Goal: Task Accomplishment & Management: Manage account settings

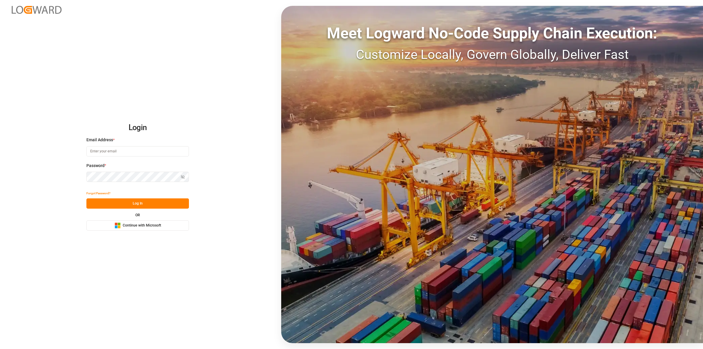
type input "[EMAIL_ADDRESS][DOMAIN_NAME]"
click at [135, 150] on input "[EMAIL_ADDRESS][DOMAIN_NAME]" at bounding box center [137, 151] width 103 height 10
click at [97, 203] on button "Log In" at bounding box center [137, 203] width 103 height 10
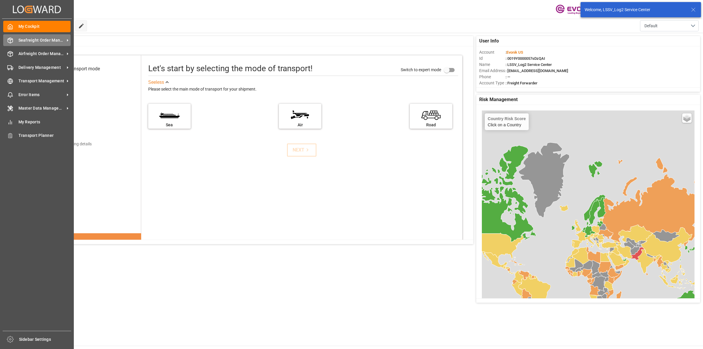
click at [11, 38] on icon at bounding box center [10, 41] width 6 height 6
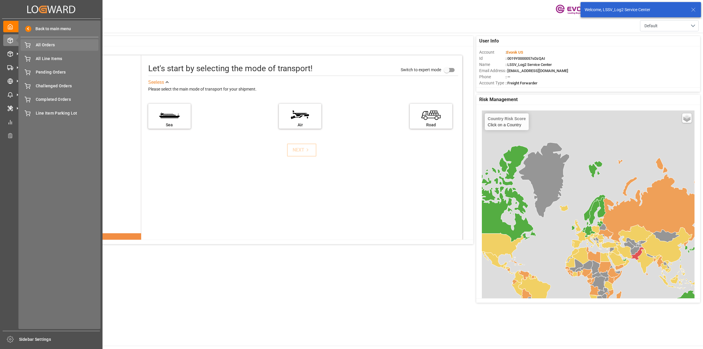
click at [43, 45] on span "All Orders" at bounding box center [67, 45] width 63 height 6
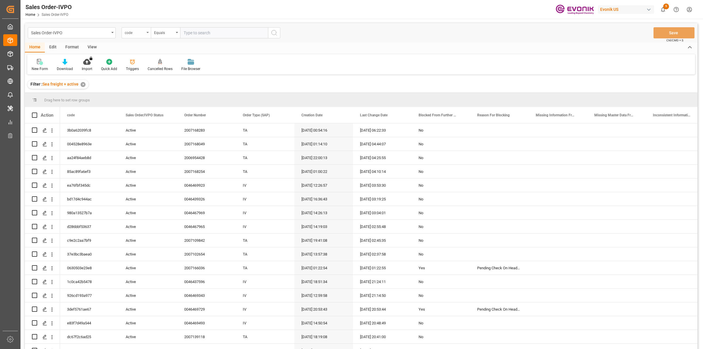
click at [140, 29] on div "code" at bounding box center [135, 32] width 20 height 7
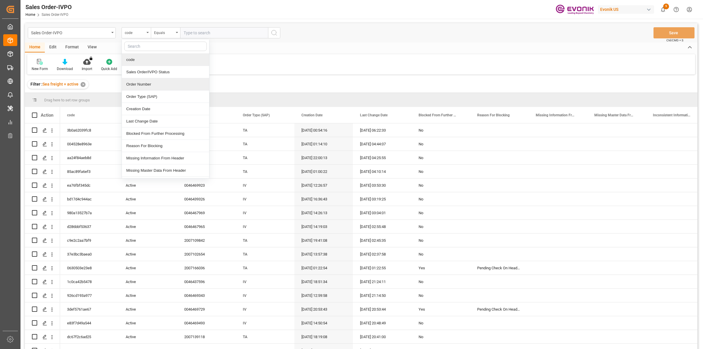
click at [146, 84] on div "Order Number" at bounding box center [165, 84] width 87 height 12
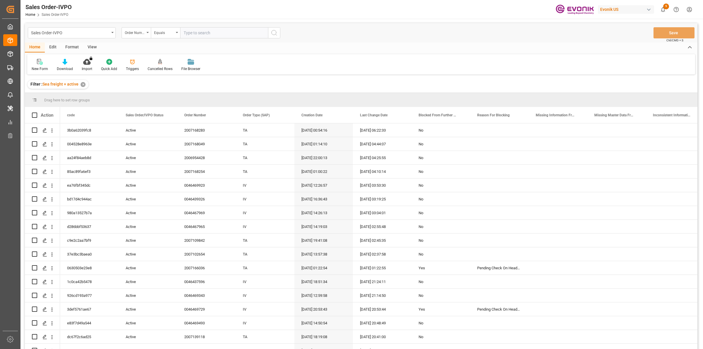
click at [200, 33] on input "text" at bounding box center [224, 32] width 88 height 11
paste input "0046471356"
type input "0046471356"
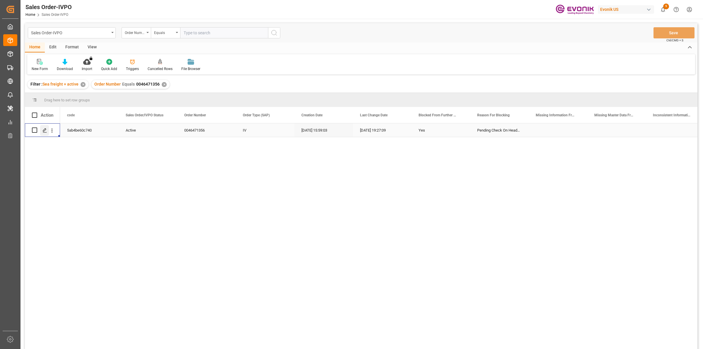
click at [45, 129] on icon "Press SPACE to select this row." at bounding box center [44, 130] width 5 height 5
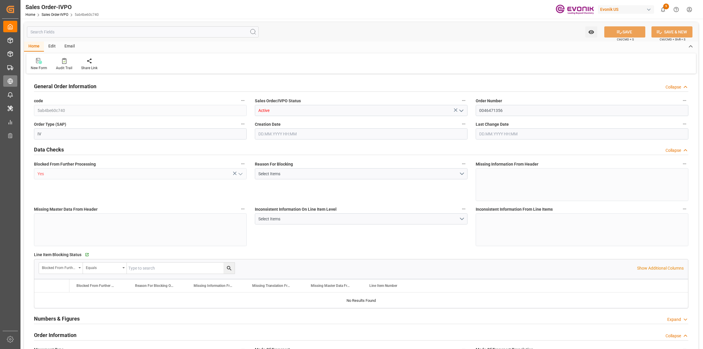
type input "ARBUE"
type input "0"
type input "1"
type input "1878.4"
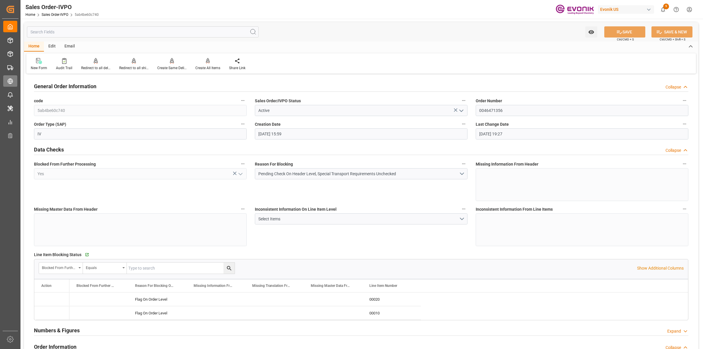
type input "[DATE] 15:59"
type input "03.09.2025 19:27"
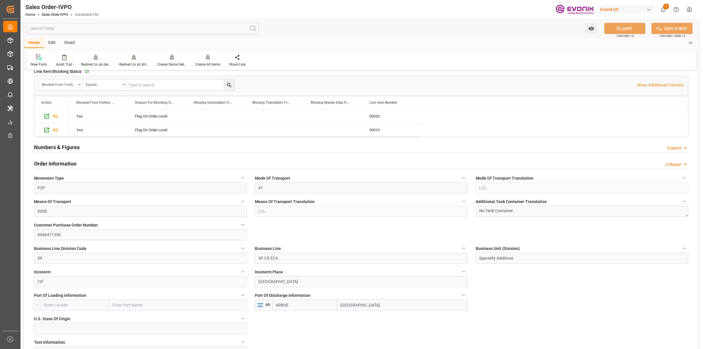
scroll to position [220, 0]
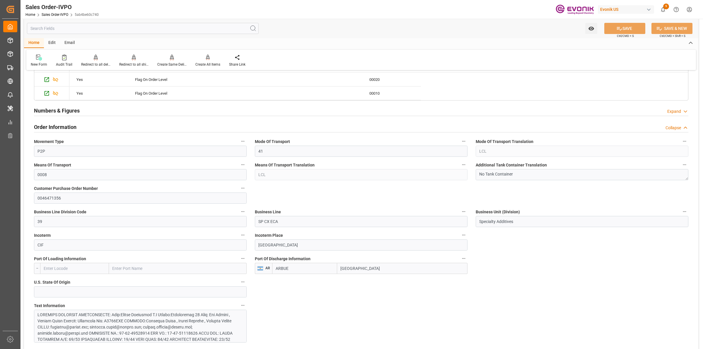
drag, startPoint x: 366, startPoint y: 268, endPoint x: 331, endPoint y: 260, distance: 35.6
click at [310, 258] on div "Port Of Discharge Information AR ARBUE Buenos Aires" at bounding box center [361, 264] width 221 height 23
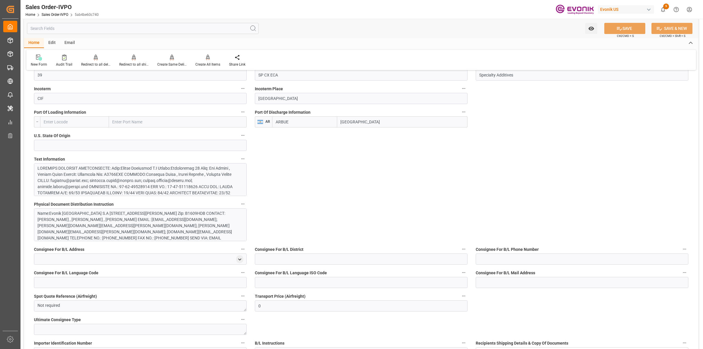
click at [198, 171] on div at bounding box center [138, 229] width 200 height 129
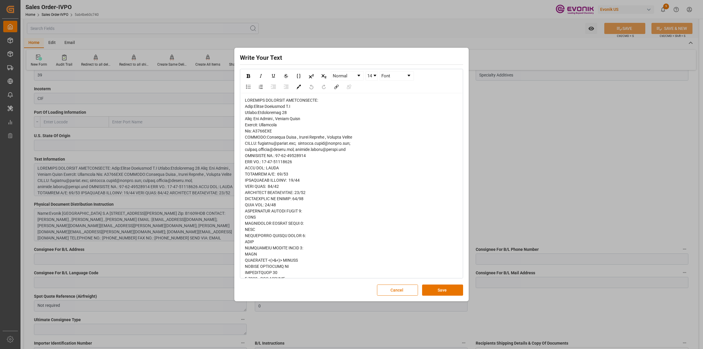
click at [318, 144] on span "rdw-editor" at bounding box center [311, 312] width 132 height 429
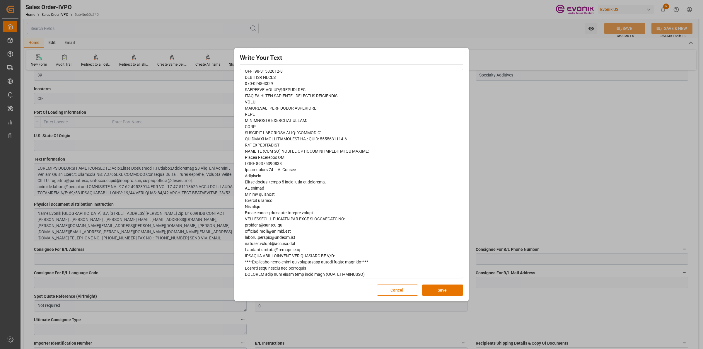
scroll to position [254, 0]
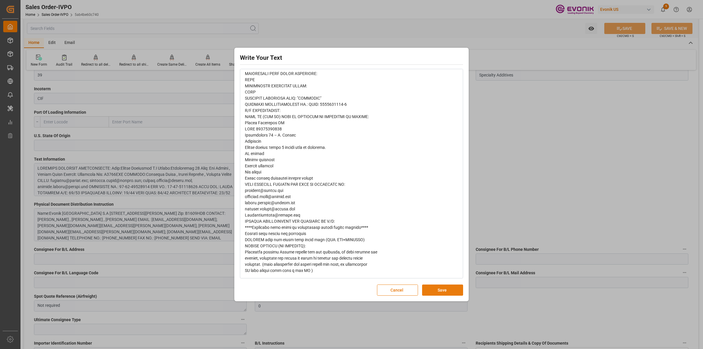
click at [439, 289] on button "Save" at bounding box center [442, 290] width 41 height 11
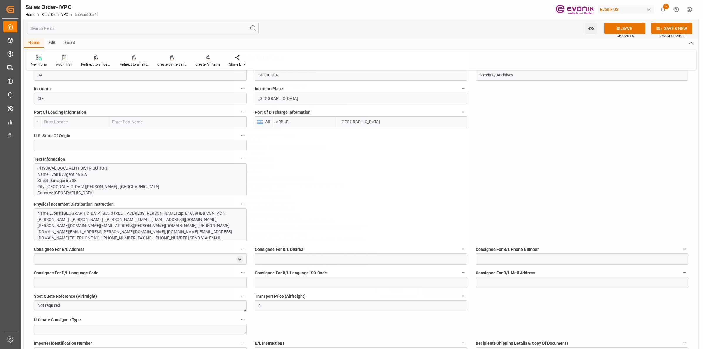
click at [515, 222] on div "Write Your Text Normal 14 Font Cancel Save" at bounding box center [351, 174] width 703 height 349
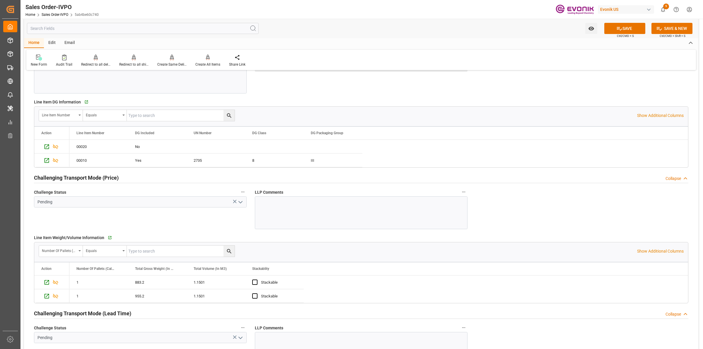
scroll to position [623, 0]
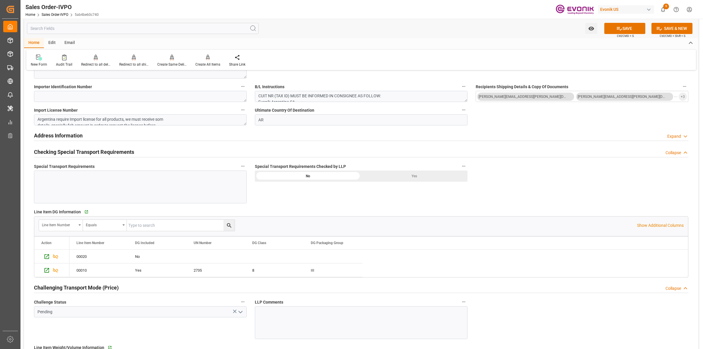
click at [397, 173] on div "Yes" at bounding box center [414, 176] width 106 height 11
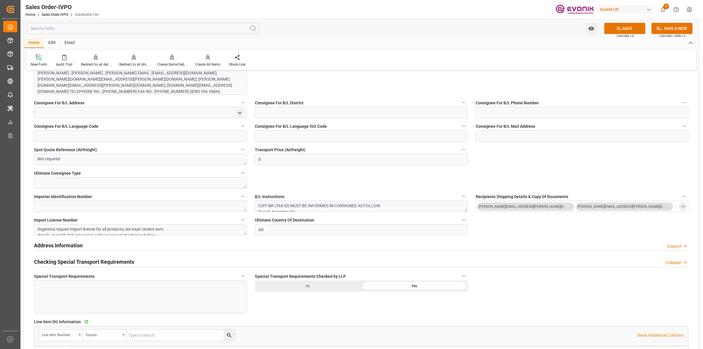
click at [138, 82] on div "Name:Evonik Argentina S.A Street:Darragueira 38 City: San Isidro , Buenos Aires…" at bounding box center [138, 85] width 200 height 43
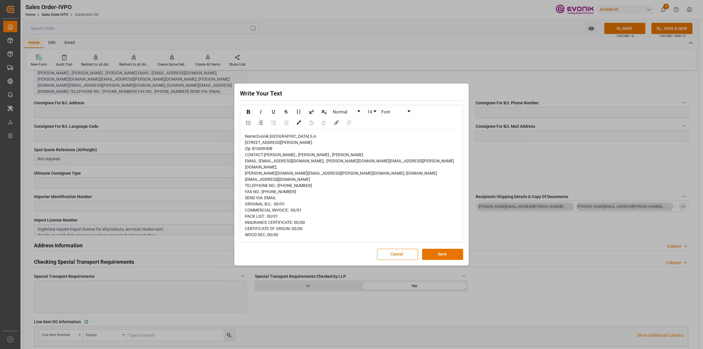
click at [514, 90] on div "Write Your Text Normal 14 Font Name:Evonik Argentina S.A Street:Darragueira 38 …" at bounding box center [351, 174] width 703 height 349
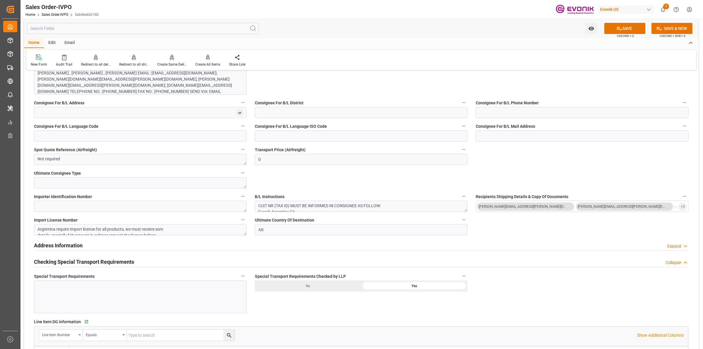
scroll to position [440, 0]
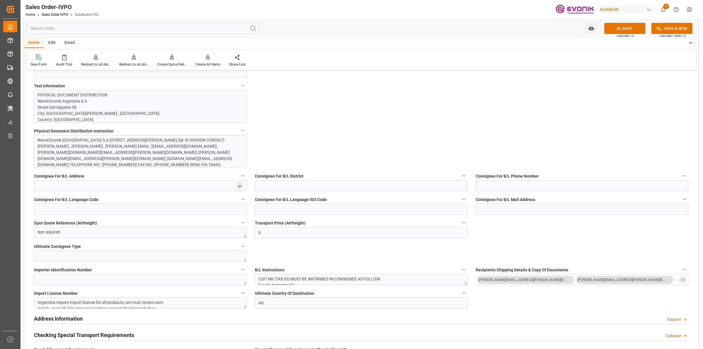
click at [103, 109] on p "PHYSICAL DOCUMENT DISTRIBUTION: Name:Evonik Argentina S.A Street:Darragueira 38…" at bounding box center [138, 313] width 200 height 443
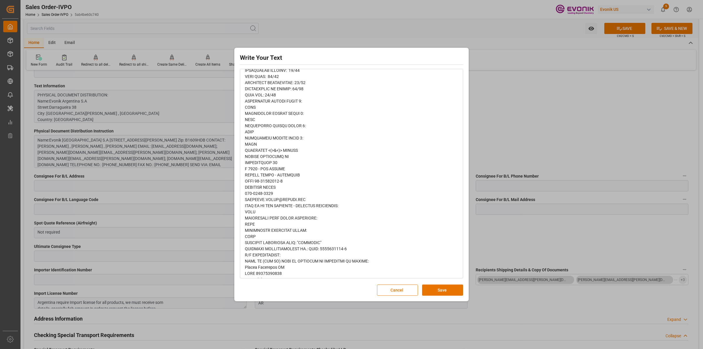
scroll to position [254, 0]
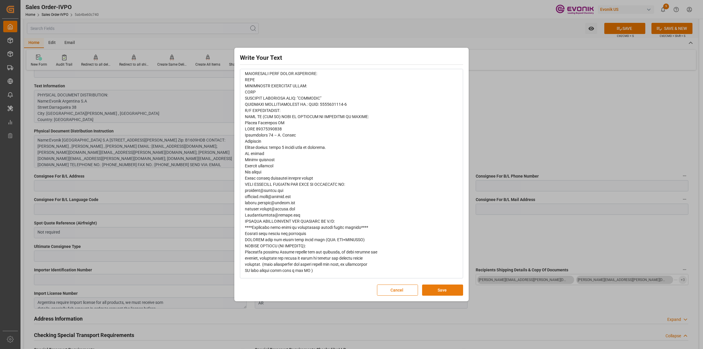
click at [446, 290] on button "Save" at bounding box center [442, 290] width 41 height 11
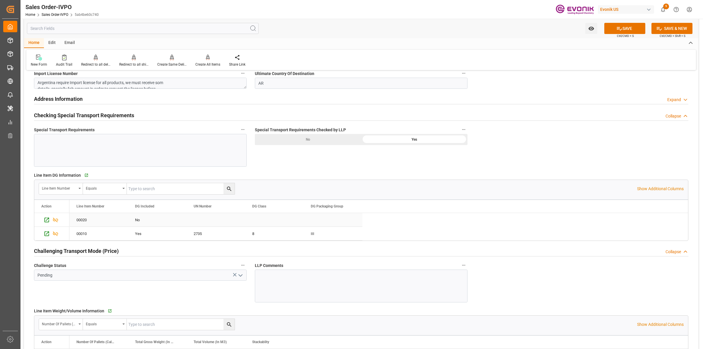
scroll to position [733, 0]
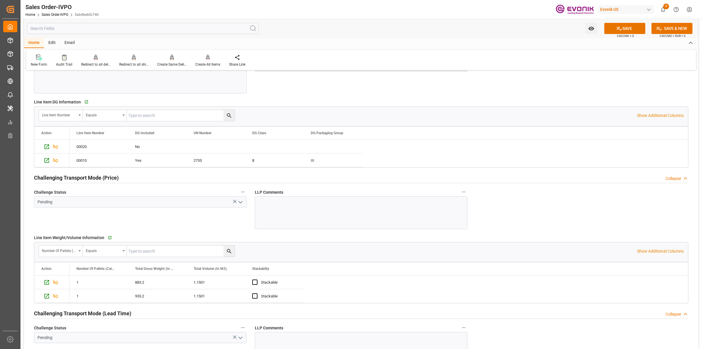
click at [242, 202] on icon "open menu" at bounding box center [240, 202] width 7 height 7
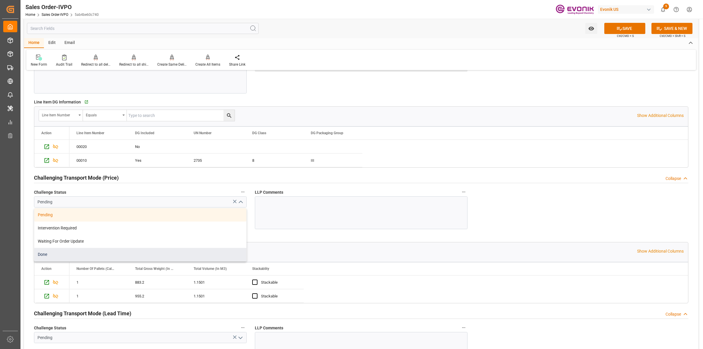
click at [47, 258] on div "Done" at bounding box center [140, 254] width 212 height 13
type input "Done"
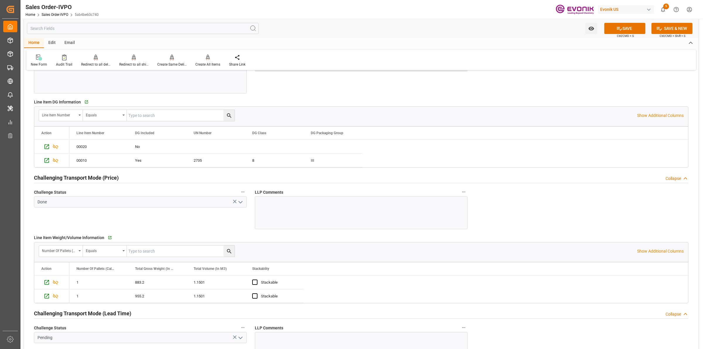
scroll to position [843, 0]
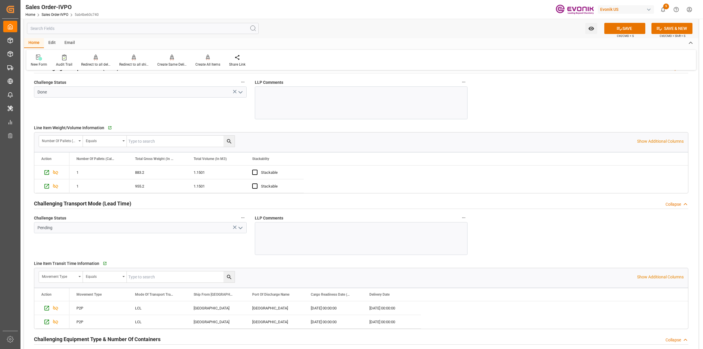
click at [239, 229] on icon "open menu" at bounding box center [240, 227] width 7 height 7
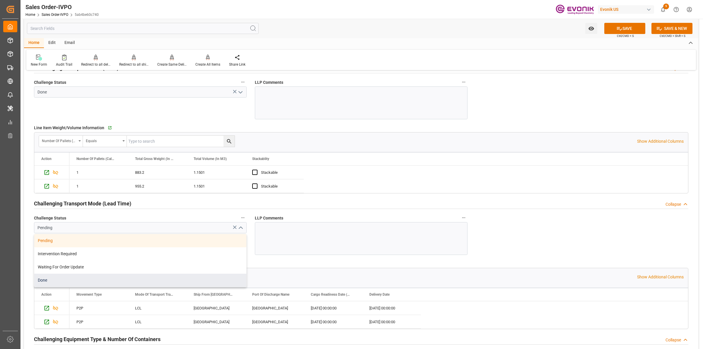
click at [57, 280] on div "Done" at bounding box center [140, 280] width 212 height 13
type input "Done"
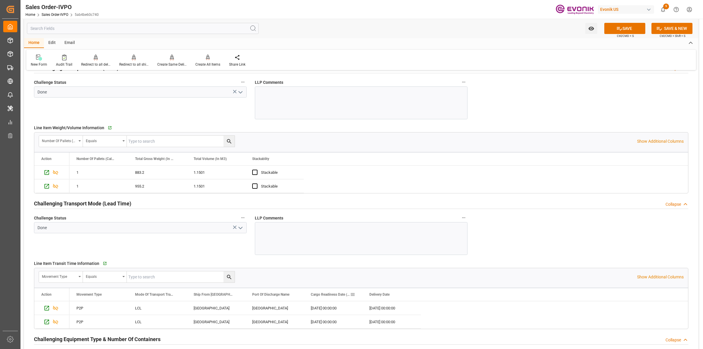
scroll to position [989, 0]
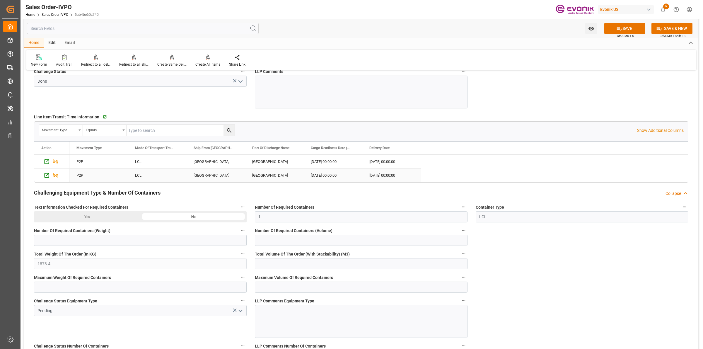
click at [216, 166] on div "LOS ANGELES" at bounding box center [216, 161] width 59 height 13
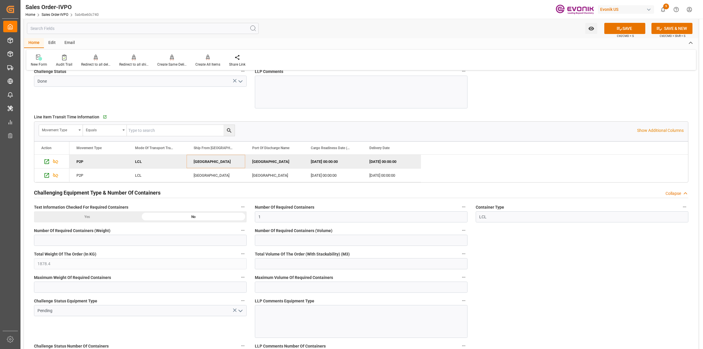
scroll to position [1099, 0]
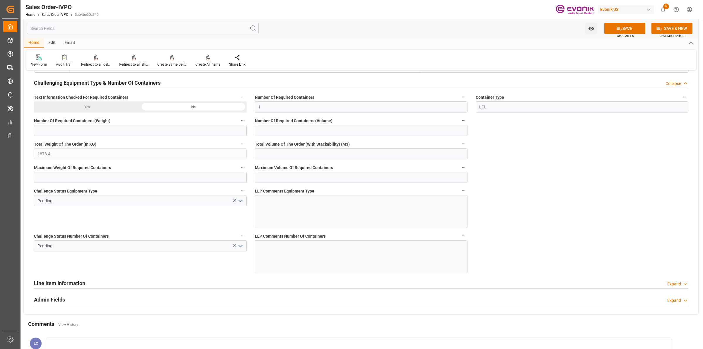
click at [238, 246] on icon "open menu" at bounding box center [240, 246] width 7 height 7
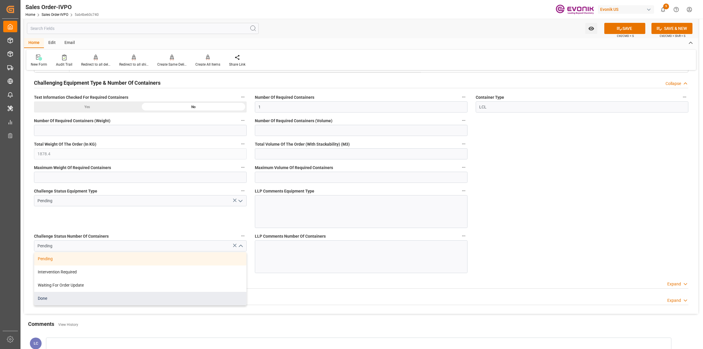
click at [65, 300] on div "Done" at bounding box center [140, 298] width 212 height 13
type input "Done"
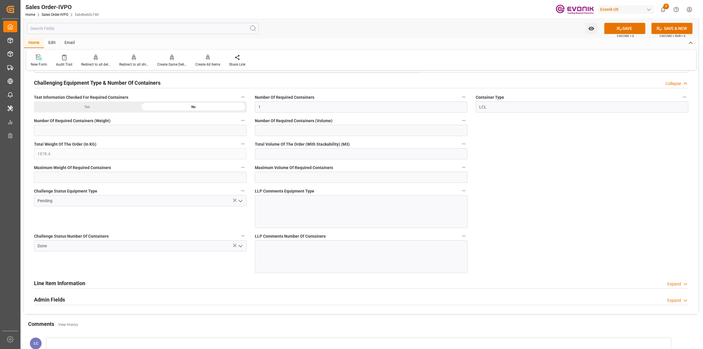
click at [241, 202] on icon "open menu" at bounding box center [240, 201] width 7 height 7
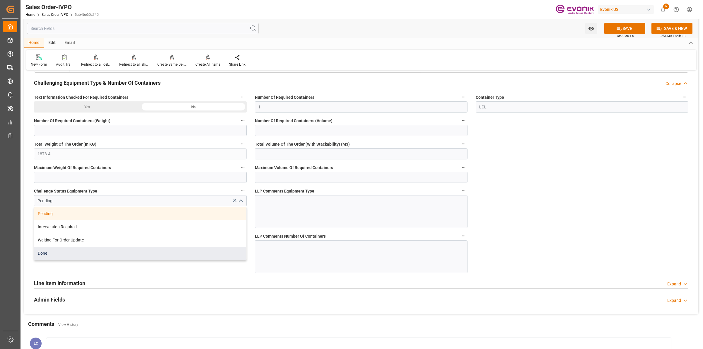
click at [53, 256] on div "Done" at bounding box center [140, 253] width 212 height 13
type input "Done"
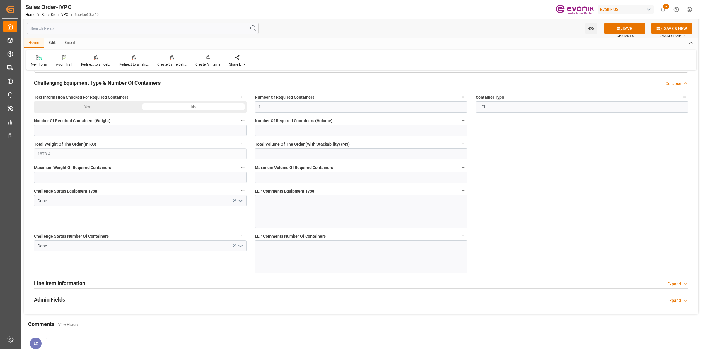
scroll to position [1183, 0]
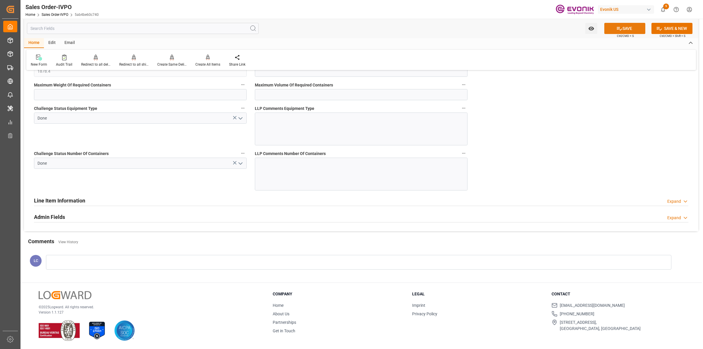
click at [621, 25] on button "SAVE" at bounding box center [625, 28] width 41 height 11
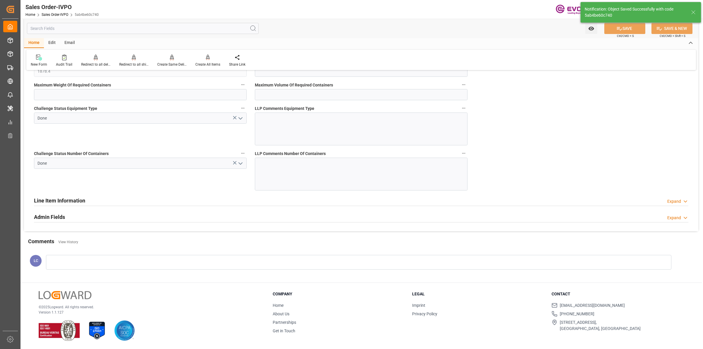
type textarea "Argentina require Import license for all products, we must receive som details,…"
type input "No"
type input "04.09.2025 08:06"
click at [210, 58] on div at bounding box center [207, 57] width 25 height 6
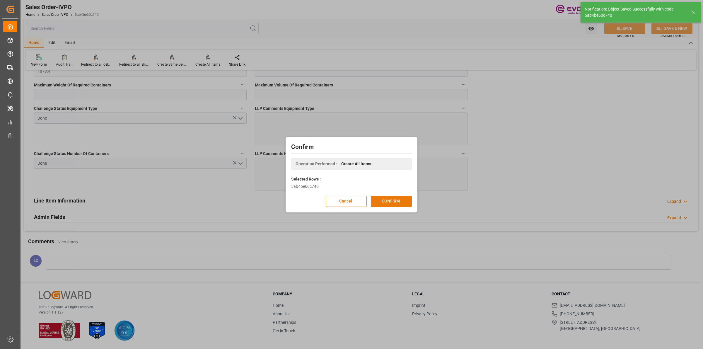
click at [395, 200] on button "CONFIRM" at bounding box center [391, 201] width 41 height 11
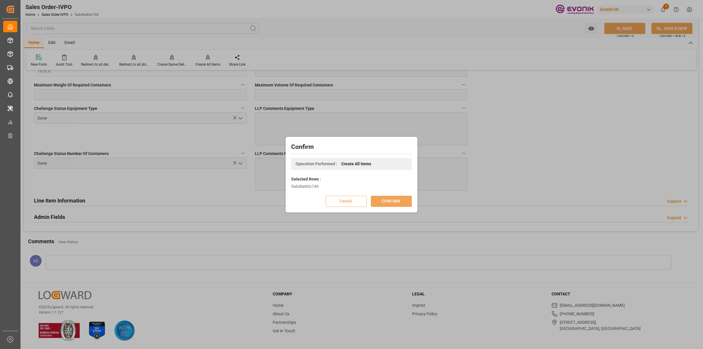
scroll to position [63, 0]
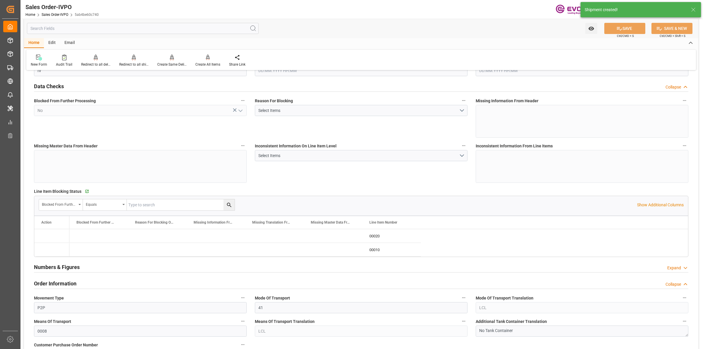
type input "ARBUE"
type input "0"
type input "1"
type input "1878.4"
type input "03.09.2025 15:59"
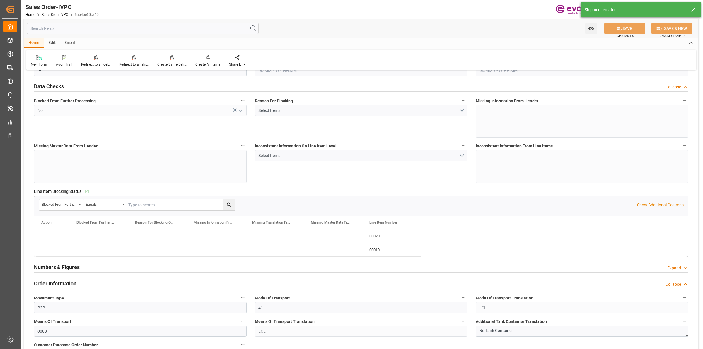
type input "04.09.2025 08:06"
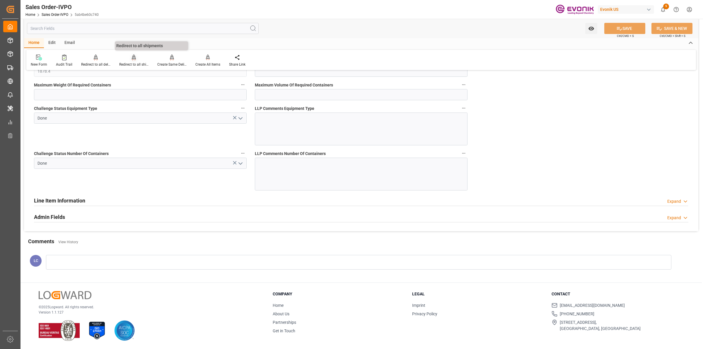
click at [130, 64] on div "Redirect to all shipments" at bounding box center [133, 64] width 29 height 5
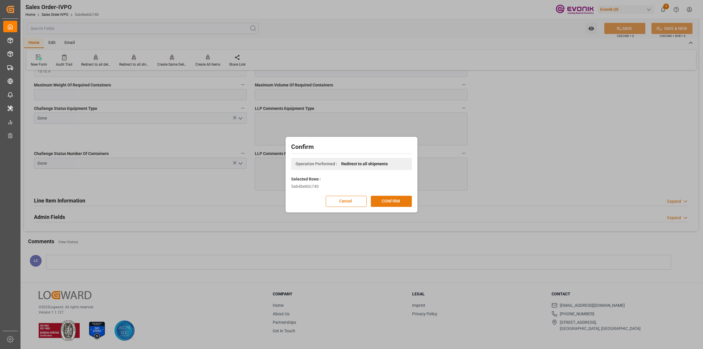
click at [393, 201] on button "CONFIRM" at bounding box center [391, 201] width 41 height 11
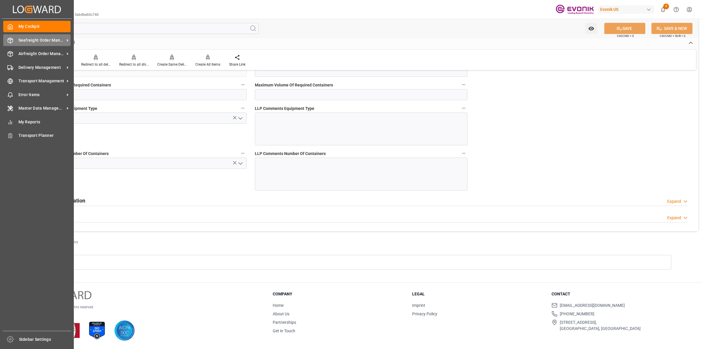
click at [5, 38] on div at bounding box center [8, 40] width 10 height 6
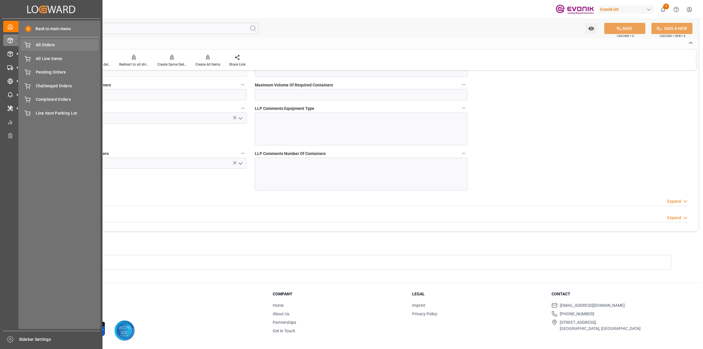
click at [47, 45] on span "All Orders" at bounding box center [67, 45] width 63 height 6
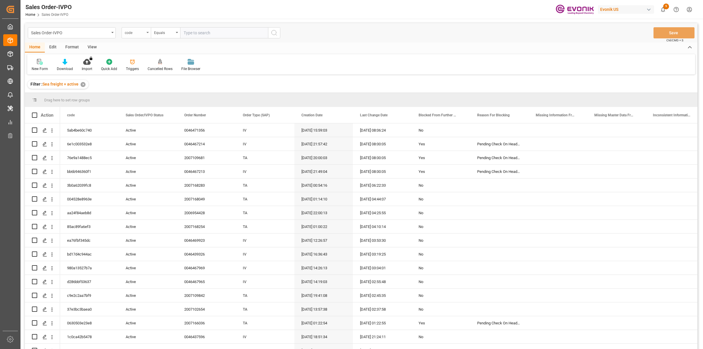
click at [144, 33] on div "code" at bounding box center [135, 32] width 20 height 7
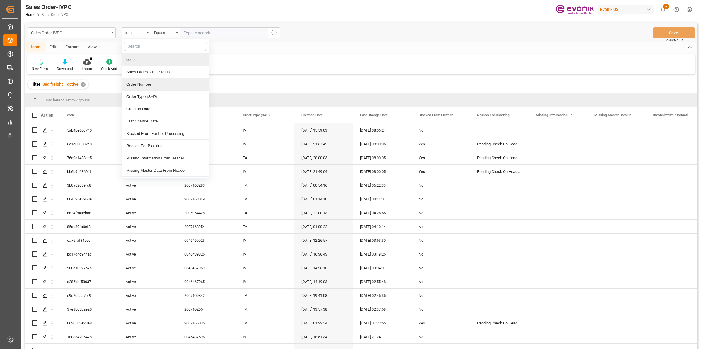
click at [143, 84] on div "Order Number" at bounding box center [165, 84] width 87 height 12
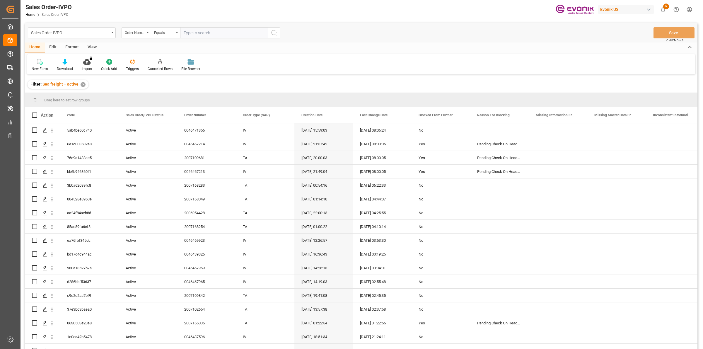
paste input "0046469729"
click at [212, 34] on input "text" at bounding box center [224, 32] width 88 height 11
type input "0046469729"
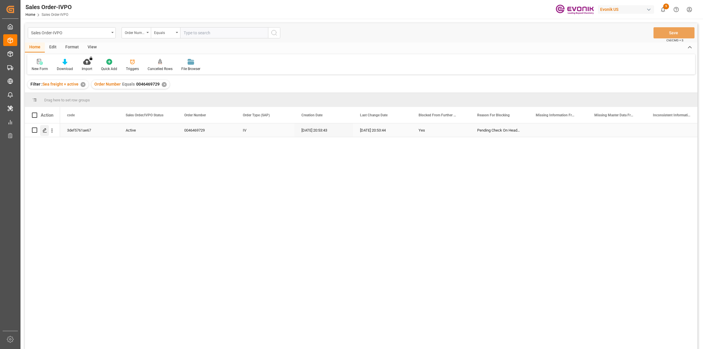
click at [45, 131] on icon "Press SPACE to select this row." at bounding box center [44, 130] width 5 height 5
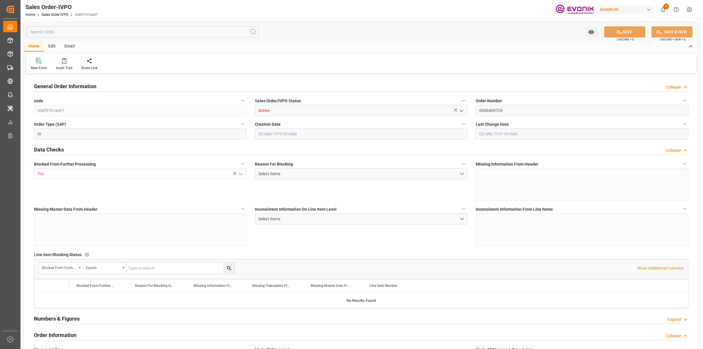
type input "VNCLI"
type input "0"
type input "1"
type input "1721.2"
type input "03.09.2025 20:53"
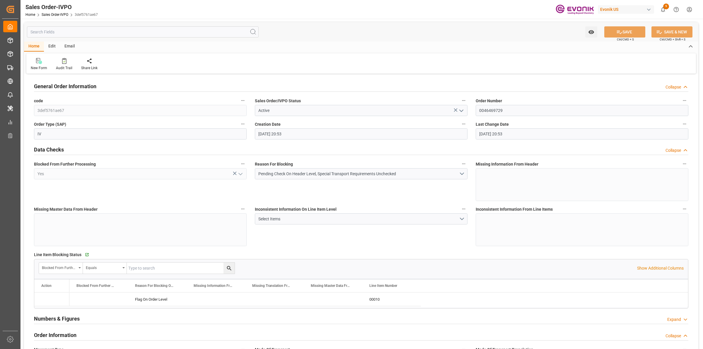
type input "03.09.2025 20:53"
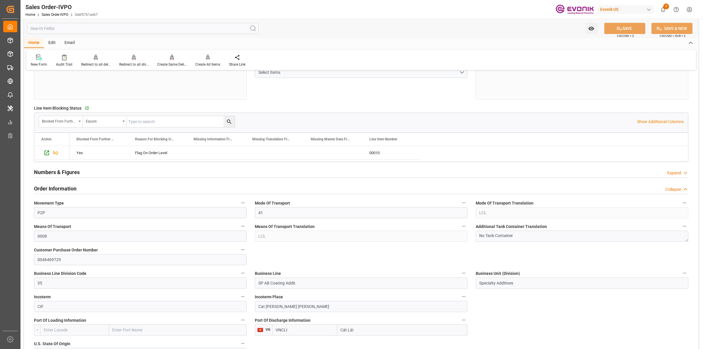
scroll to position [256, 0]
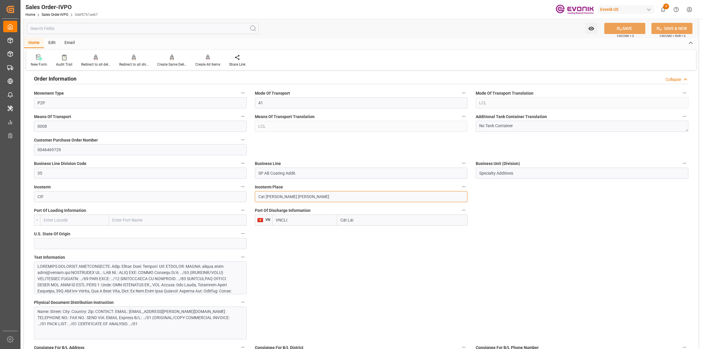
click at [271, 198] on input "Cat Lai Ho Chi Minh" at bounding box center [361, 196] width 213 height 11
drag, startPoint x: 271, startPoint y: 198, endPoint x: 251, endPoint y: 198, distance: 19.0
click at [251, 198] on div "Incoterm Place Cat Lai Ho Chi Minh" at bounding box center [361, 192] width 221 height 23
click at [156, 271] on div at bounding box center [138, 309] width 200 height 92
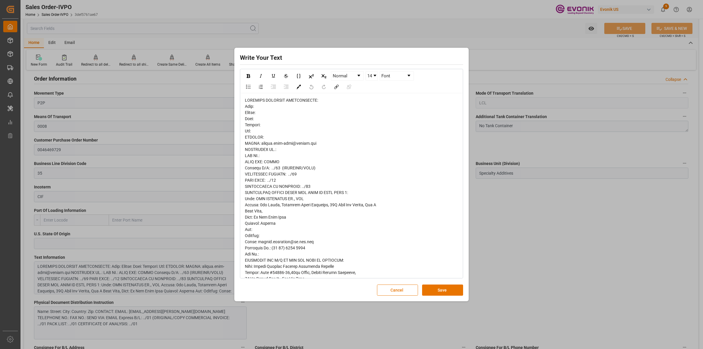
click at [304, 138] on div "rdw-editor" at bounding box center [352, 272] width 214 height 351
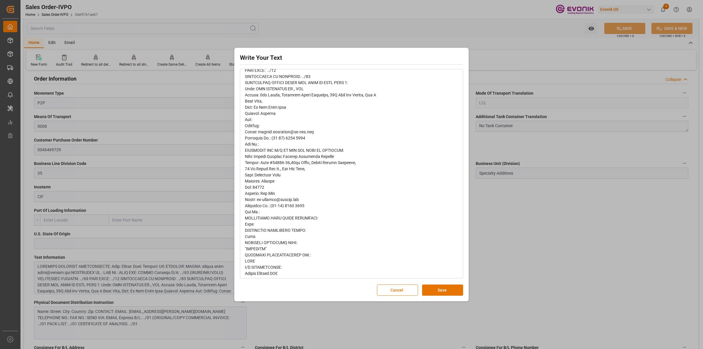
scroll to position [175, 0]
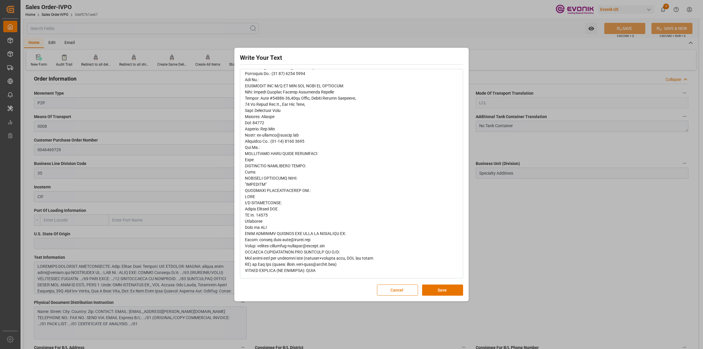
click at [489, 259] on div "Write Your Text Normal 14 Font Cancel Save" at bounding box center [351, 174] width 703 height 349
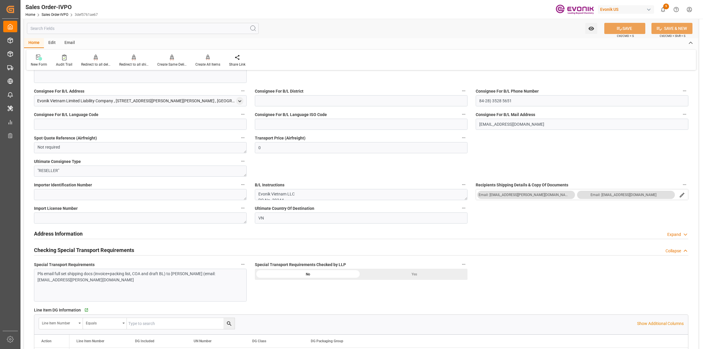
click at [415, 275] on div "Yes" at bounding box center [414, 274] width 106 height 11
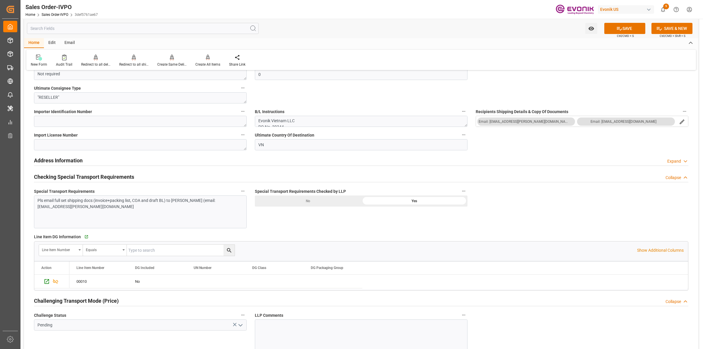
scroll to position [696, 0]
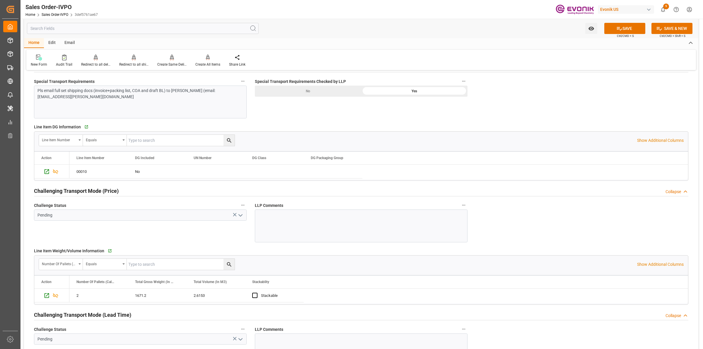
click at [237, 213] on icon "open menu" at bounding box center [240, 215] width 7 height 7
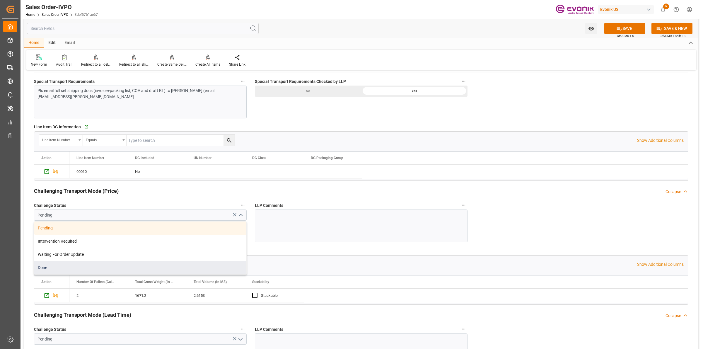
click at [70, 271] on div "Done" at bounding box center [140, 267] width 212 height 13
type input "Done"
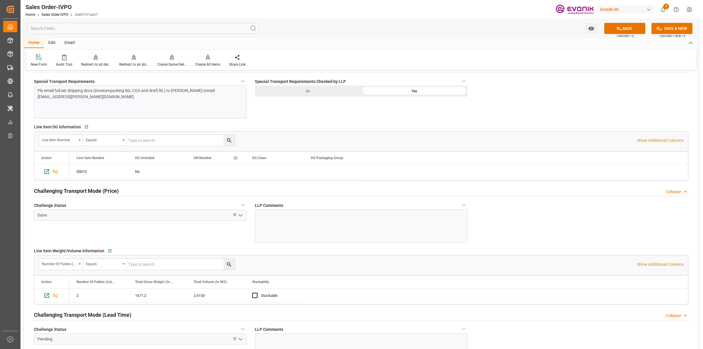
scroll to position [843, 0]
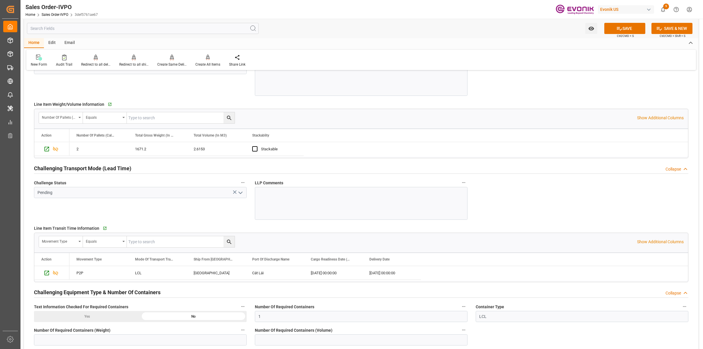
click at [242, 193] on icon "open menu" at bounding box center [240, 192] width 7 height 7
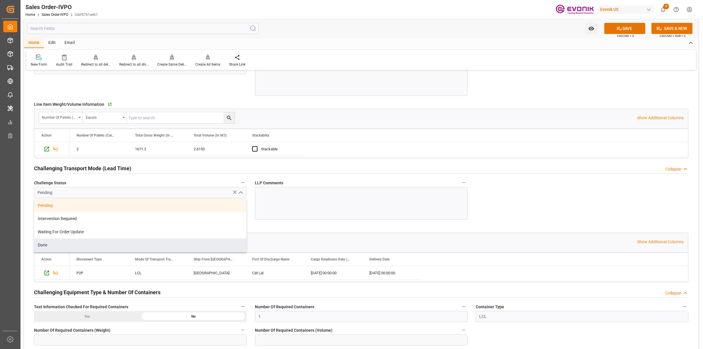
click at [95, 241] on div "Done" at bounding box center [140, 245] width 212 height 13
type input "Done"
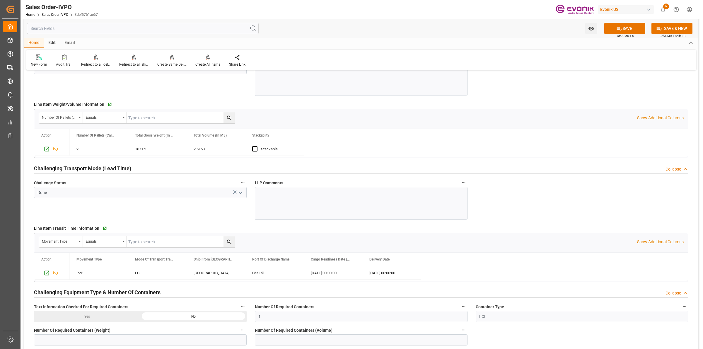
scroll to position [952, 0]
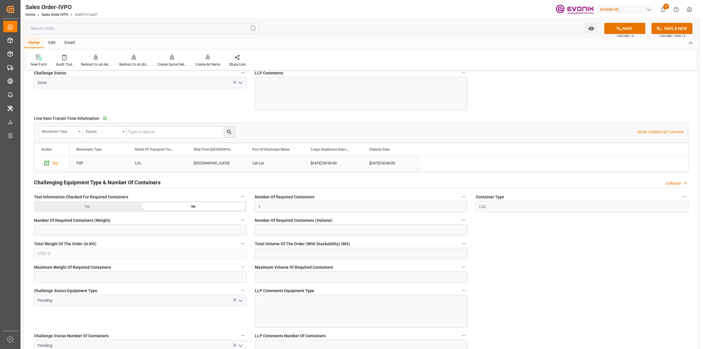
click at [214, 165] on div "CALVERT CITY" at bounding box center [216, 162] width 59 height 13
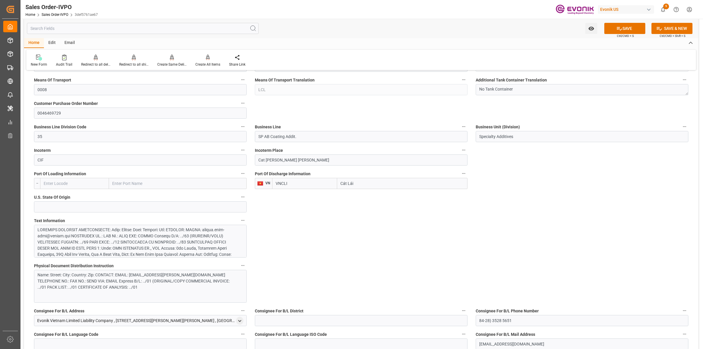
scroll to position [220, 0]
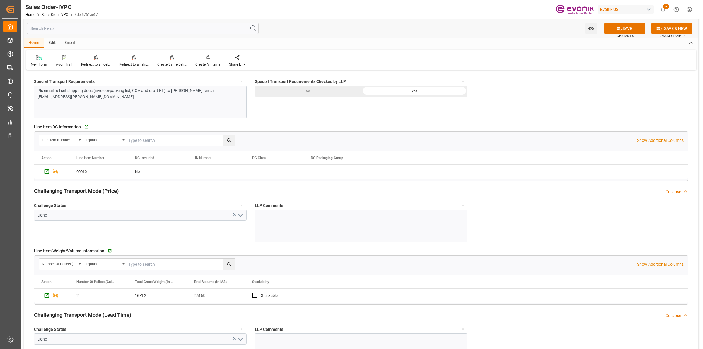
scroll to position [476, 0]
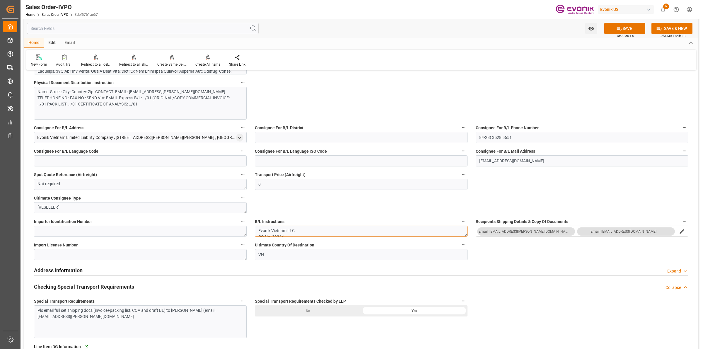
drag, startPoint x: 258, startPoint y: 221, endPoint x: 250, endPoint y: 220, distance: 8.5
click at [250, 220] on div "General Order Information Collapse code 3def5761ae67 Sales Order/IVPO Status Ac…" at bounding box center [361, 244] width 675 height 1291
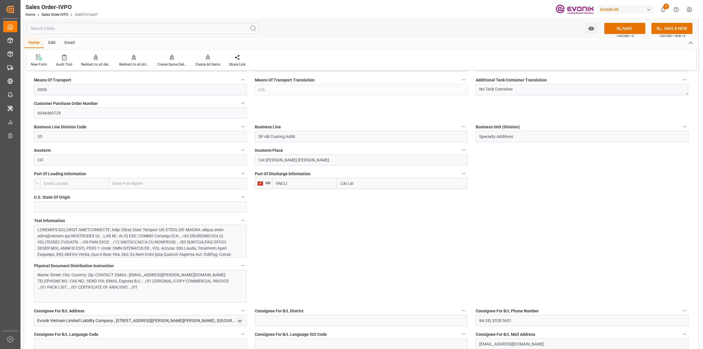
scroll to position [147, 0]
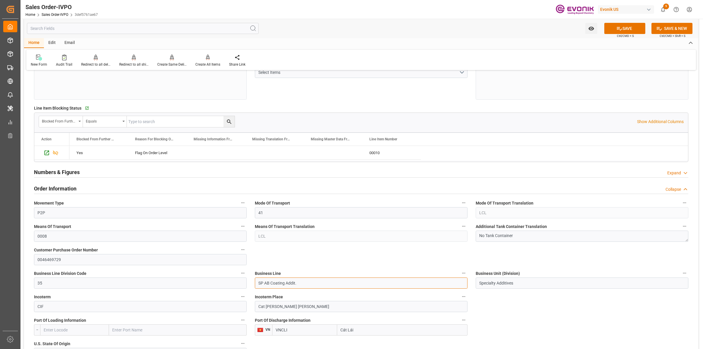
drag, startPoint x: 234, startPoint y: 267, endPoint x: 339, endPoint y: 266, distance: 104.9
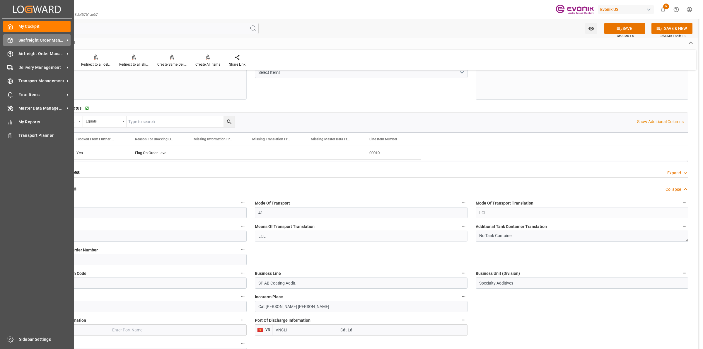
click at [10, 43] on line at bounding box center [10, 41] width 0 height 3
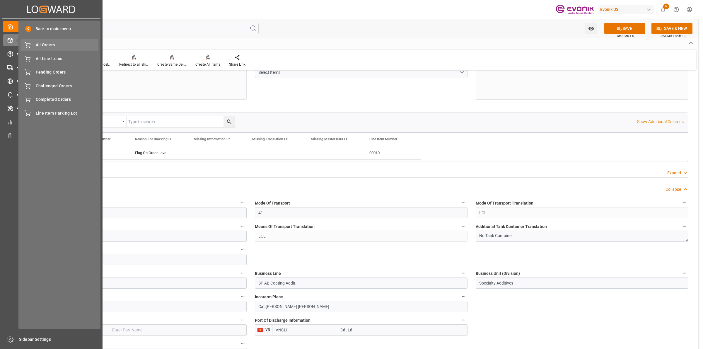
click at [49, 45] on span "All Orders" at bounding box center [67, 45] width 63 height 6
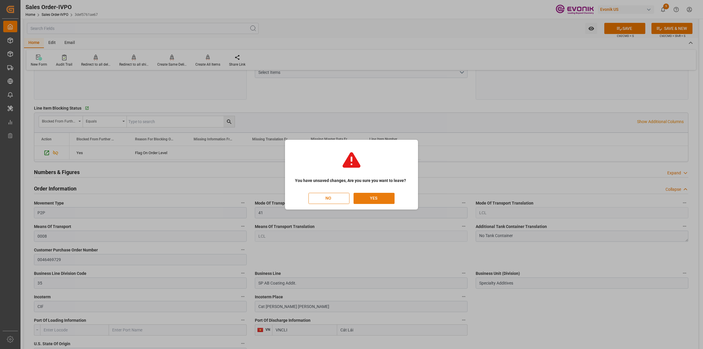
click at [372, 197] on button "YES" at bounding box center [374, 198] width 41 height 11
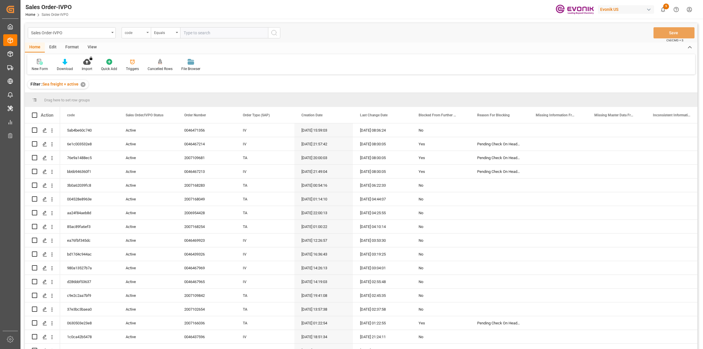
click at [132, 29] on div "code" at bounding box center [135, 32] width 20 height 7
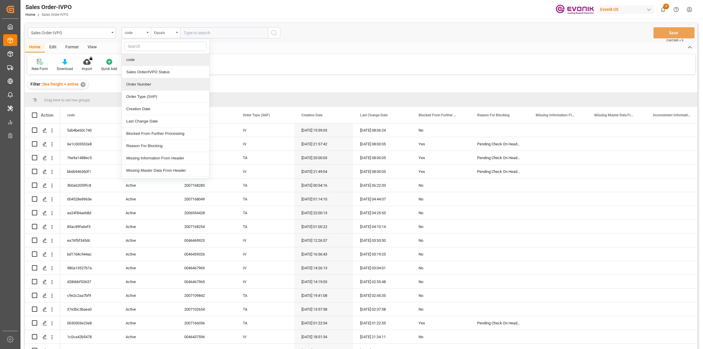
click at [136, 84] on div "Order Number" at bounding box center [165, 84] width 87 height 12
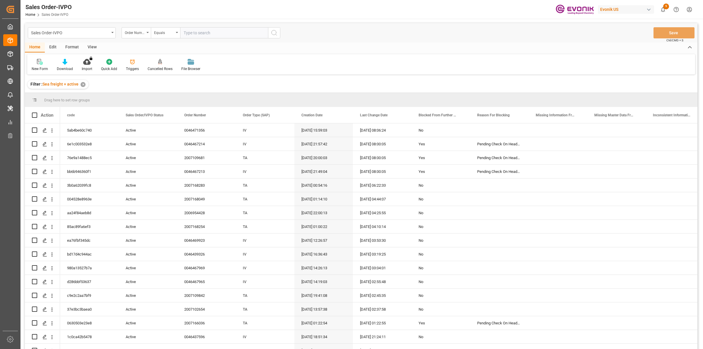
click at [222, 34] on input "text" at bounding box center [224, 32] width 88 height 11
paste input "2007166036"
type input "2007166036"
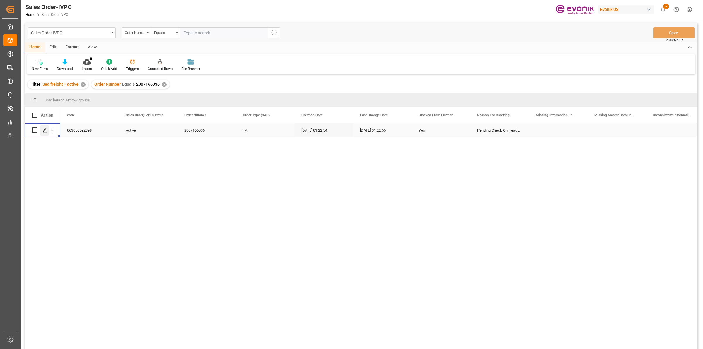
click at [42, 131] on div "Press SPACE to select this row." at bounding box center [44, 130] width 9 height 11
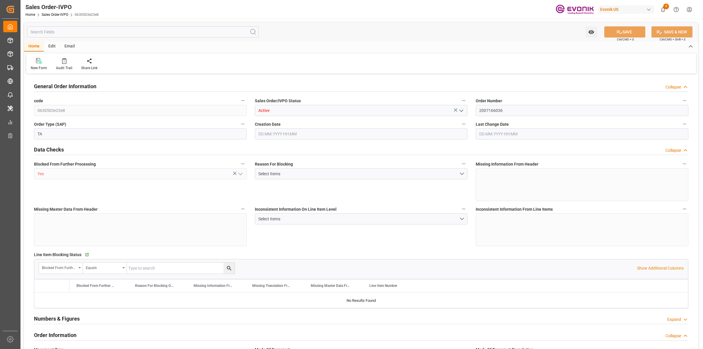
type input "TTPOS"
type input "0"
type input "1"
type input "4651"
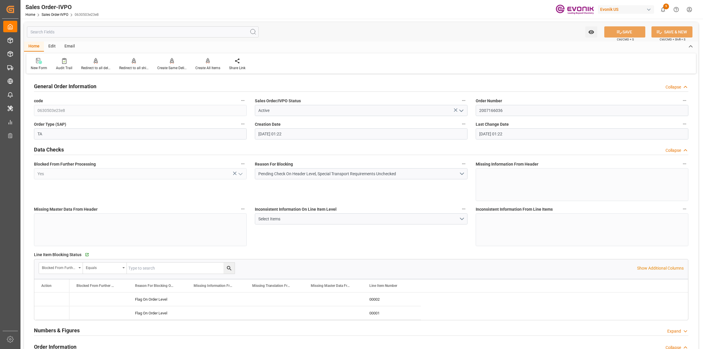
type input "04.09.2025 01:22"
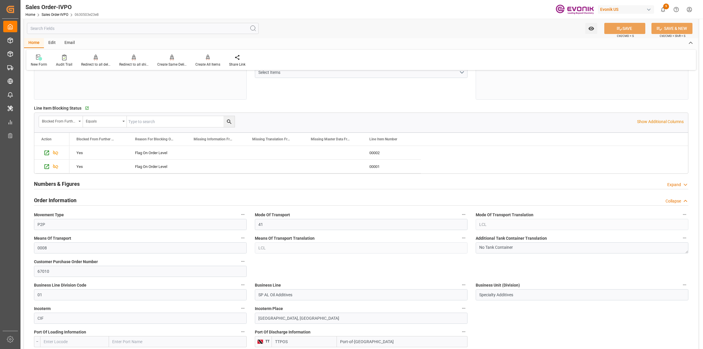
scroll to position [293, 0]
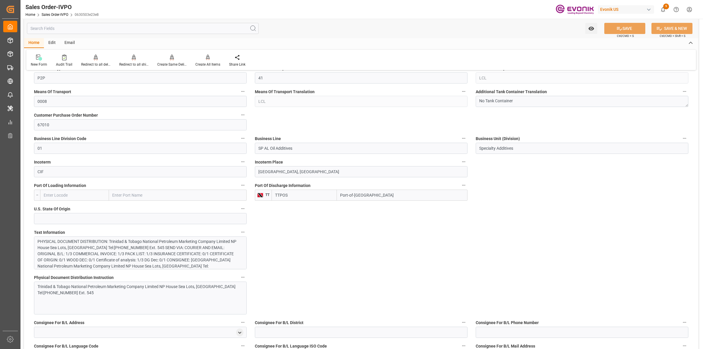
drag, startPoint x: 373, startPoint y: 197, endPoint x: 332, endPoint y: 197, distance: 40.7
click at [332, 197] on div "TTPOS Port-of-Spain" at bounding box center [370, 195] width 196 height 11
drag, startPoint x: 344, startPoint y: 224, endPoint x: 324, endPoint y: 166, distance: 61.4
drag, startPoint x: 301, startPoint y: 150, endPoint x: 184, endPoint y: 141, distance: 117.3
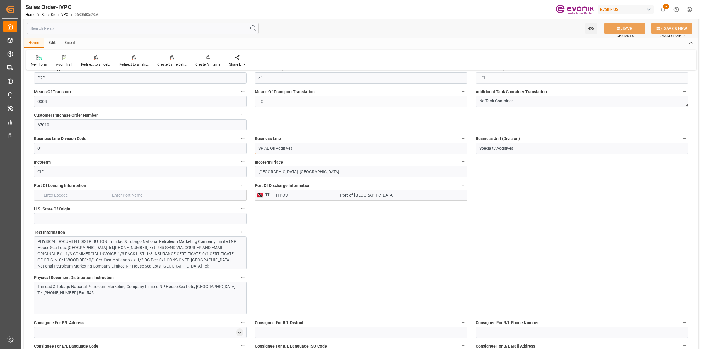
click at [172, 259] on div "PHYSICAL DOCUMENT DISTRIBUTION: Trinidad & Tobago National Petroleum Marketing …" at bounding box center [138, 276] width 200 height 74
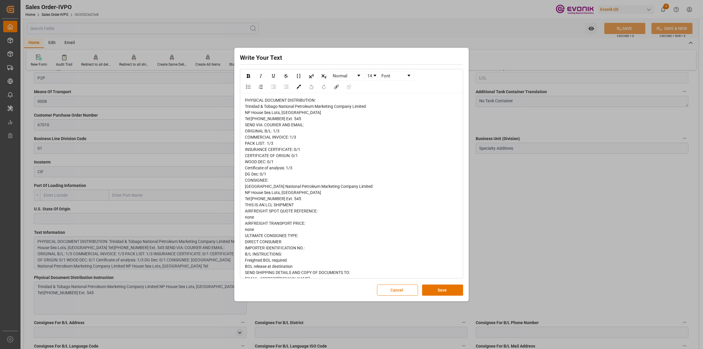
click at [306, 154] on div "PHYSICAL DOCUMENT DISTRIBUTION: Trinidad & Tobago National Petroleum Marketing …" at bounding box center [352, 211] width 214 height 228
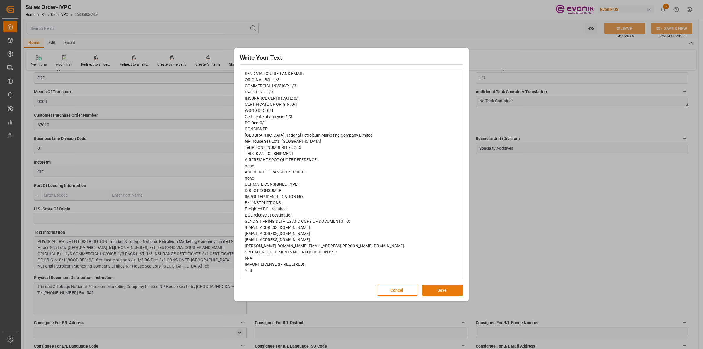
click at [455, 292] on button "Save" at bounding box center [442, 290] width 41 height 11
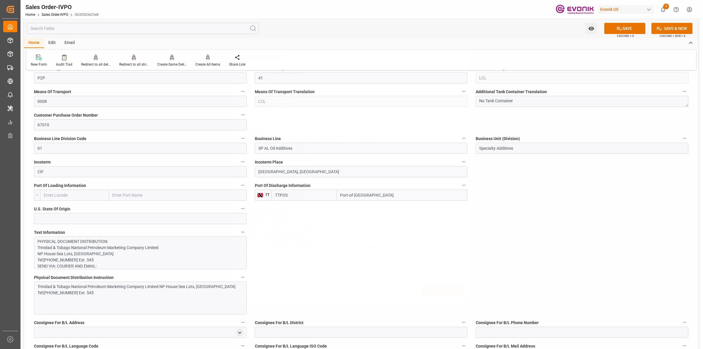
click at [503, 245] on div "Write Your Text Normal 14 Font PHYSICAL DOCUMENT DISTRIBUTION: Trinidad & Tobag…" at bounding box center [351, 174] width 703 height 349
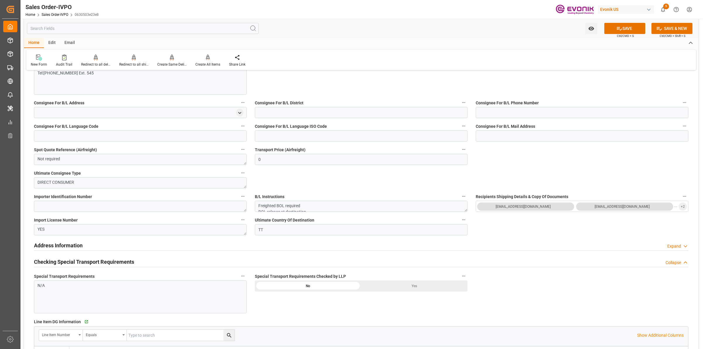
scroll to position [659, 0]
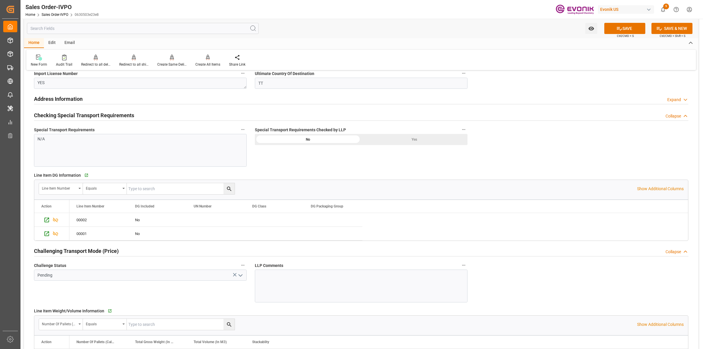
click at [421, 138] on div "Yes" at bounding box center [414, 139] width 106 height 11
click at [241, 279] on icon "open menu" at bounding box center [240, 275] width 7 height 7
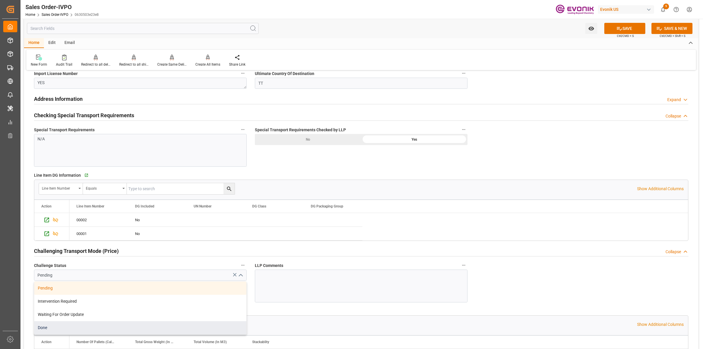
click at [56, 327] on div "Done" at bounding box center [140, 327] width 212 height 13
type input "Done"
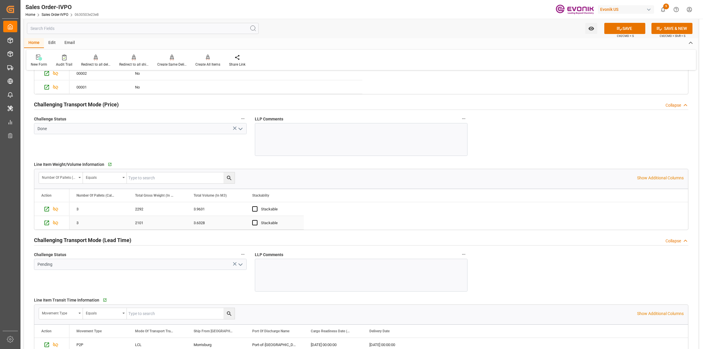
scroll to position [879, 0]
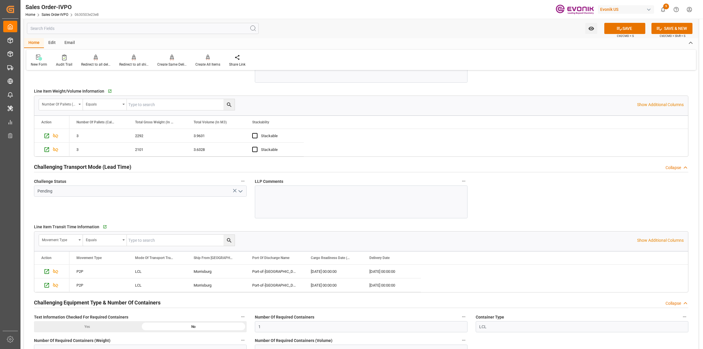
click at [241, 192] on polyline "open menu" at bounding box center [241, 191] width 4 height 2
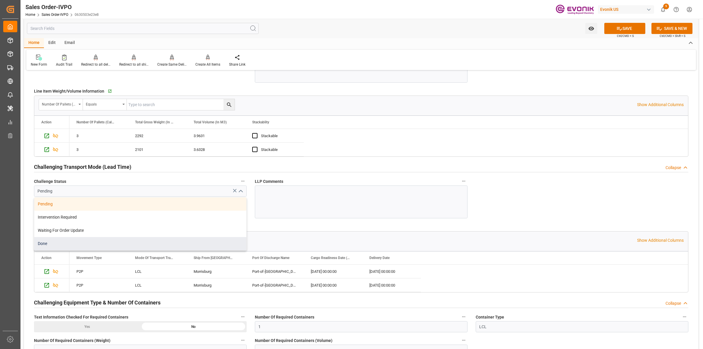
click at [77, 248] on div "Done" at bounding box center [140, 243] width 212 height 13
type input "Done"
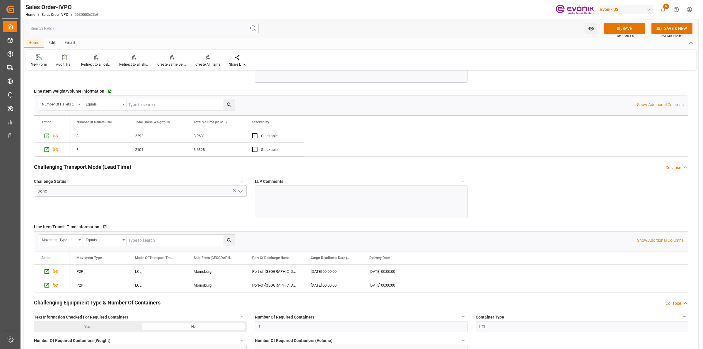
scroll to position [989, 0]
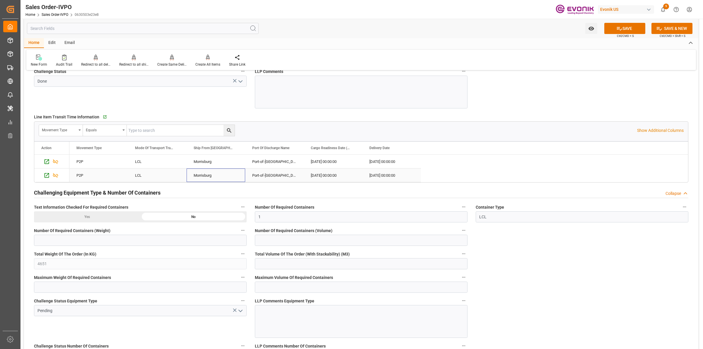
click at [215, 179] on div "Morrisburg" at bounding box center [216, 175] width 59 height 13
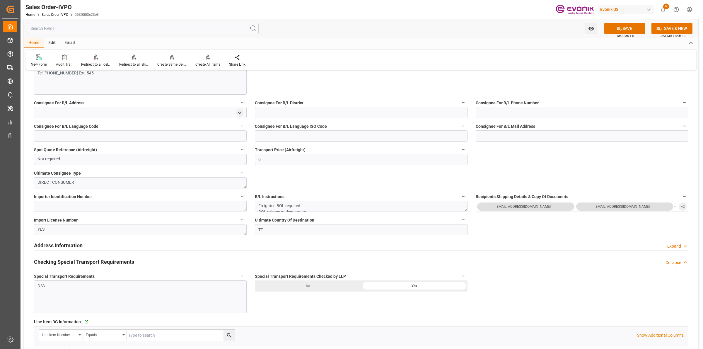
scroll to position [293, 0]
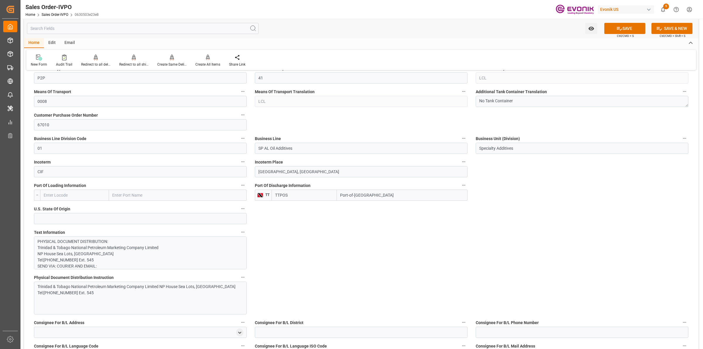
drag, startPoint x: 360, startPoint y: 195, endPoint x: 318, endPoint y: 195, distance: 41.3
click at [318, 195] on div "TTPOS Port-of-Spain" at bounding box center [370, 195] width 196 height 11
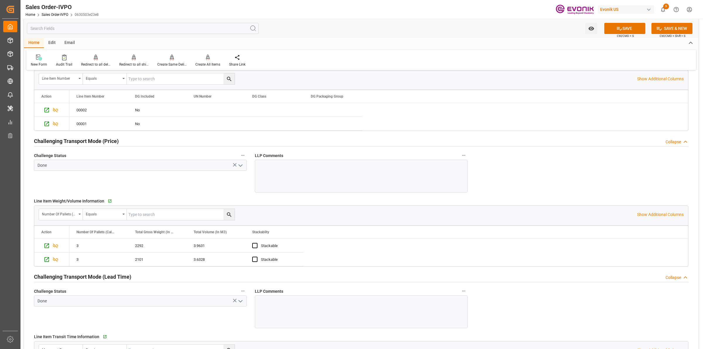
scroll to position [952, 0]
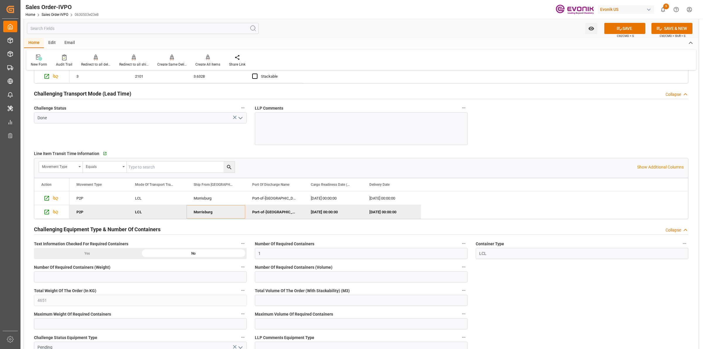
click at [292, 230] on div "Challenging Equipment Type & Number Of Containers Collapse" at bounding box center [361, 228] width 655 height 11
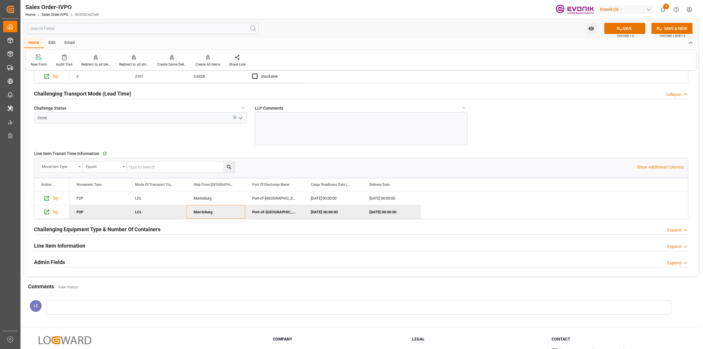
click at [211, 217] on div "Morrisburg" at bounding box center [216, 211] width 59 height 13
click at [217, 132] on div "Challenge Status Done" at bounding box center [140, 124] width 221 height 45
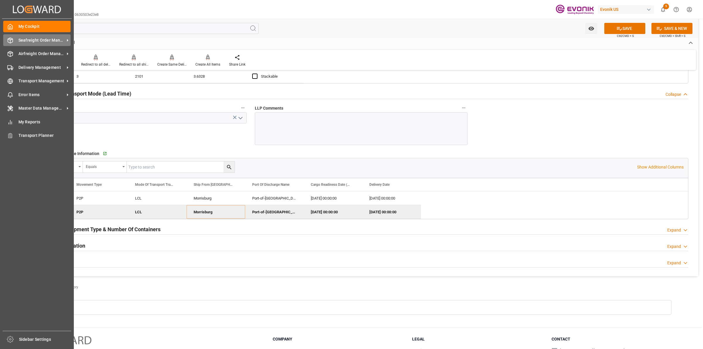
click at [10, 43] on line at bounding box center [10, 41] width 0 height 3
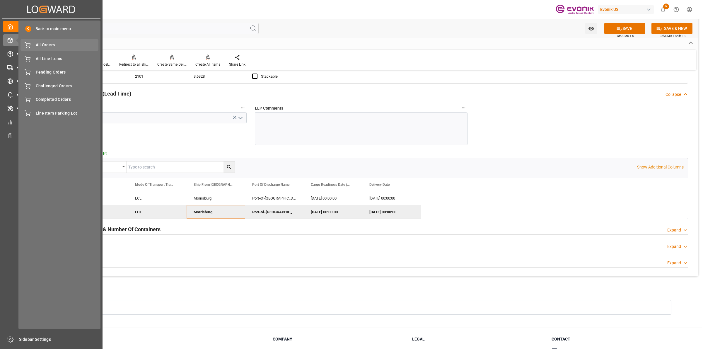
click at [40, 44] on span "All Orders" at bounding box center [67, 45] width 63 height 6
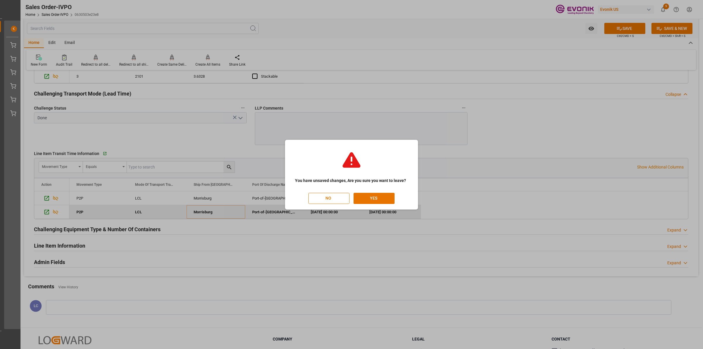
scroll to position [0, 16]
click at [372, 199] on button "YES" at bounding box center [374, 198] width 41 height 11
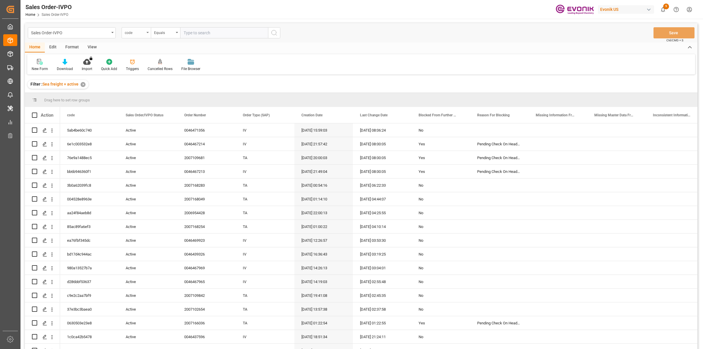
click at [133, 30] on div "code" at bounding box center [135, 32] width 20 height 7
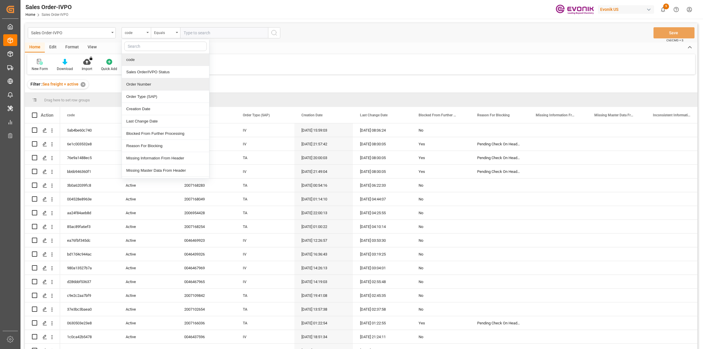
click at [128, 89] on div "Order Number" at bounding box center [165, 84] width 87 height 12
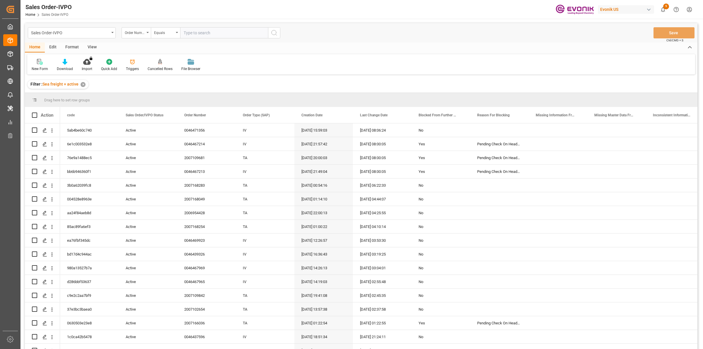
click at [219, 37] on input "text" at bounding box center [224, 32] width 88 height 11
paste input "0046437597"
type input "0046437597"
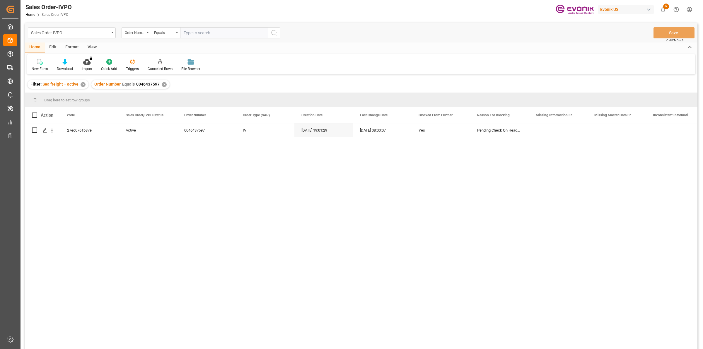
click at [131, 163] on div "27ec0761b87e Active 0046437597 IV 15.08.2025 19:01:29 29.08.2025 08:00:07 Yes P…" at bounding box center [379, 237] width 638 height 229
click at [41, 127] on div "Press SPACE to select this row." at bounding box center [44, 130] width 9 height 11
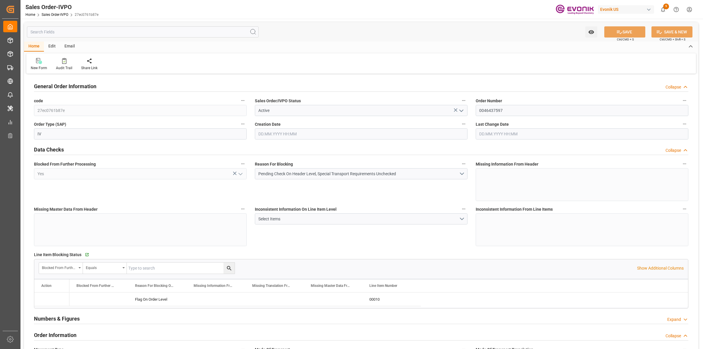
type input "BEANR"
type input "nadine.weissaag@evonik.comTelephone No..: +49 2365 49 4326"
type input "0"
type input "1"
type input "2"
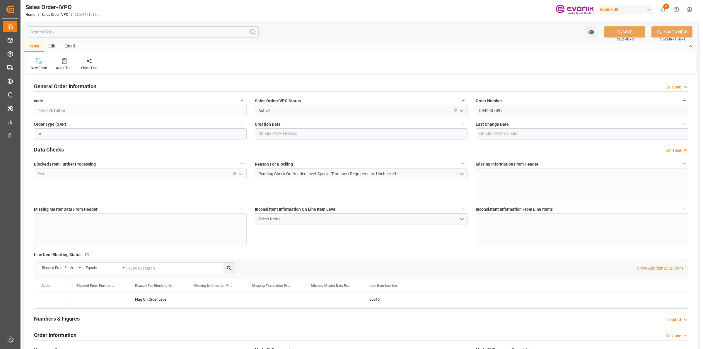
type input "20000"
type input "0"
type input "17000"
type input "30"
type input "[DATE] 19:01"
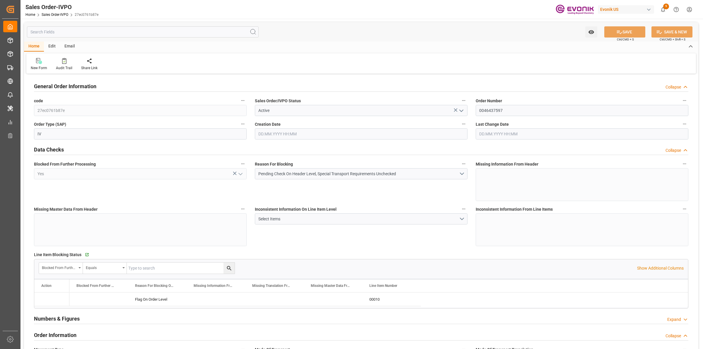
type input "29.08.2025 08:00"
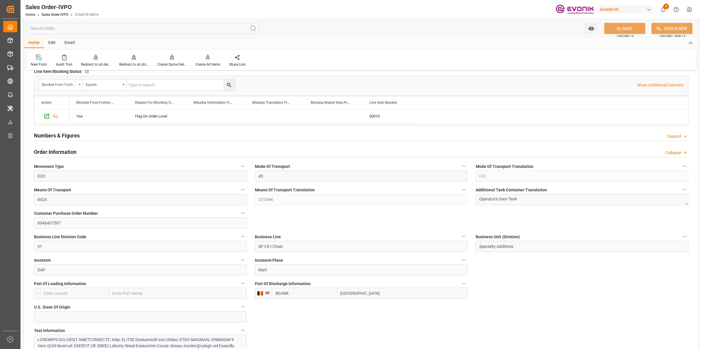
scroll to position [220, 0]
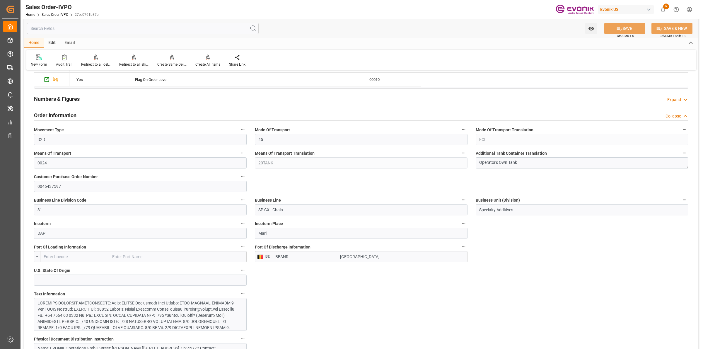
drag, startPoint x: 361, startPoint y: 257, endPoint x: 330, endPoint y: 259, distance: 31.4
click at [330, 259] on div "BEANR Antwerp" at bounding box center [370, 256] width 196 height 11
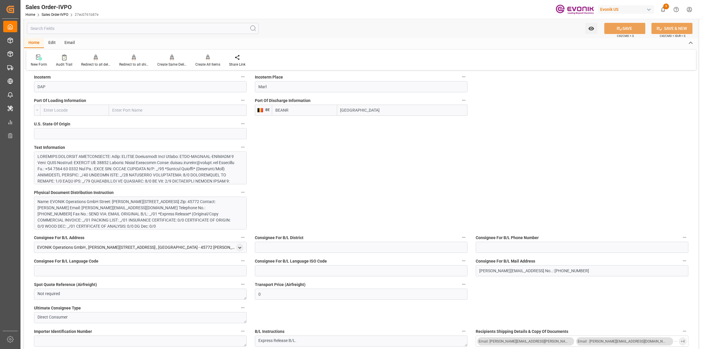
click at [180, 168] on div at bounding box center [138, 203] width 200 height 98
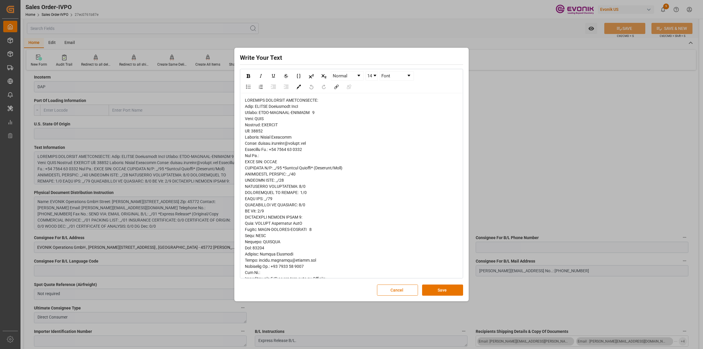
click at [288, 135] on span "rdw-editor" at bounding box center [298, 288] width 106 height 380
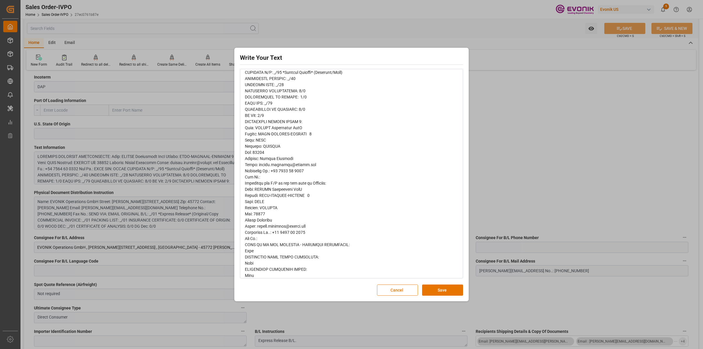
scroll to position [0, 0]
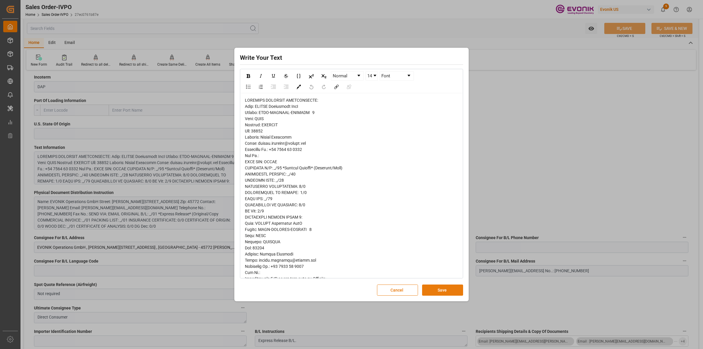
click at [434, 291] on button "Save" at bounding box center [442, 290] width 41 height 11
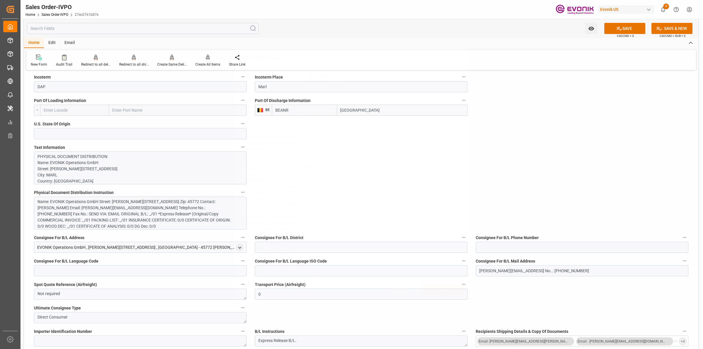
click at [529, 194] on div "Write Your Text Normal 14 Font Cancel Save" at bounding box center [351, 174] width 703 height 349
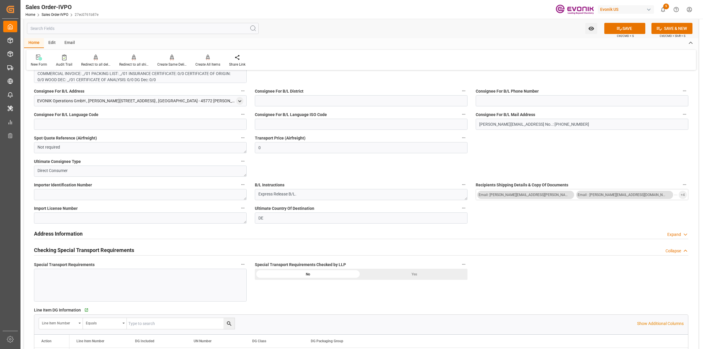
scroll to position [659, 0]
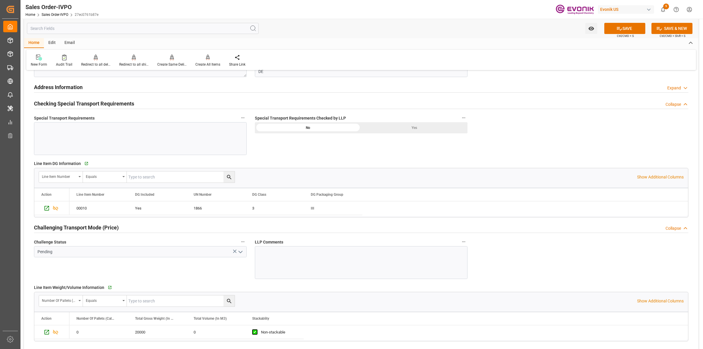
click at [416, 126] on div "Yes" at bounding box center [414, 127] width 106 height 11
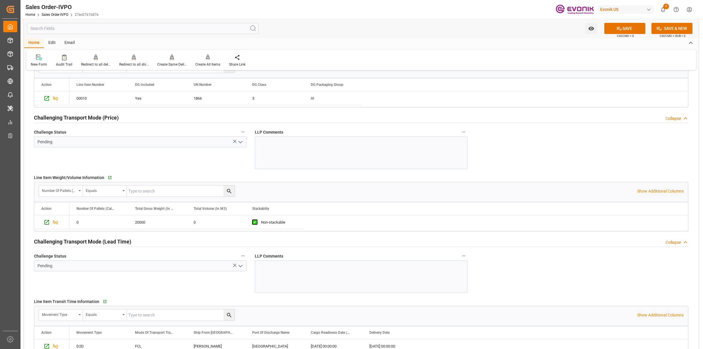
click at [242, 142] on polyline "open menu" at bounding box center [241, 142] width 4 height 2
type input "nadine.weissaag@evonik.comTelephone No..: +49 2365 49 4326"
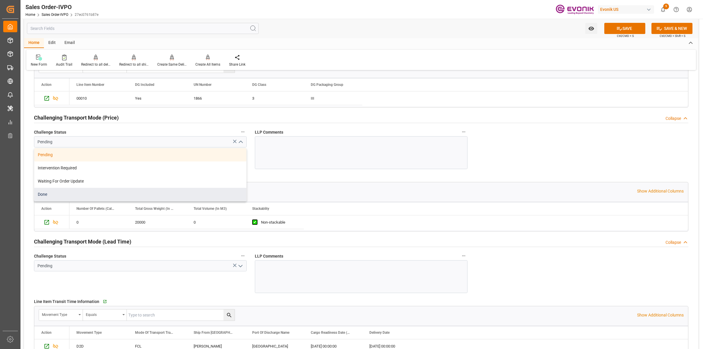
click at [47, 195] on div "Done" at bounding box center [140, 194] width 212 height 13
type input "Done"
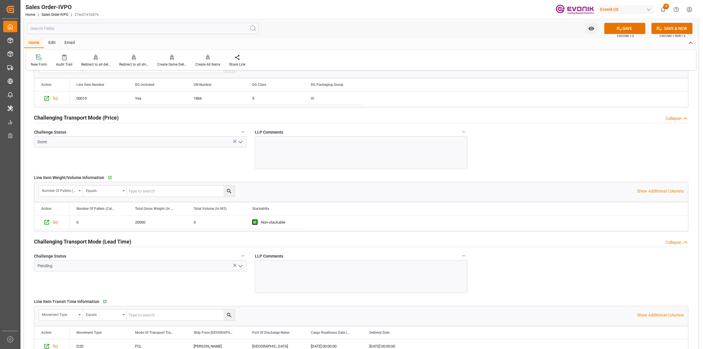
scroll to position [879, 0]
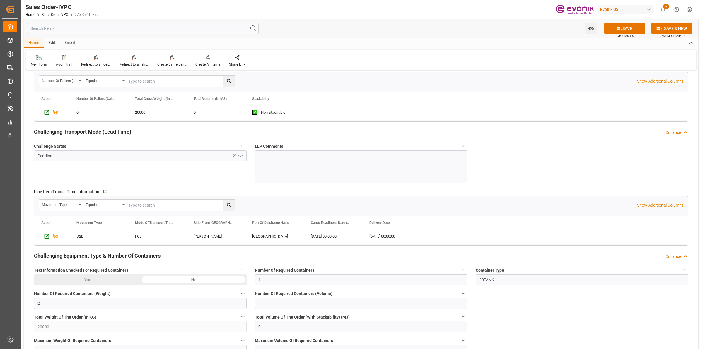
click at [239, 156] on icon "open menu" at bounding box center [240, 156] width 7 height 7
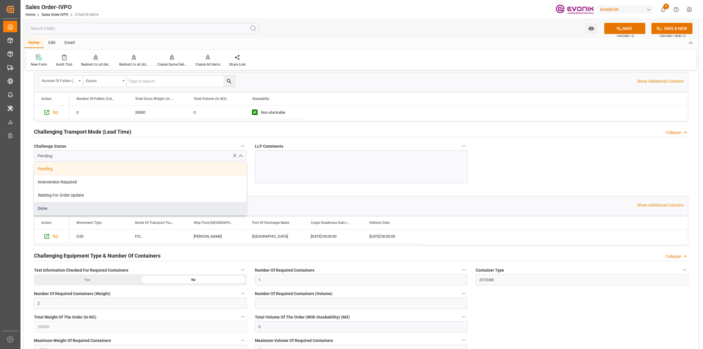
click at [63, 212] on div "Done" at bounding box center [140, 208] width 212 height 13
type input "Done"
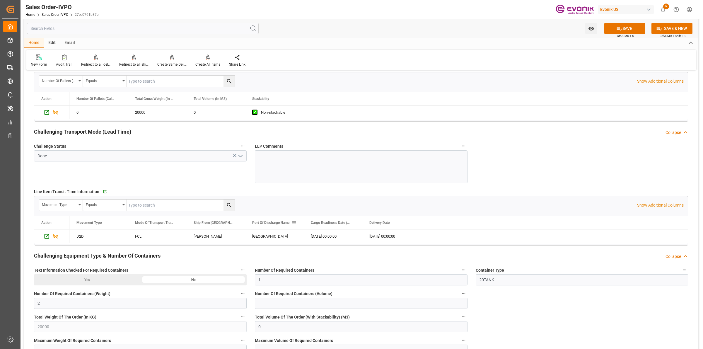
scroll to position [1026, 0]
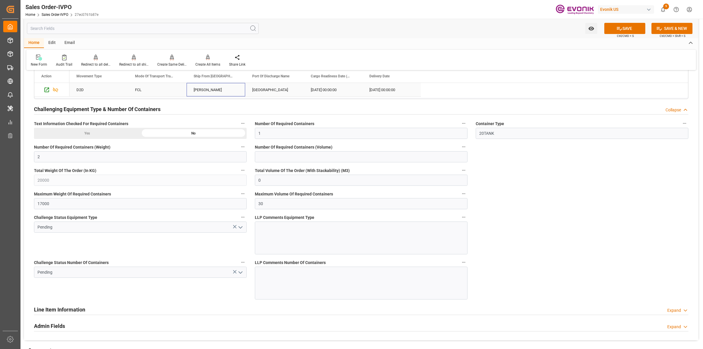
click at [213, 89] on div "Theodore" at bounding box center [216, 89] width 59 height 13
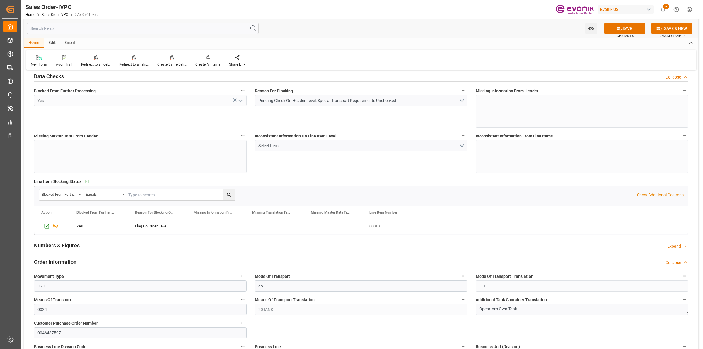
scroll to position [0, 0]
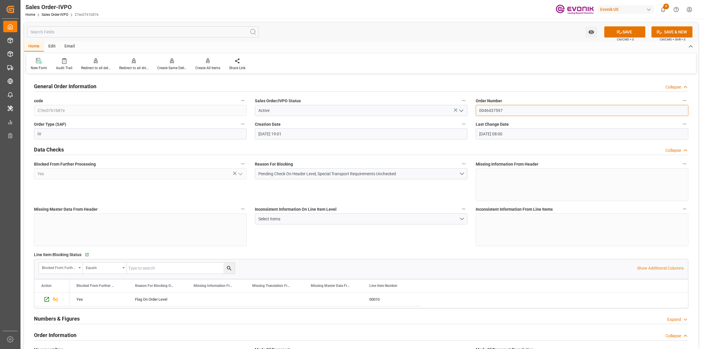
drag, startPoint x: 520, startPoint y: 107, endPoint x: 474, endPoint y: 108, distance: 46.0
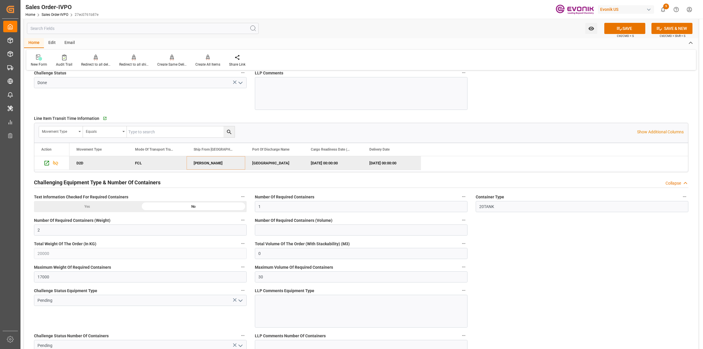
scroll to position [1062, 0]
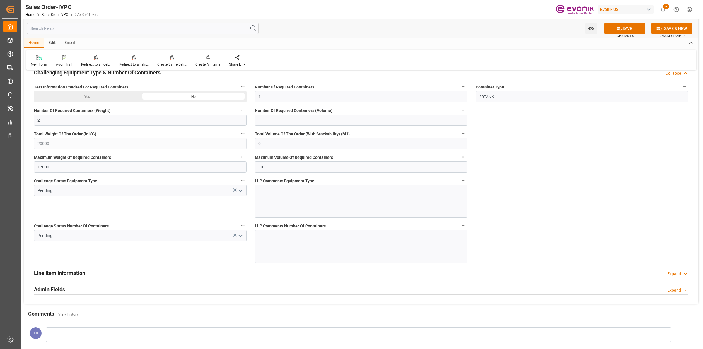
click at [239, 193] on icon "open menu" at bounding box center [240, 190] width 7 height 7
type input "nadine.weissaag@evonik.comTelephone No..: +49 2365 49 4326"
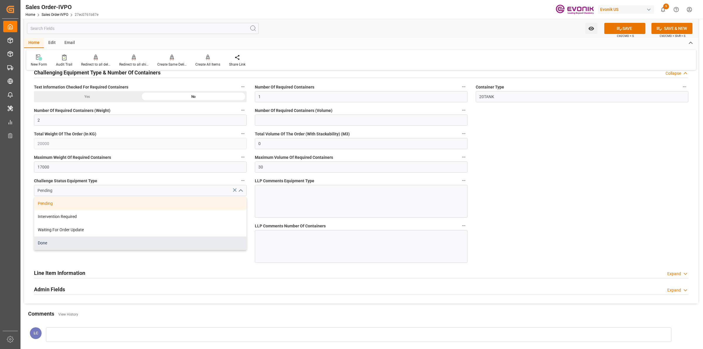
click at [57, 246] on div "Done" at bounding box center [140, 243] width 212 height 13
type input "Done"
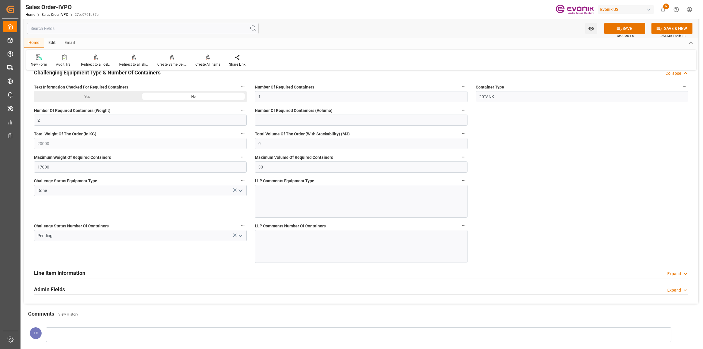
click at [183, 264] on div "Challenge Status Number Of Containers Pending" at bounding box center [140, 242] width 221 height 45
click at [184, 264] on div "Challenge Status Number Of Containers Pending" at bounding box center [140, 242] width 221 height 45
click at [241, 237] on icon "open menu" at bounding box center [240, 235] width 7 height 7
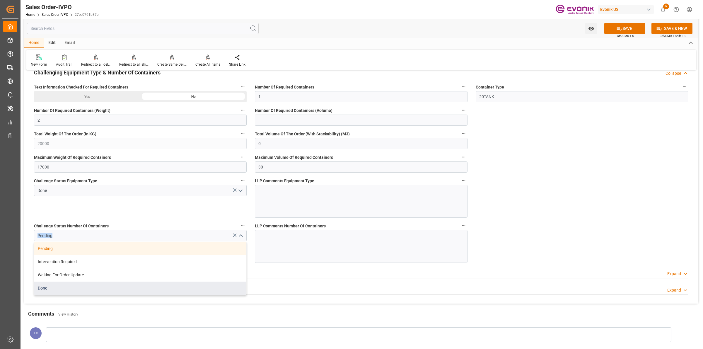
click at [55, 293] on div "Done" at bounding box center [140, 288] width 212 height 13
type input "Done"
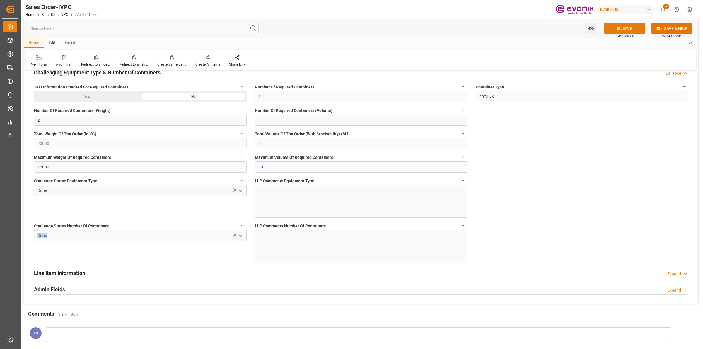
click at [625, 30] on button "SAVE" at bounding box center [625, 28] width 41 height 11
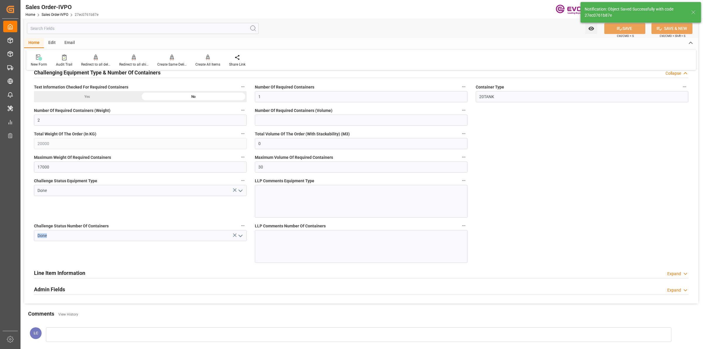
type input "nadine.weissaag@evonik.comTelephone No..: +49 2365 49 4326"
type input "04.09.2025 08:39"
type input "No"
click at [207, 63] on div "Create All Items" at bounding box center [207, 64] width 25 height 5
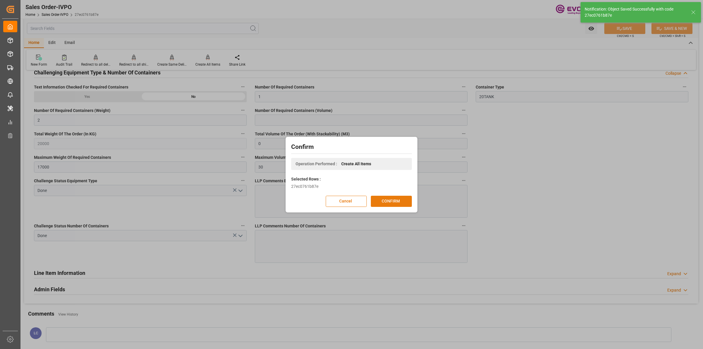
click at [401, 201] on button "CONFIRM" at bounding box center [391, 201] width 41 height 11
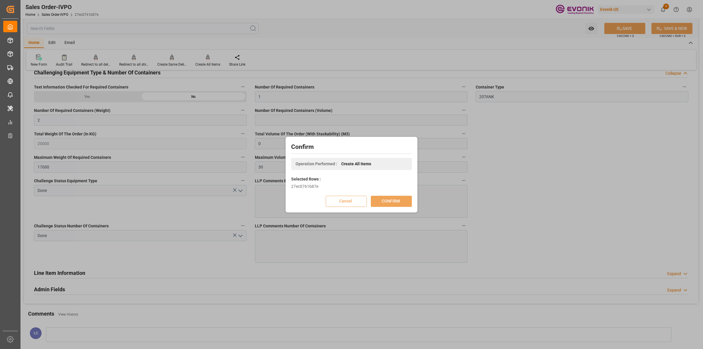
scroll to position [63, 0]
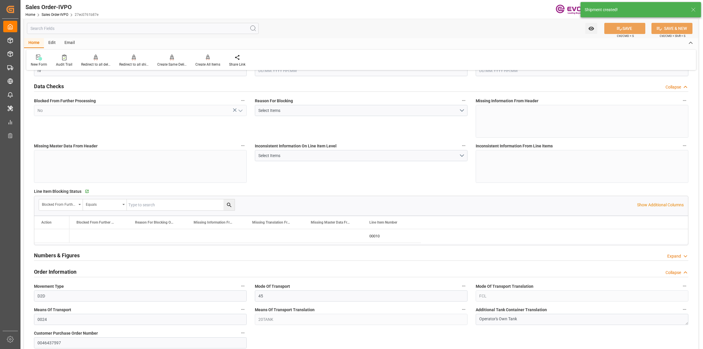
type input "BEANR"
type input "nadine.weissaag@evonik.comTelephone No..: +49 2365 49 4326"
type input "0"
type input "1"
type input "2"
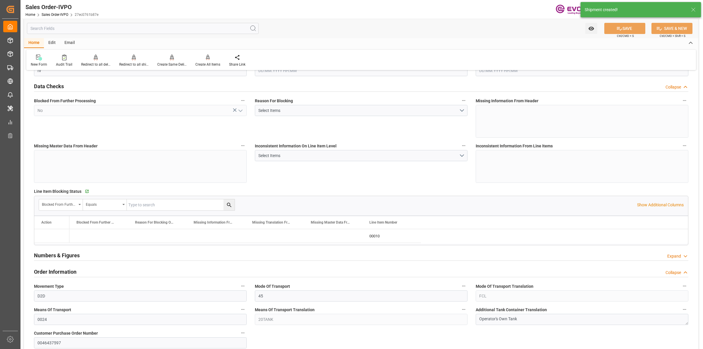
type input "20000"
type input "0"
type input "17000"
type input "30"
type input "[DATE] 19:01"
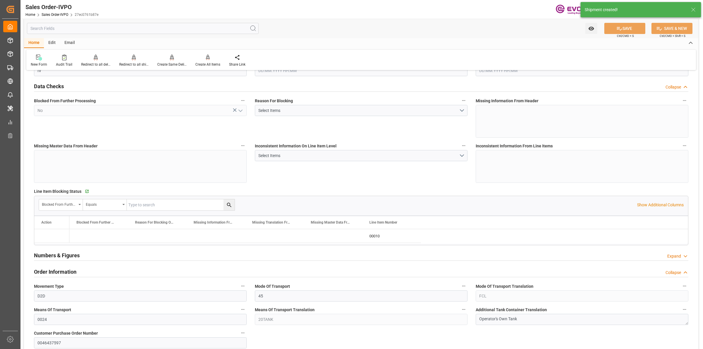
type input "04.09.2025 08:39"
type input "nadine.weissaag@evonik.comTelephone No..: +49 2365 49 4326"
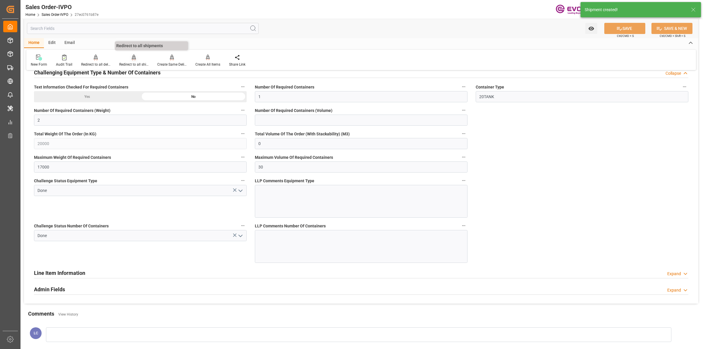
click at [130, 58] on div at bounding box center [133, 57] width 29 height 6
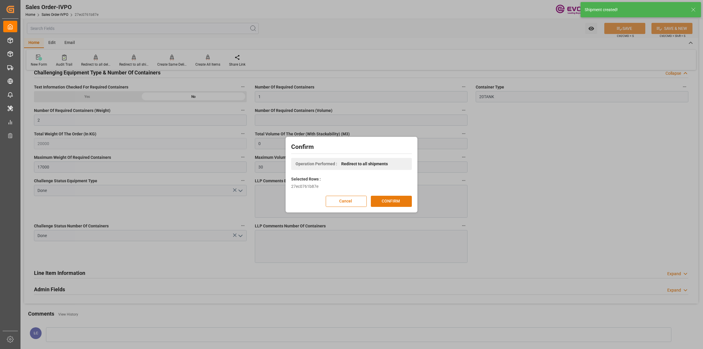
click at [400, 204] on button "CONFIRM" at bounding box center [391, 201] width 41 height 11
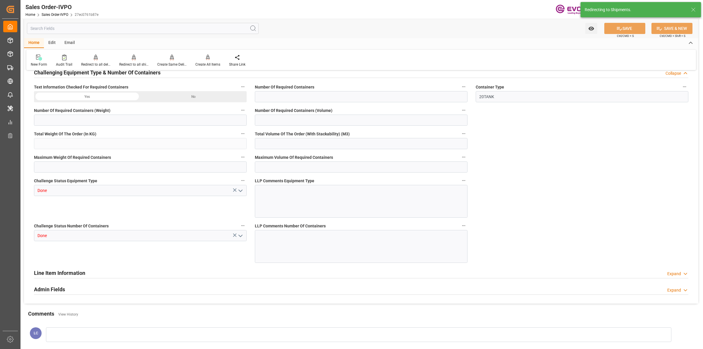
type input "BEANR"
type input "nadine.weissaag@evonik.comTelephone No..: +49 2365 49 4326"
type input "0"
type input "1"
type input "2"
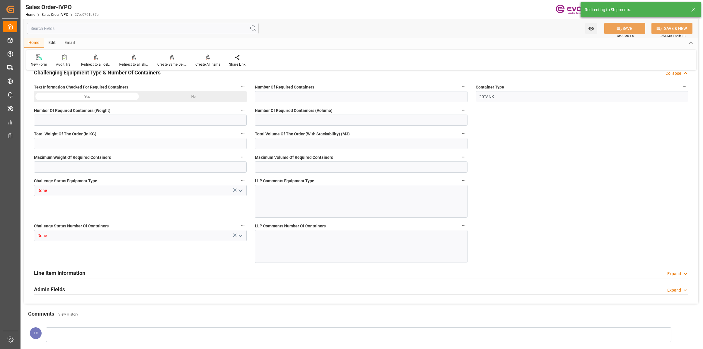
type input "20000"
type input "0"
type input "17000"
type input "30"
type input "[DATE] 19:01"
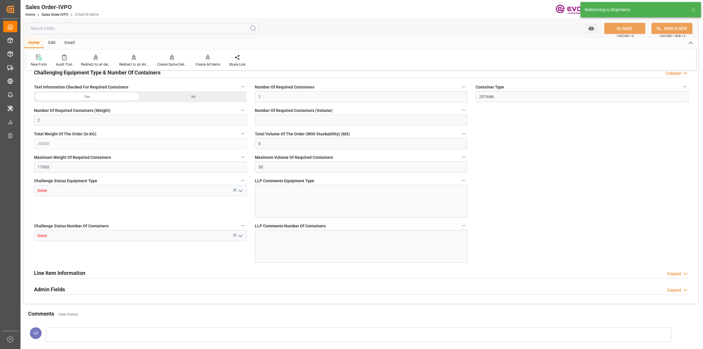
type input "04.09.2025 08:39"
type input "nadine.weissaag@evonik.comTelephone No..: +49 2365 49 4326"
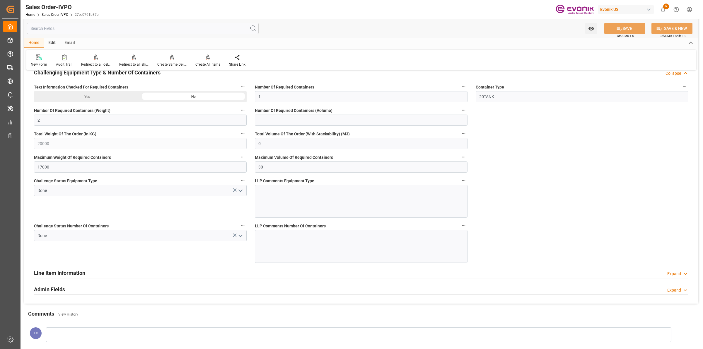
scroll to position [916, 0]
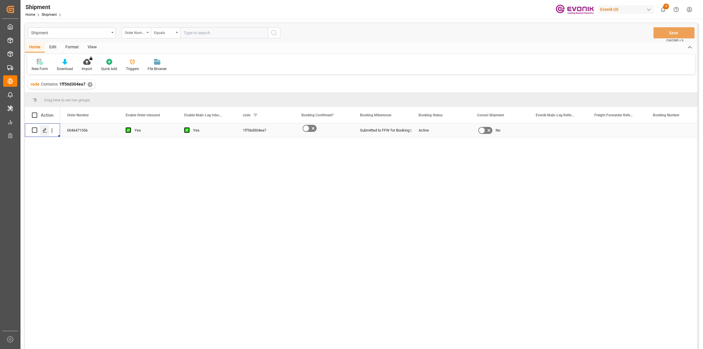
click at [41, 130] on div "Press SPACE to select this row." at bounding box center [44, 130] width 9 height 11
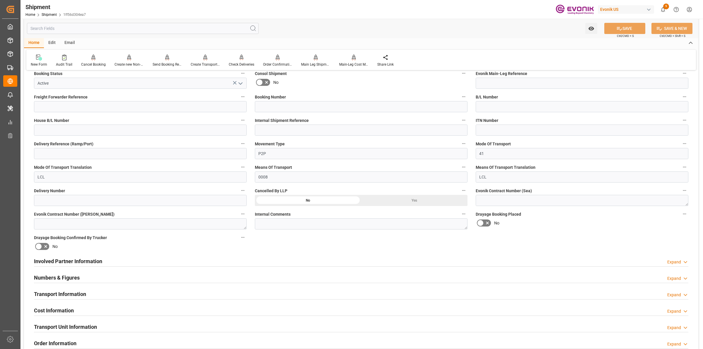
scroll to position [220, 0]
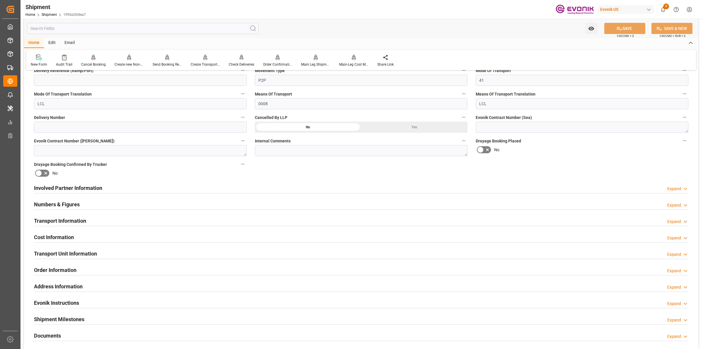
click at [275, 188] on div "Involved Partner Information Expand" at bounding box center [361, 187] width 655 height 11
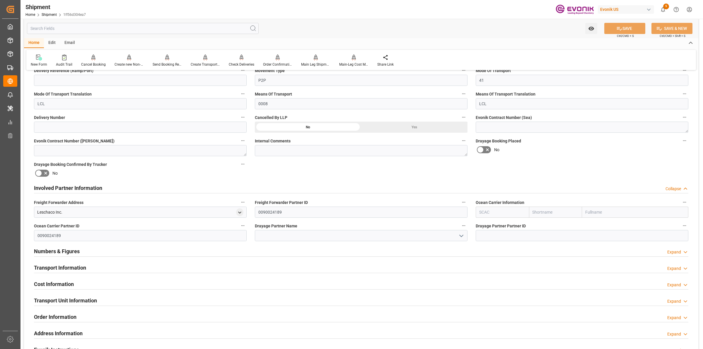
click at [495, 207] on input "text" at bounding box center [502, 212] width 53 height 11
click at [486, 226] on b "ALRB" at bounding box center [485, 225] width 10 height 5
type input "ALRB"
type input "AC Containerline"
type input "AC Containerline GmbH"
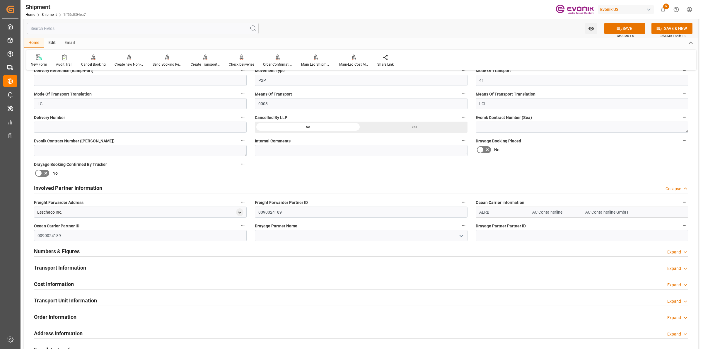
type input "ALRB"
click at [354, 235] on input at bounding box center [361, 235] width 213 height 11
paste input "Estes"
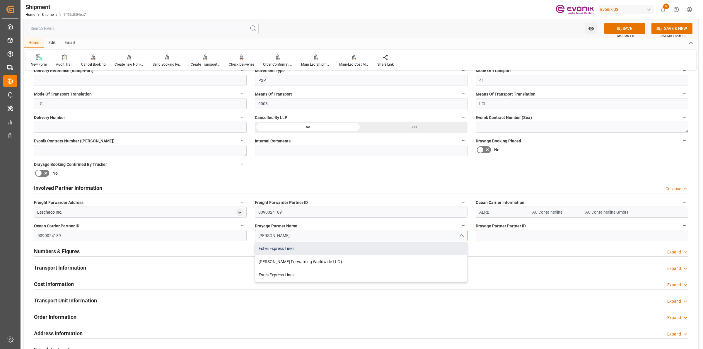
click at [285, 246] on div "Estes Express Lines" at bounding box center [361, 248] width 212 height 13
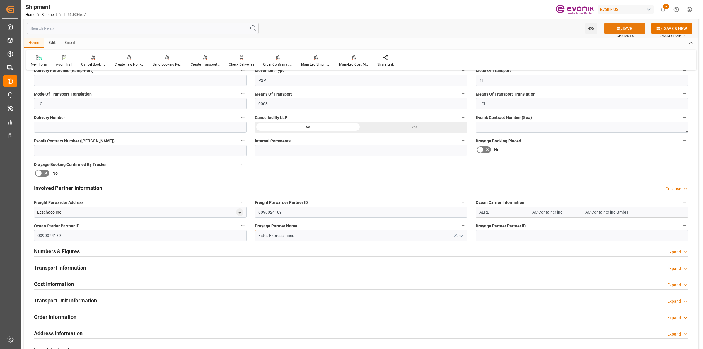
type input "Estes Express Lines"
click at [620, 33] on button "SAVE" at bounding box center [625, 28] width 41 height 11
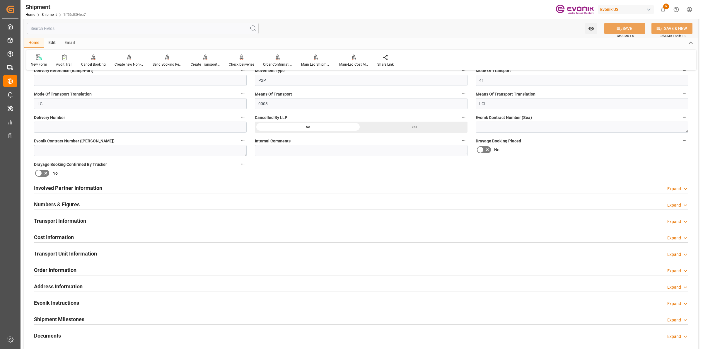
click at [125, 189] on div "Involved Partner Information Expand" at bounding box center [361, 187] width 655 height 11
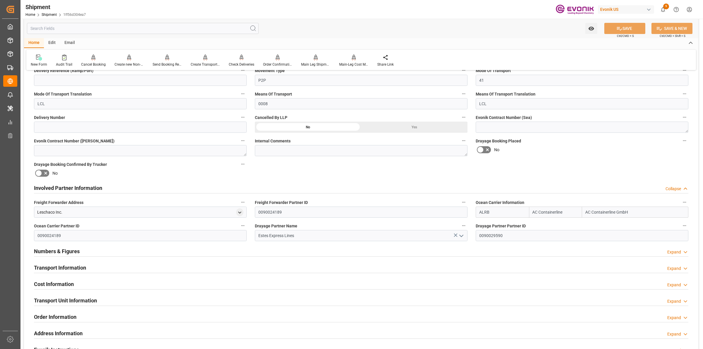
click at [125, 188] on div "Involved Partner Information Collapse" at bounding box center [361, 187] width 655 height 11
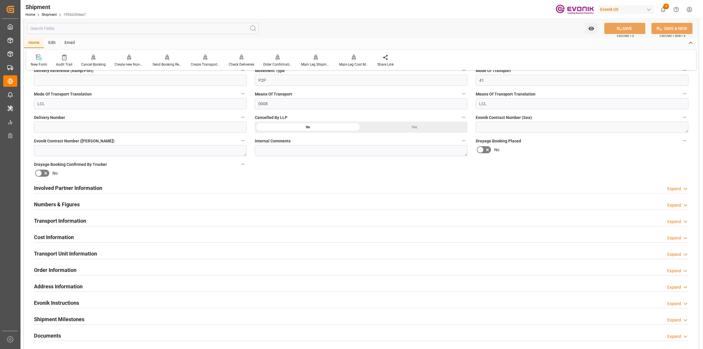
click at [93, 205] on div "Numbers & Figures Expand" at bounding box center [361, 203] width 655 height 11
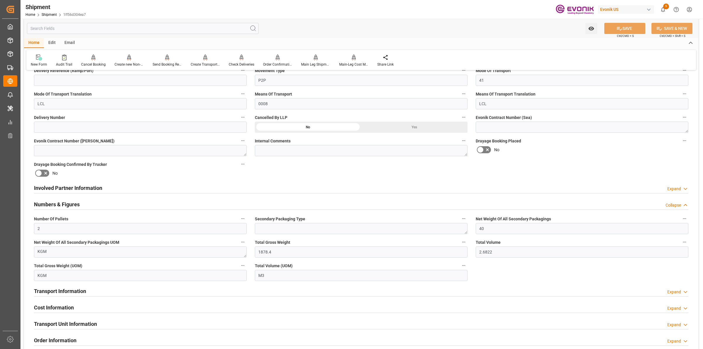
click at [93, 205] on div "Numbers & Figures Collapse" at bounding box center [361, 203] width 655 height 11
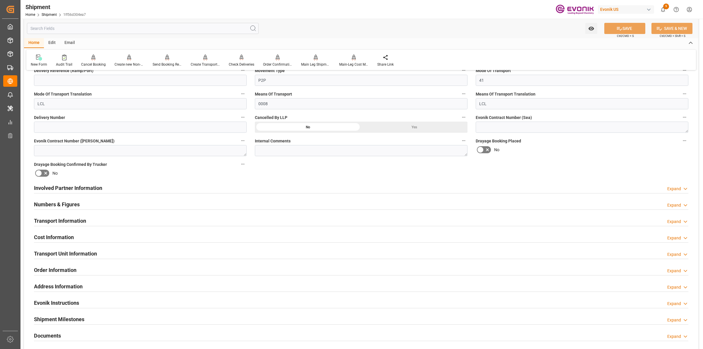
click at [86, 218] on h2 "Transport Information" at bounding box center [60, 221] width 52 height 8
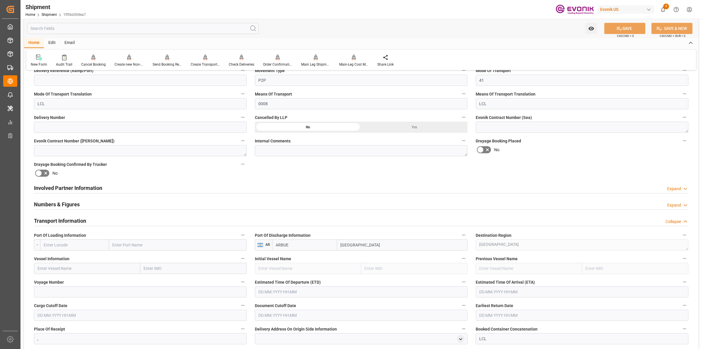
click at [91, 239] on input "text" at bounding box center [74, 244] width 69 height 11
paste input "NEWARK"
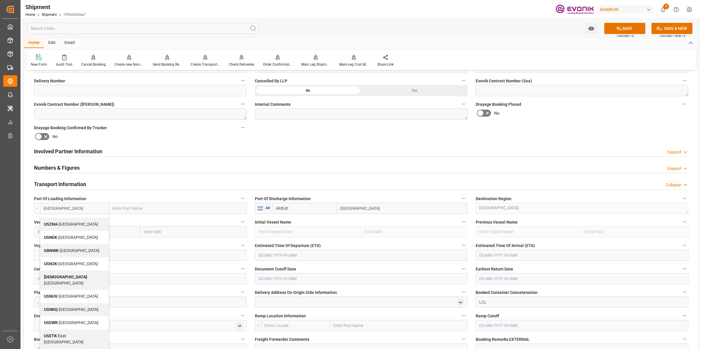
scroll to position [330, 0]
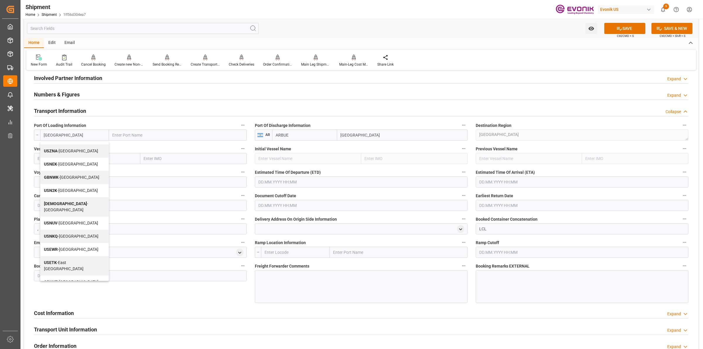
click at [62, 247] on span "USEWR - Newark" at bounding box center [71, 249] width 55 height 5
type input "USEWR"
type input "Newark"
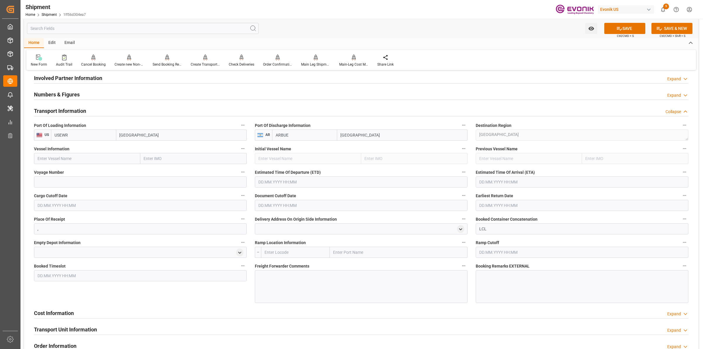
type input "USEWR"
click at [128, 160] on input "text" at bounding box center [87, 158] width 106 height 11
paste input "MAERSK MONTE AZU"
click at [89, 171] on span "MAERSK MONTE AZUL - 9348053" at bounding box center [68, 171] width 60 height 5
type input "MAERSK MONTE AZUL"
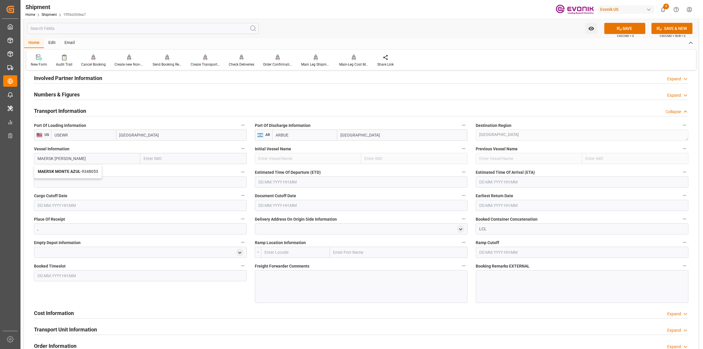
type input "9348053"
type input "MAERSK MONTE AZUL"
drag, startPoint x: 177, startPoint y: 182, endPoint x: 185, endPoint y: 179, distance: 8.8
click at [177, 182] on input at bounding box center [140, 181] width 213 height 11
paste input "541S"
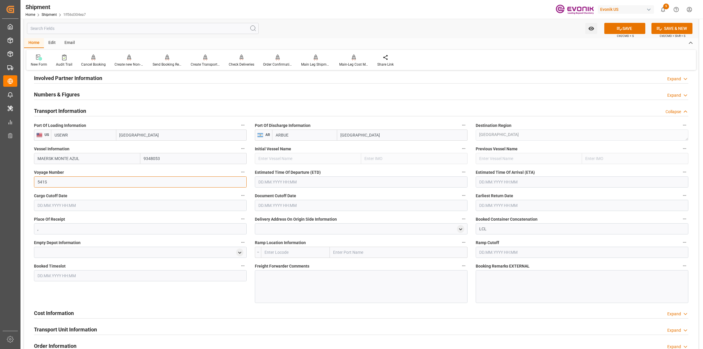
type input "541S"
click at [285, 183] on input "text" at bounding box center [361, 181] width 213 height 11
type input "08.10.2025 00:00"
type input "01.11.2025 00:00"
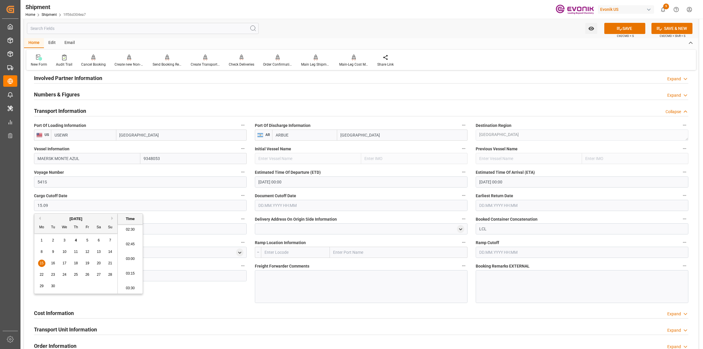
type input "15.09.2025 00:00"
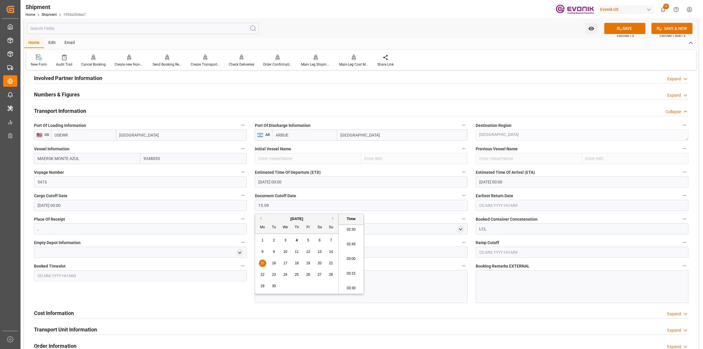
type input "15.09"
type input "15.09.2025 00:00"
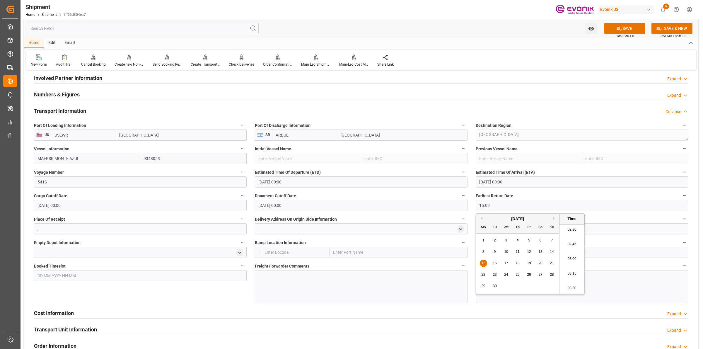
type input "15.09.2025 00:00"
click at [286, 251] on input "text" at bounding box center [295, 252] width 69 height 11
paste input "LOS ANGELES"
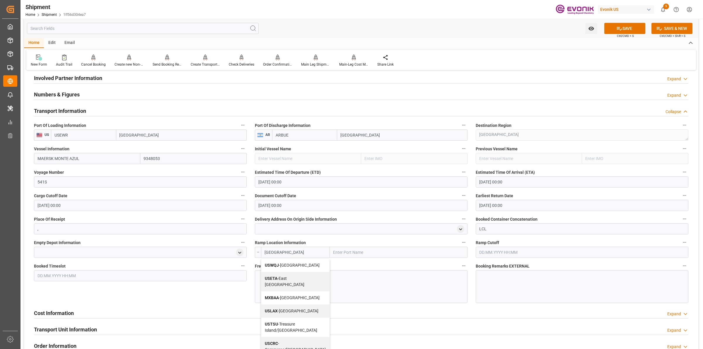
drag, startPoint x: 306, startPoint y: 249, endPoint x: 260, endPoint y: 249, distance: 46.0
click at [258, 249] on div "-- LOS ANGELES USWQJ - West Los Angeles USETA - East Los Angeles MXBAA - Bahia …" at bounding box center [361, 252] width 213 height 11
click at [294, 309] on span "USLAX - Los Angeles" at bounding box center [292, 311] width 54 height 5
type input "USLAX"
type input "Los Angeles"
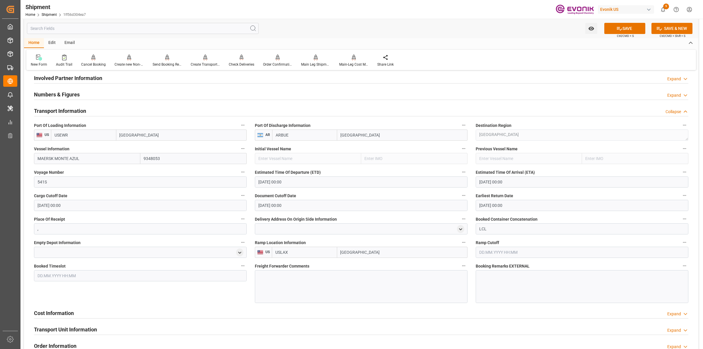
type input "USLAX"
click at [320, 274] on div at bounding box center [361, 286] width 213 height 33
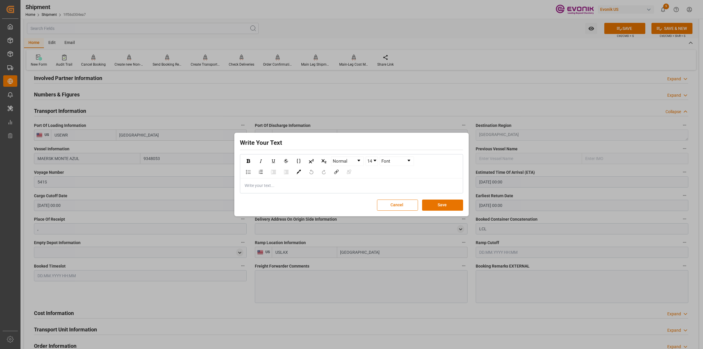
click at [323, 186] on div "rdw-editor" at bounding box center [352, 186] width 214 height 6
click at [436, 209] on button "Save" at bounding box center [442, 205] width 41 height 11
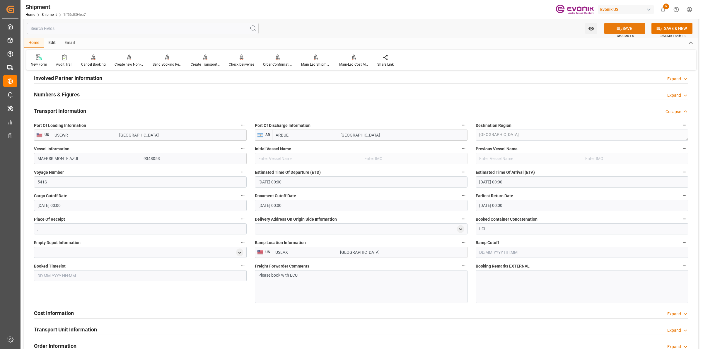
click at [620, 27] on icon at bounding box center [620, 28] width 6 height 6
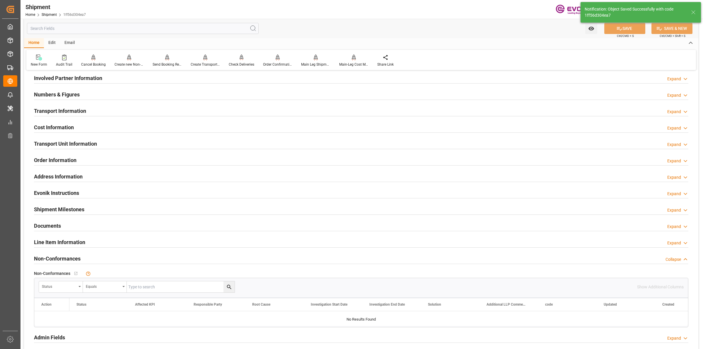
click at [76, 112] on h2 "Transport Information" at bounding box center [60, 111] width 52 height 8
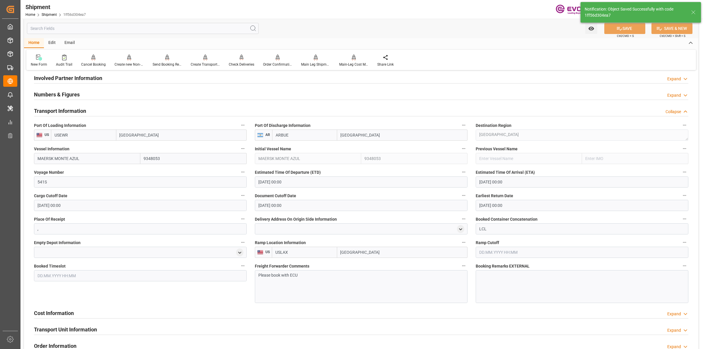
click at [76, 112] on h2 "Transport Information" at bounding box center [60, 111] width 52 height 8
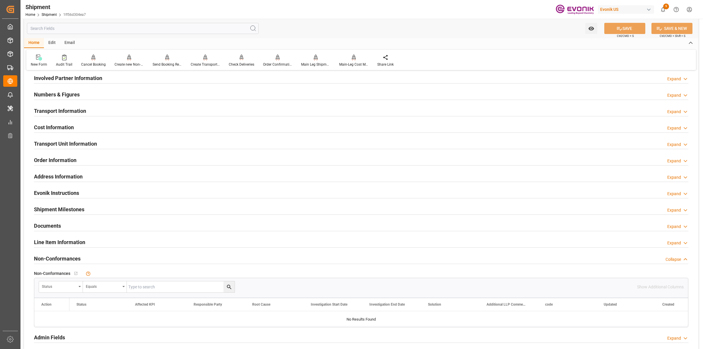
click at [74, 96] on h2 "Numbers & Figures" at bounding box center [57, 95] width 46 height 8
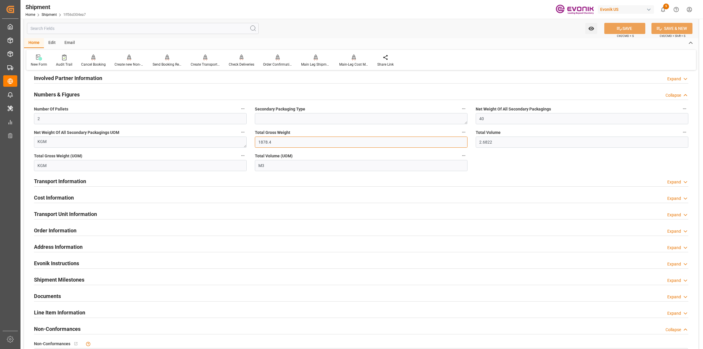
drag, startPoint x: 294, startPoint y: 142, endPoint x: 209, endPoint y: 135, distance: 85.3
click at [209, 135] on div "Booking Confirmation Milestone Bar Collapse Submitted to FFW for Booking (Pendi…" at bounding box center [361, 84] width 675 height 676
click at [439, 144] on div "Booking Confirmation Milestone Bar Collapse Submitted to FFW for Booking (Pendi…" at bounding box center [361, 84] width 675 height 676
click at [96, 180] on div "Transport Information Expand" at bounding box center [361, 180] width 655 height 11
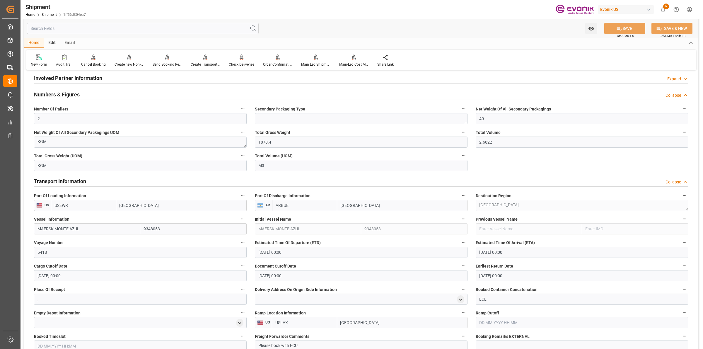
click at [96, 180] on div "Transport Information Collapse" at bounding box center [361, 180] width 655 height 11
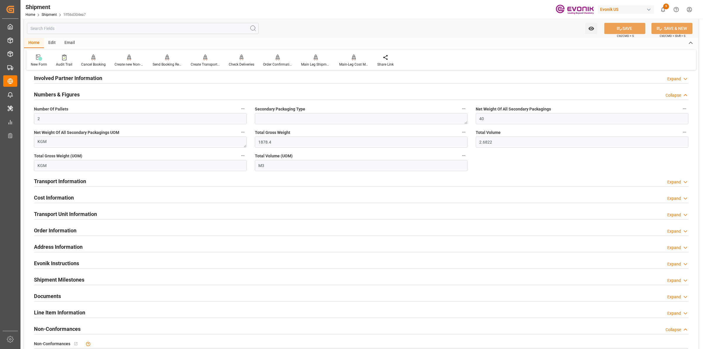
click at [86, 195] on div "Cost Information Expand" at bounding box center [361, 197] width 655 height 11
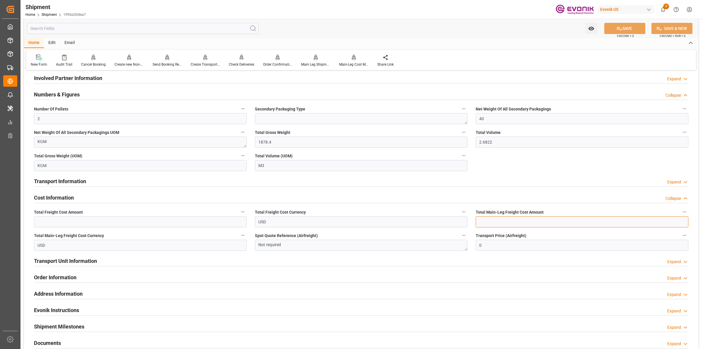
click at [490, 223] on input "text" at bounding box center [582, 221] width 213 height 11
click at [486, 217] on input "text" at bounding box center [582, 221] width 213 height 11
paste input "211"
type input "211"
click at [163, 223] on input "text" at bounding box center [140, 221] width 213 height 11
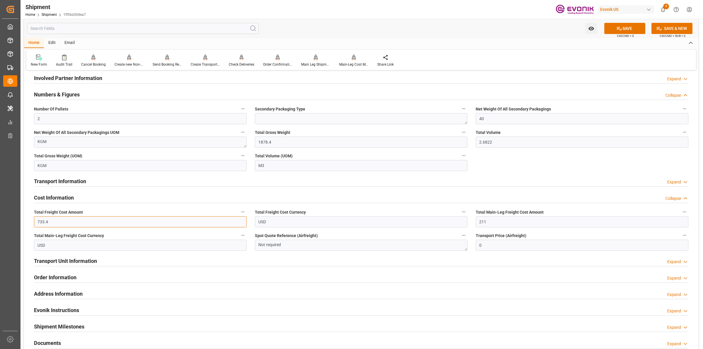
type input "733.4"
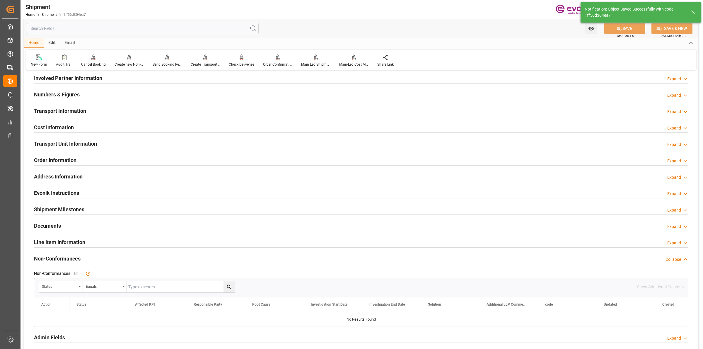
click at [145, 130] on div "Cost Information Expand" at bounding box center [361, 126] width 655 height 11
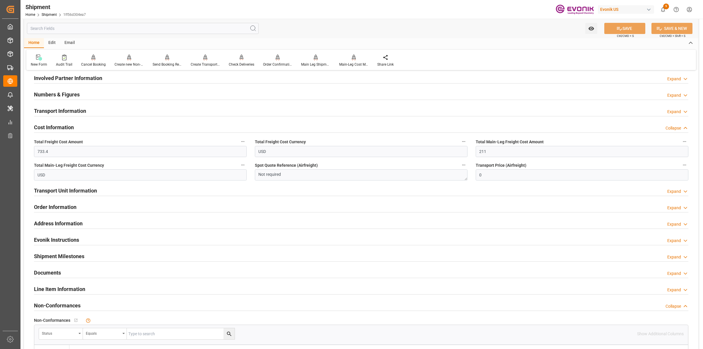
click at [65, 190] on h2 "Transport Unit Information" at bounding box center [65, 191] width 63 height 8
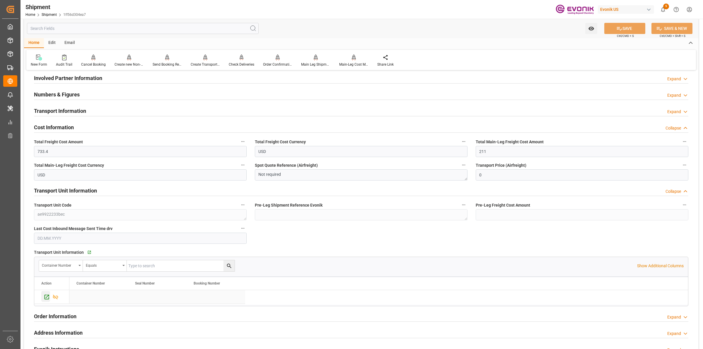
click at [48, 297] on icon "Press SPACE to select this row." at bounding box center [47, 297] width 6 height 6
click at [167, 65] on div "Send Booking Request To ABS" at bounding box center [167, 64] width 29 height 5
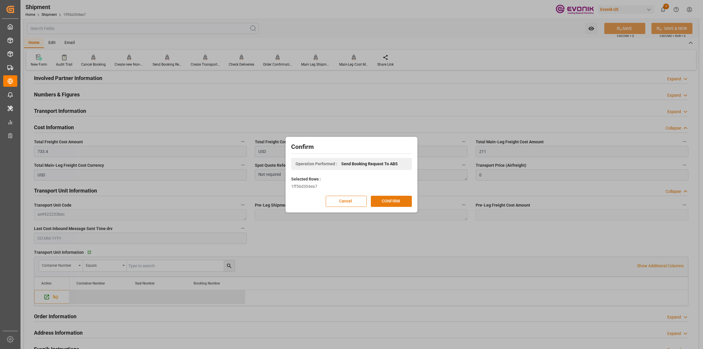
click at [392, 202] on button "CONFIRM" at bounding box center [391, 201] width 41 height 11
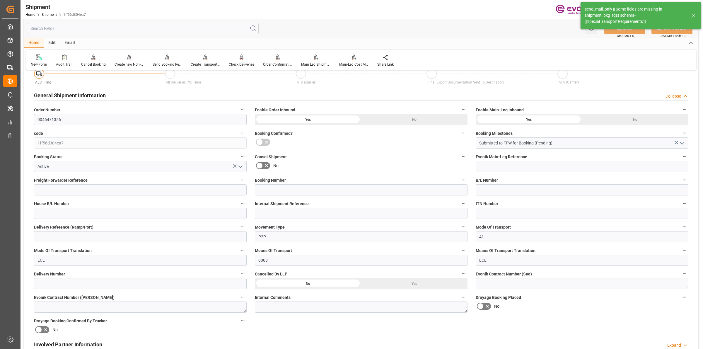
scroll to position [330, 0]
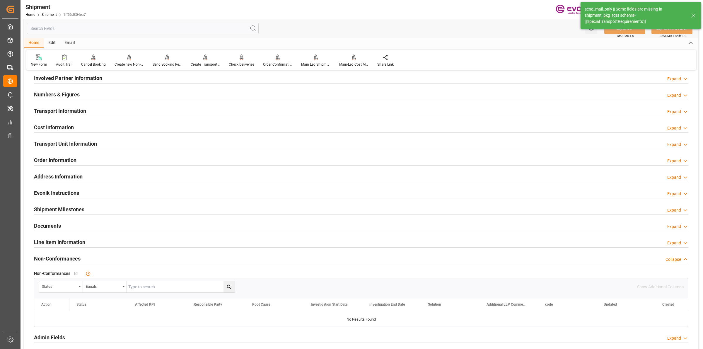
click at [115, 28] on input "text" at bounding box center [143, 28] width 232 height 11
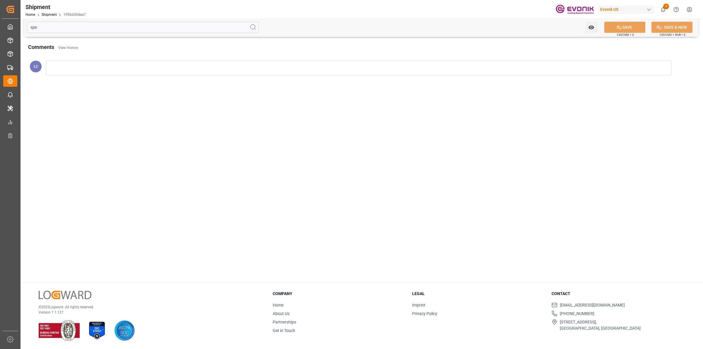
scroll to position [0, 0]
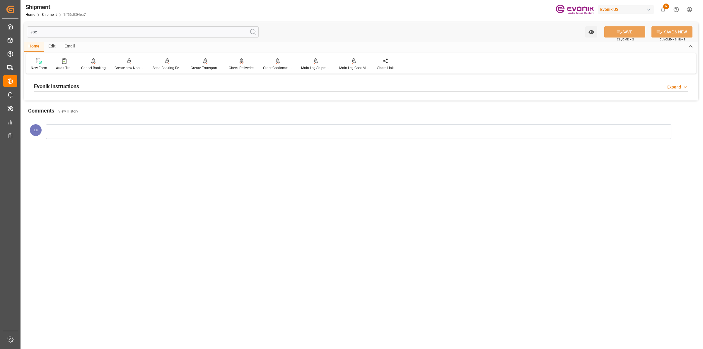
type input "spe"
click at [106, 86] on div "Evonik Instructions Expand" at bounding box center [361, 85] width 655 height 11
click at [94, 113] on div at bounding box center [140, 121] width 213 height 33
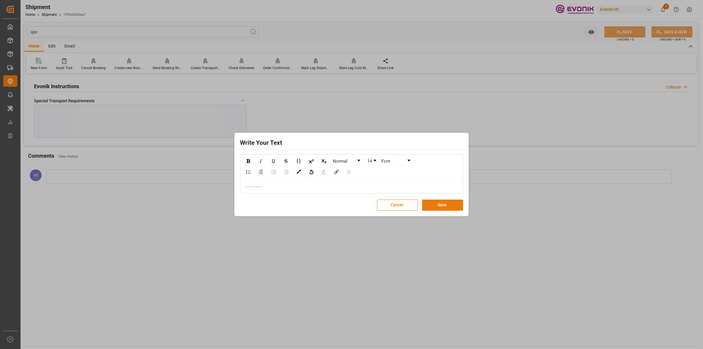
click at [443, 205] on button "Save" at bounding box center [442, 205] width 41 height 11
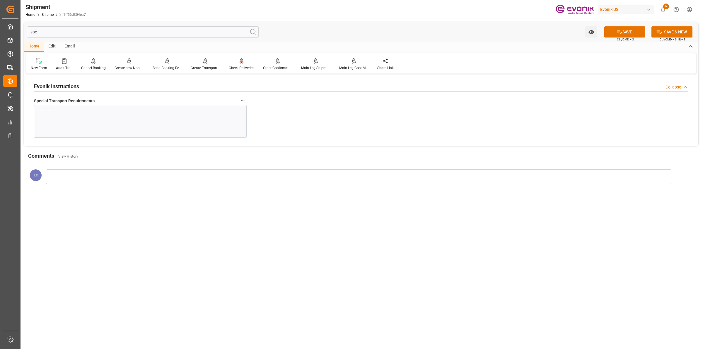
click at [632, 30] on button "SAVE" at bounding box center [625, 31] width 41 height 11
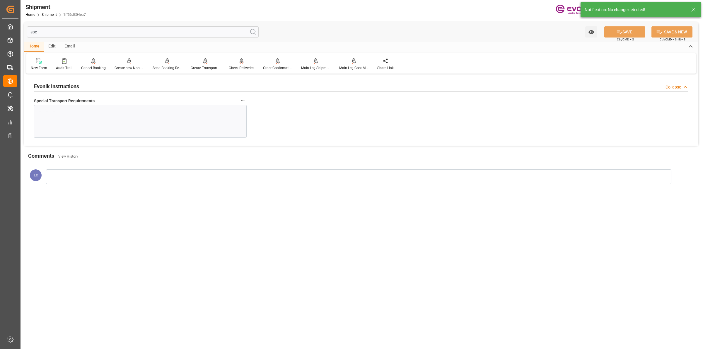
click at [109, 31] on input "spe" at bounding box center [143, 31] width 232 height 11
type input "s"
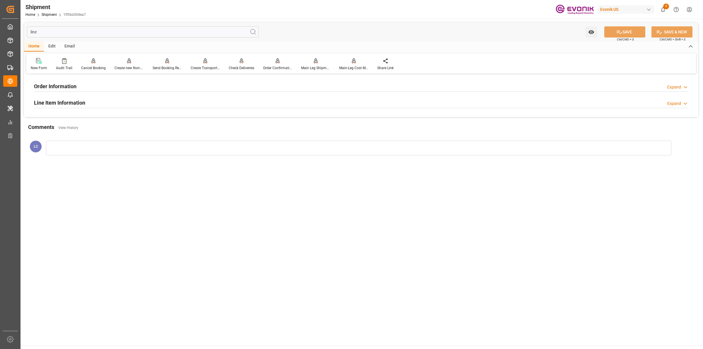
type input "line"
click at [101, 101] on div "Line Item Information Expand" at bounding box center [361, 102] width 655 height 11
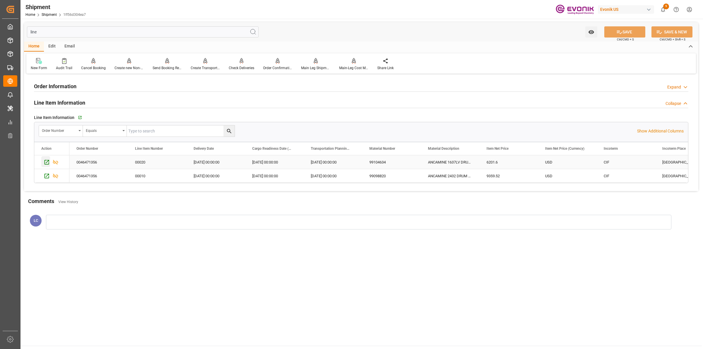
click at [46, 163] on icon "Press SPACE to select this row." at bounding box center [47, 162] width 6 height 6
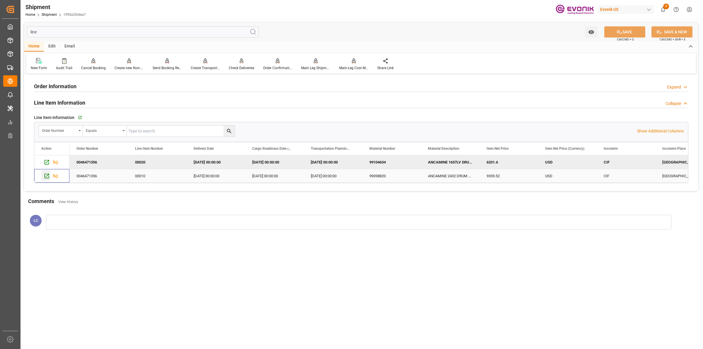
click at [47, 178] on icon "Press SPACE to select this row." at bounding box center [47, 176] width 6 height 6
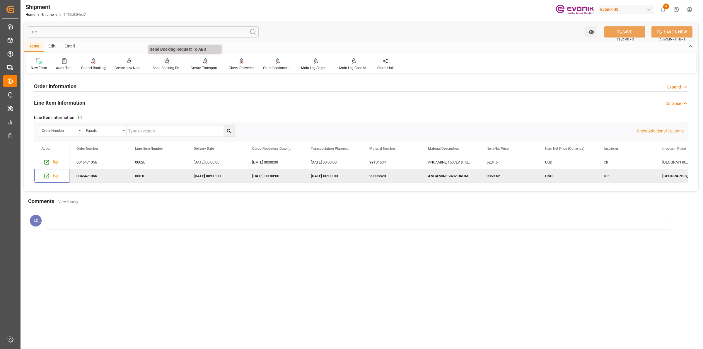
click at [167, 66] on div "Send Booking Request To ABS" at bounding box center [167, 67] width 29 height 5
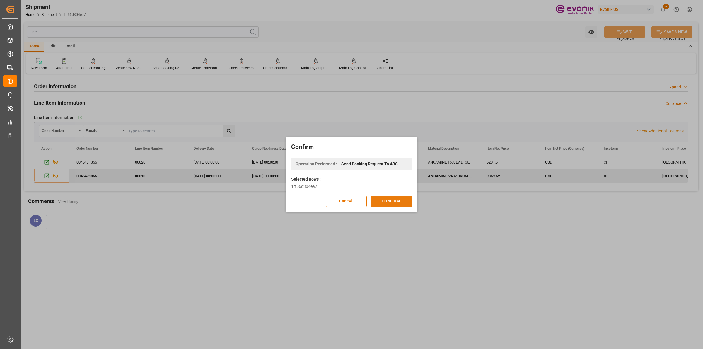
click at [399, 205] on button "CONFIRM" at bounding box center [391, 201] width 41 height 11
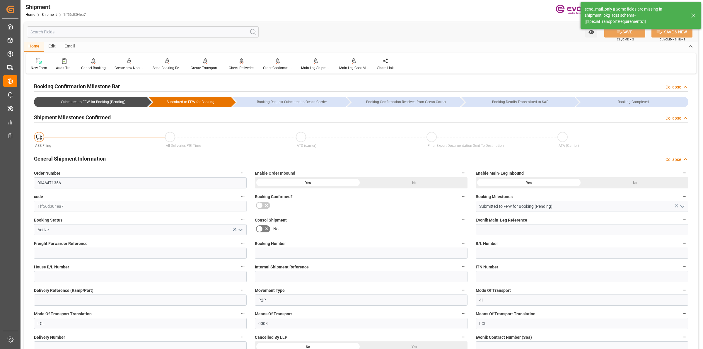
type input "AC Containerline"
type input "Leschaco Inc."
type input "2"
type input "40"
type input "1878.4"
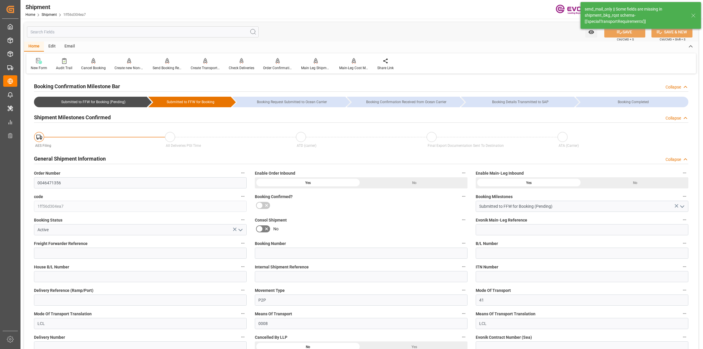
type input "2.6822"
type input "USEWR"
type input "ARBUE"
type input "9348053"
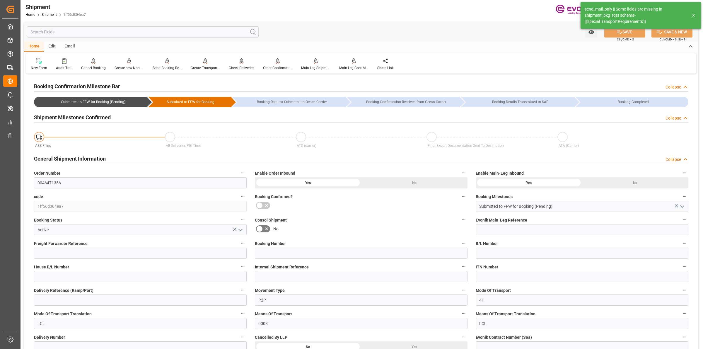
type input "USLAX"
type input "733.4"
type input "211"
type input "0"
type input "211"
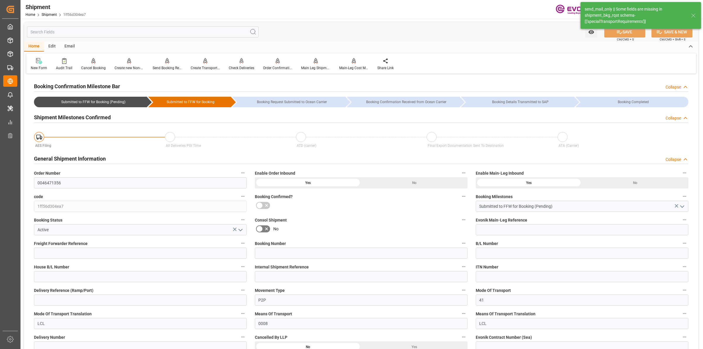
type input "8"
type input "DR"
type input "0"
type input "AC Containerline"
type input "Leschaco Inc."
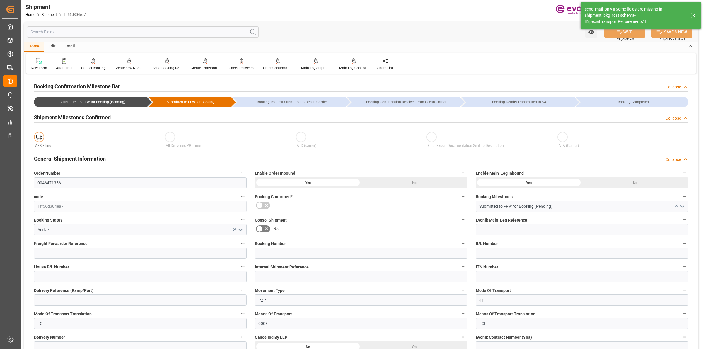
type input "08.10.2025 00:00"
type input "01.11.2025 00:00"
type input "15.09.2025 00:00"
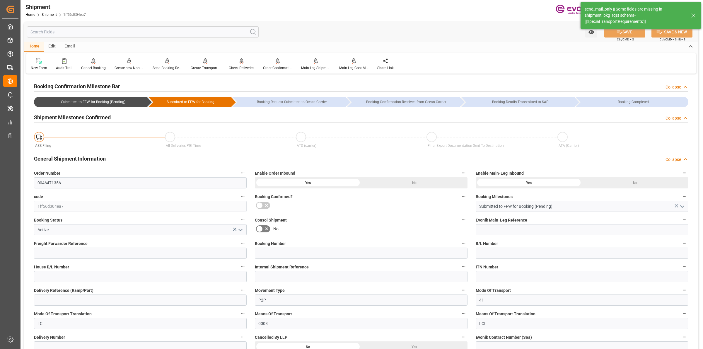
type input "31.10.2025"
type input "04.09.2025 08:06"
type input "04.09.2025 08:19"
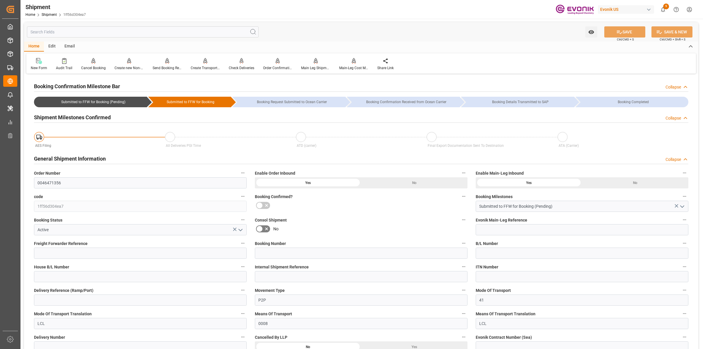
click at [129, 26] on input "text" at bounding box center [143, 31] width 232 height 11
click at [127, 32] on input "text" at bounding box center [143, 31] width 232 height 11
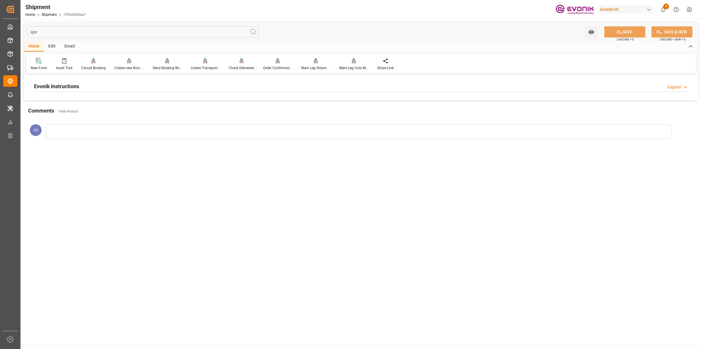
type input "spe"
click at [80, 89] on div "Evonik Instructions Expand" at bounding box center [361, 85] width 655 height 11
click at [98, 133] on div at bounding box center [140, 121] width 213 height 33
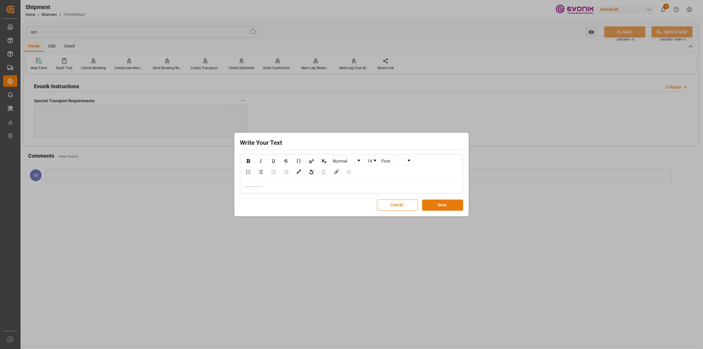
click at [446, 206] on button "Save" at bounding box center [442, 205] width 41 height 11
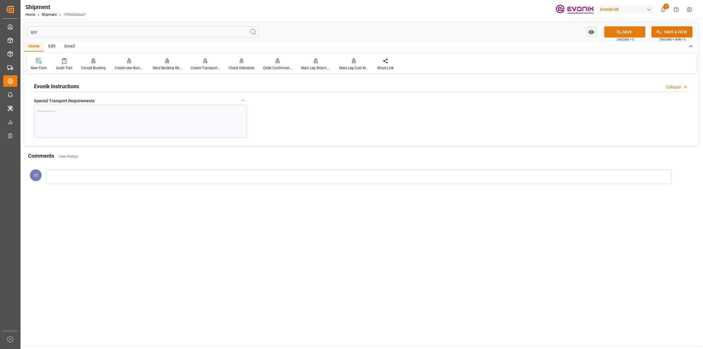
click at [615, 34] on button "SAVE" at bounding box center [625, 31] width 41 height 11
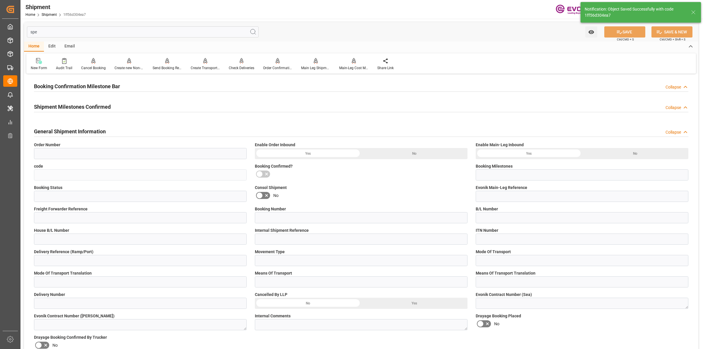
type input "0046471356"
type input "1ff56d304ea7"
type input "Submitted to FFW for Booking (Pending)"
type input "Active"
type input "P2P"
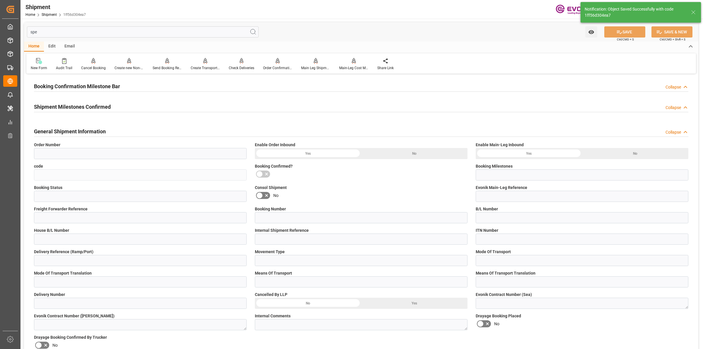
type input "41"
type input "LCL"
type input "0008"
type input "LCL"
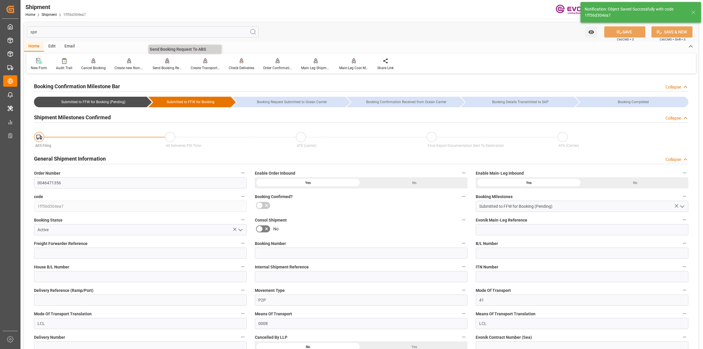
click at [165, 62] on icon at bounding box center [167, 61] width 4 height 6
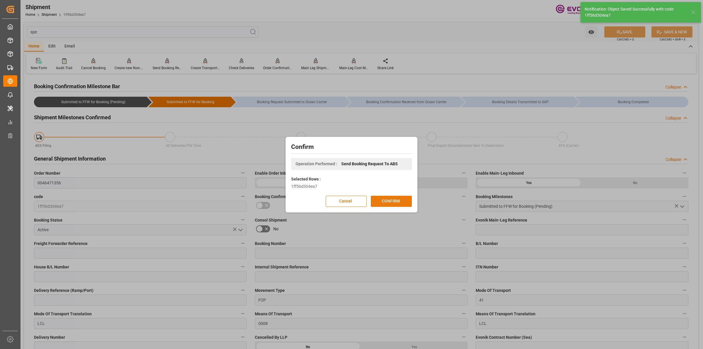
click at [396, 200] on button "CONFIRM" at bounding box center [391, 201] width 41 height 11
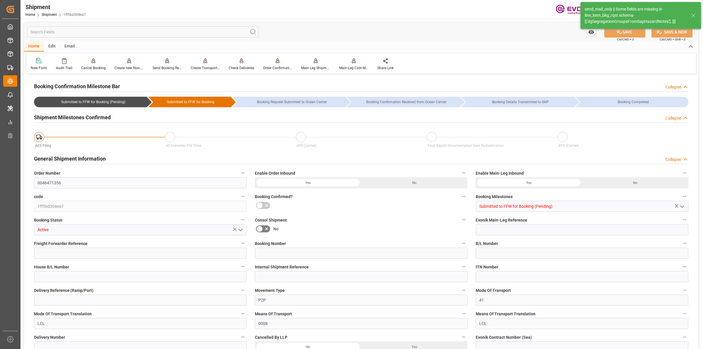
type input "AC Containerline"
type input "Leschaco Inc."
type input "2"
type input "40"
type input "1878.4"
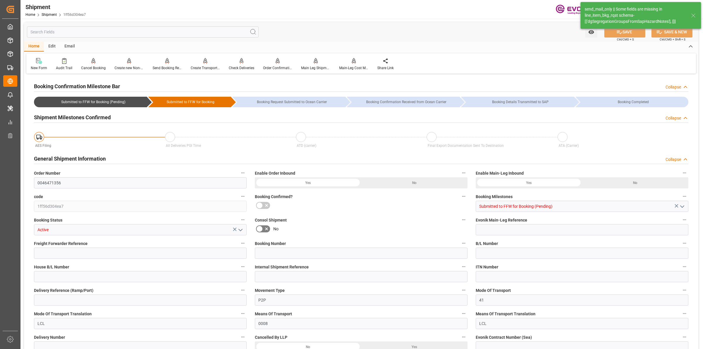
type input "2.6822"
type input "USEWR"
type input "ARBUE"
type input "9348053"
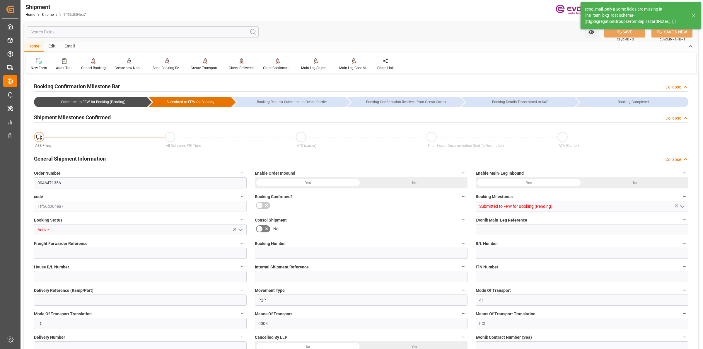
type input "USLAX"
type input "733.4"
type input "211"
type input "0"
type input "211"
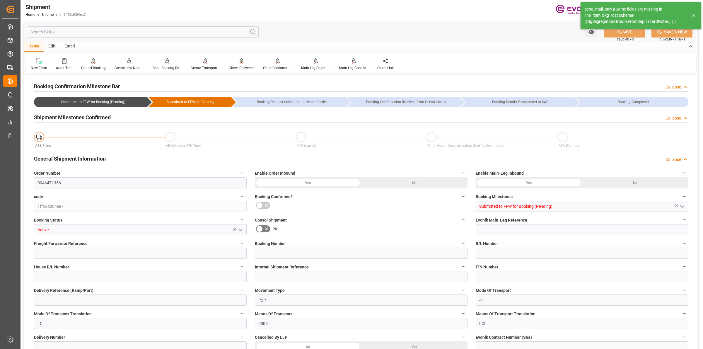
type input "8"
type input "DR"
type input "0"
type input "AC Containerline"
type input "Leschaco Inc."
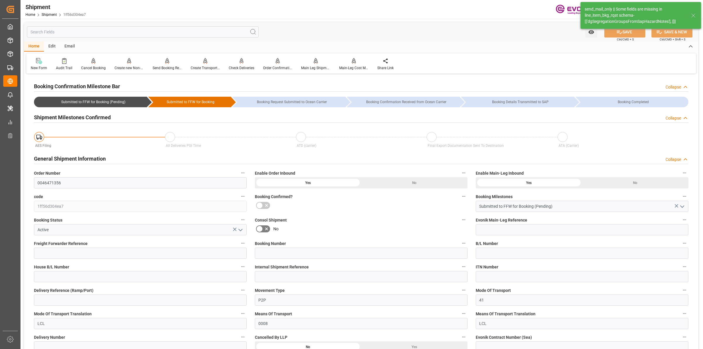
type input "08.10.2025 00:00"
type input "01.11.2025 00:00"
type input "15.09.2025 00:00"
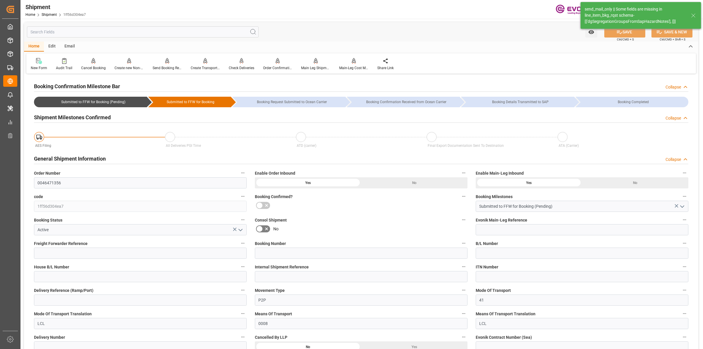
type input "31.10.2025"
type input "04.09.2025 08:06"
type input "04.09.2025 08:20"
click at [125, 31] on input "text" at bounding box center [143, 31] width 232 height 11
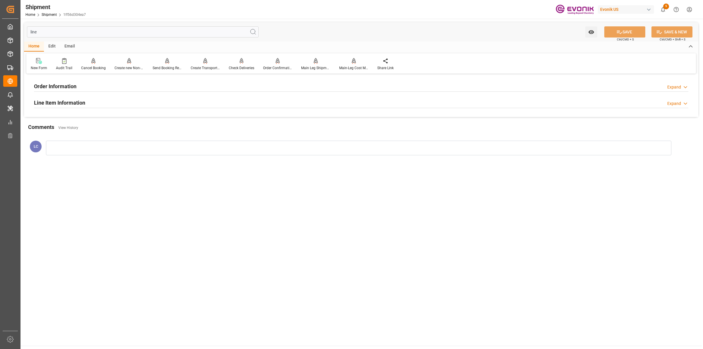
type input "line"
click at [73, 98] on div "Line Item Information" at bounding box center [59, 102] width 51 height 11
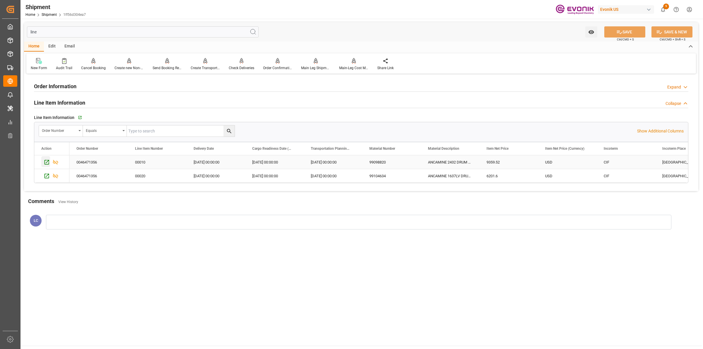
click at [46, 161] on icon "Press SPACE to select this row." at bounding box center [47, 162] width 6 height 6
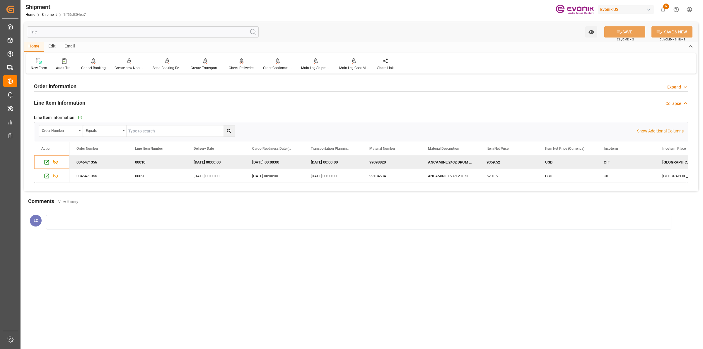
drag, startPoint x: 350, startPoint y: 183, endPoint x: 470, endPoint y: 185, distance: 119.9
click at [470, 185] on div "Line Item Information   Go to Line Item Grid Order Number Equals Show Additiona…" at bounding box center [361, 148] width 663 height 74
drag, startPoint x: 360, startPoint y: 183, endPoint x: 459, endPoint y: 182, distance: 98.2
click at [431, 184] on div "Line Item Information   Go to Line Item Grid Order Number Equals Show Additiona…" at bounding box center [361, 148] width 663 height 74
click at [518, 176] on div "6201.6" at bounding box center [509, 175] width 59 height 13
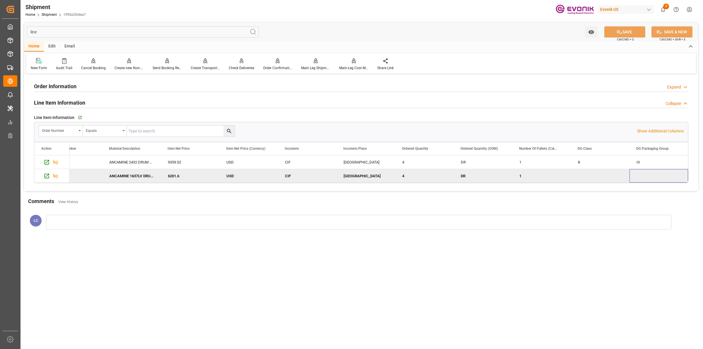
scroll to position [0, 377]
click at [47, 161] on icon "Press SPACE to select this row." at bounding box center [47, 162] width 6 height 6
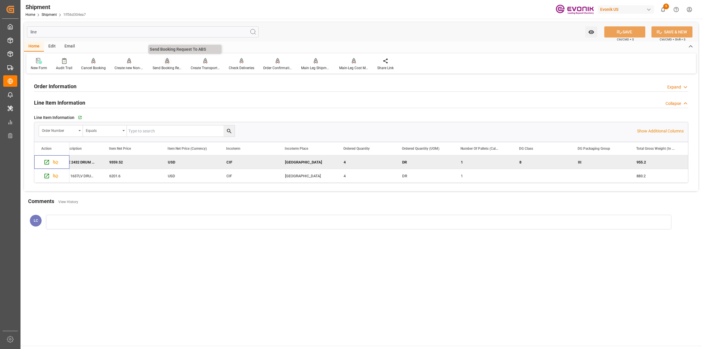
click at [166, 64] on div "Send Booking Request To ABS" at bounding box center [167, 64] width 38 height 13
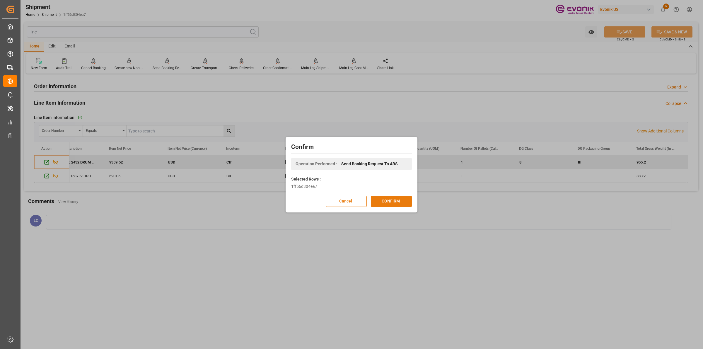
click at [387, 199] on button "CONFIRM" at bounding box center [391, 201] width 41 height 11
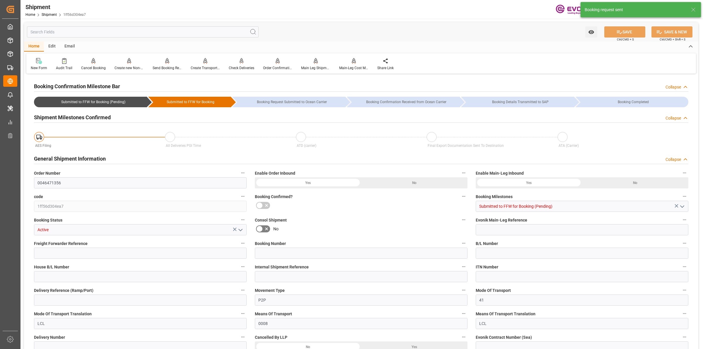
type input "AC Containerline"
type input "Leschaco Inc."
type input "2"
type input "40"
type input "1878.4"
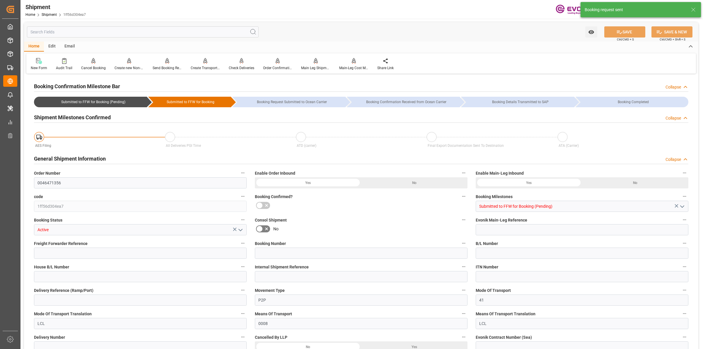
type input "2.6822"
type input "USEWR"
type input "ARBUE"
type input "9348053"
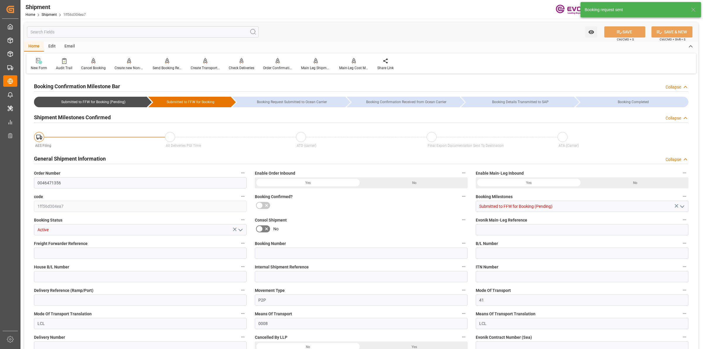
type input "USLAX"
type input "733.4"
type input "211"
type input "0"
type input "211"
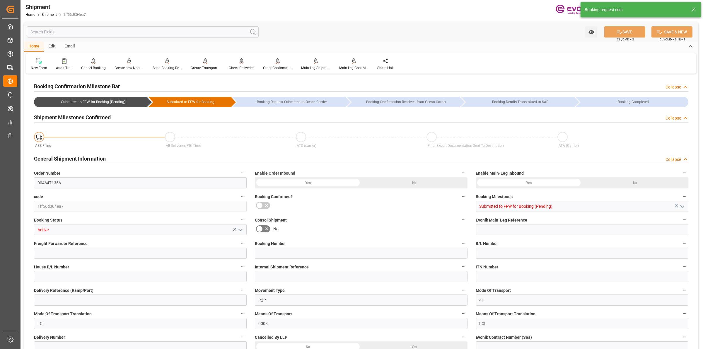
type input "8"
type input "DR"
type input "0"
type input "AC Containerline"
type input "Leschaco Inc."
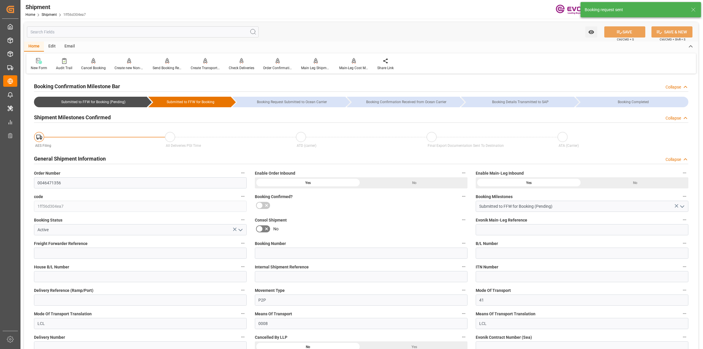
type input "08.10.2025 00:00"
type input "01.11.2025 00:00"
type input "15.09.2025 00:00"
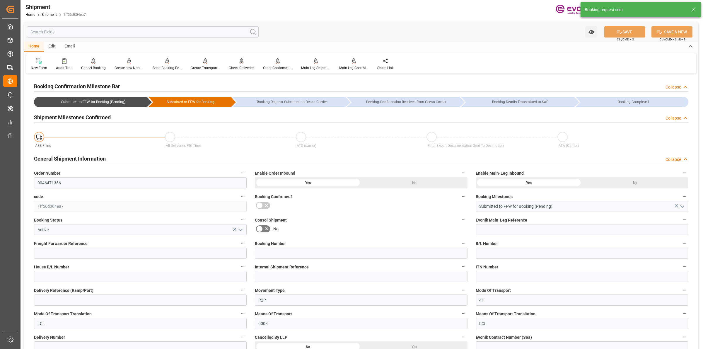
type input "31.10.2025"
type input "04.09.2025 08:21"
type input "04.09.2025 08:06"
type input "04.09.2025 08:21"
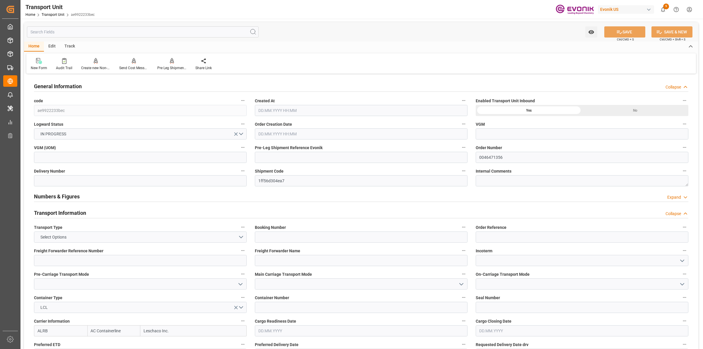
type input "AC Containerline"
type input "Leschaco Inc."
type input "USEWR"
type input "ARBUE"
type input "1878.4"
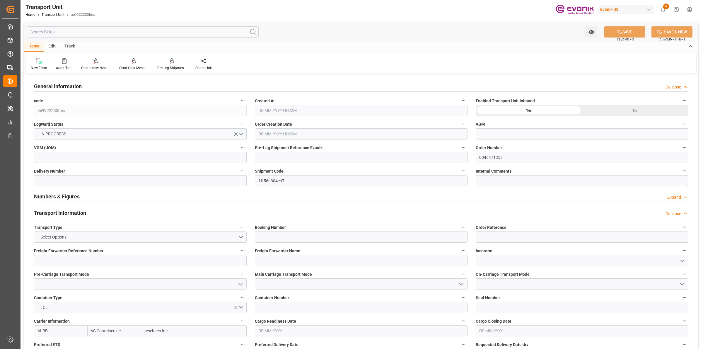
type input "[DATE] 08:06"
type input "31.10.2025"
type input "08.10.2025 00:00"
type input "01.11.2025 00:00"
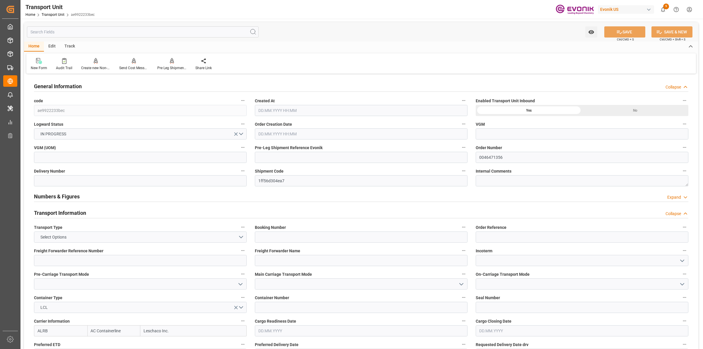
type input "01.11.2025 00:00"
type input "15.09.2025 00:00"
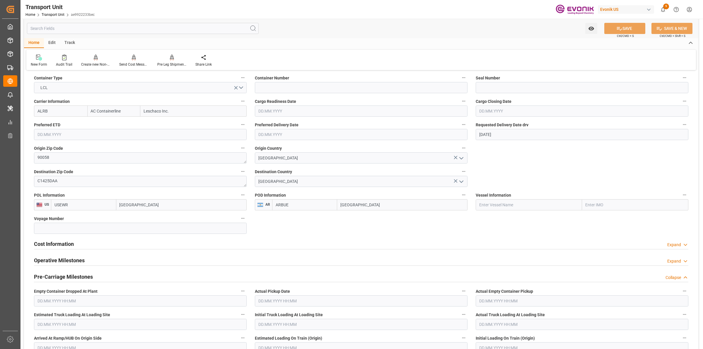
scroll to position [330, 0]
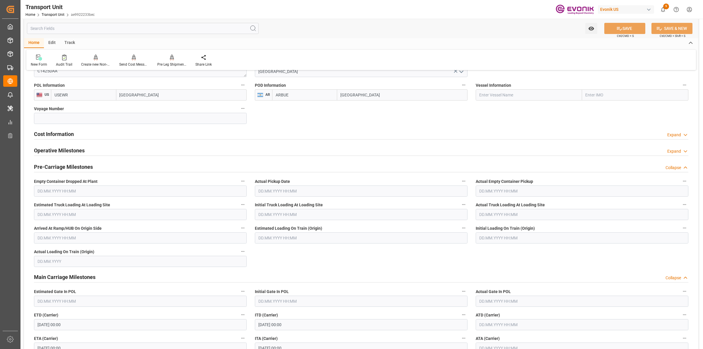
click at [76, 137] on div "Cost Information Expand" at bounding box center [361, 133] width 655 height 11
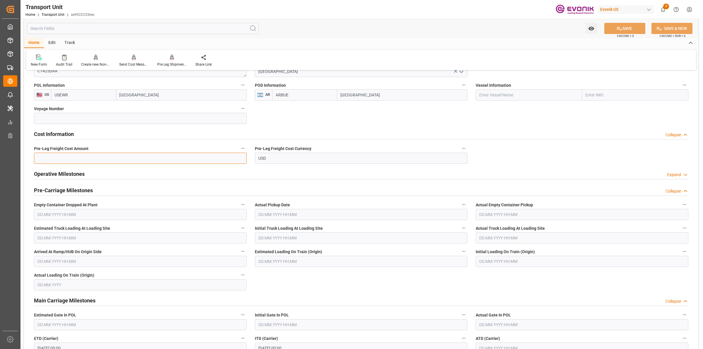
click at [83, 159] on input "text" at bounding box center [140, 158] width 213 height 11
click at [136, 160] on input "text" at bounding box center [140, 158] width 213 height 11
paste input "211"
type input "211"
click at [617, 30] on icon at bounding box center [620, 28] width 6 height 6
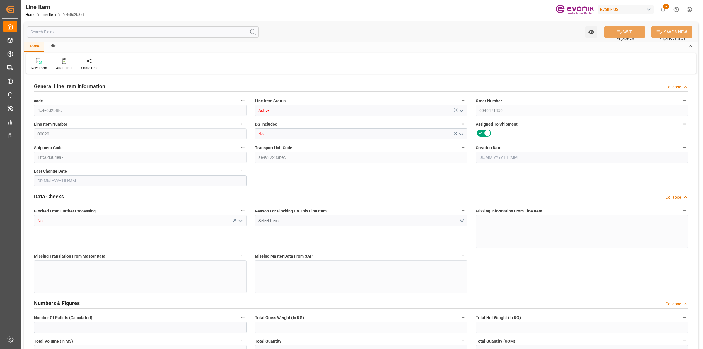
type input "1"
type input "883.2"
type input "816"
type input "1.1501"
type input "4"
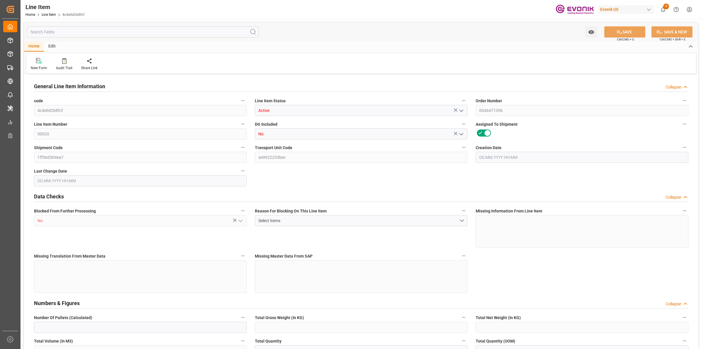
type input "6201.6"
type input "4"
type input "883.2"
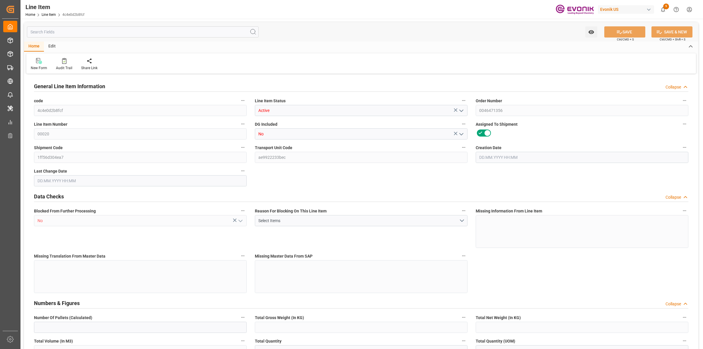
type input "903.2"
type input "816"
type input "1.1501"
type input "1150.148"
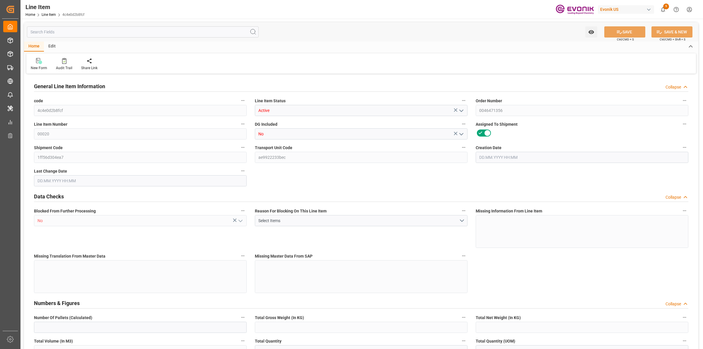
type input "0"
type input "[DATE] 15:59"
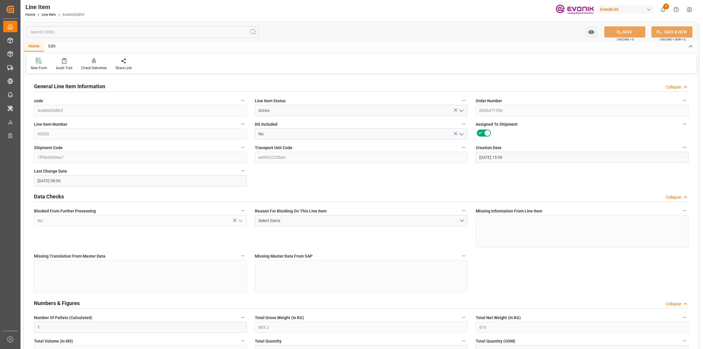
type input "[DATE] 08:06"
type input "31.10.2025"
type input "11.09.2025"
type input "03.09.2025"
click at [110, 30] on input "text" at bounding box center [143, 31] width 232 height 11
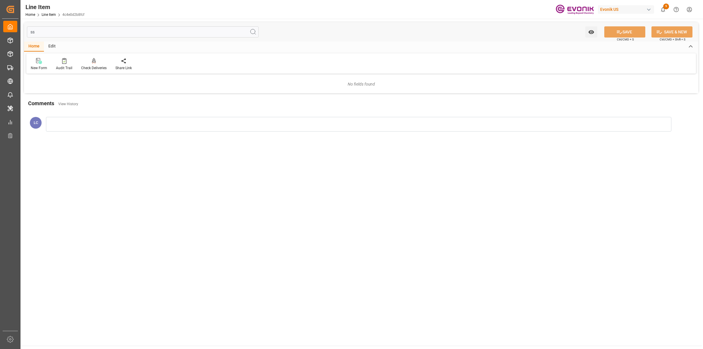
type input "s"
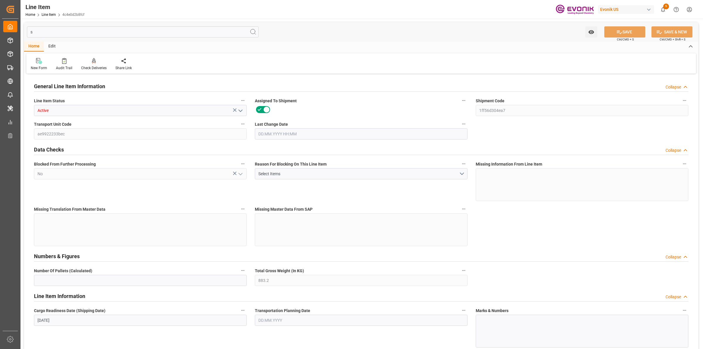
type input "Active"
type input "1ff56d304ea7"
type input "ae9922233bec"
type textarea "ANCAMINE 1637LV DRUM 204KG"
type input "390939"
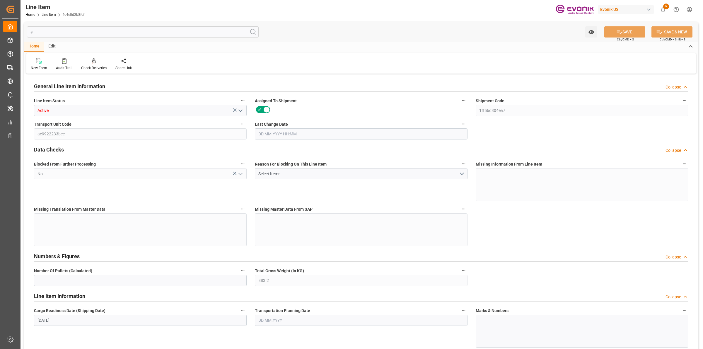
type input "DR"
type textarea "KGM"
type textarea "DMQ"
type input "1"
type input "4"
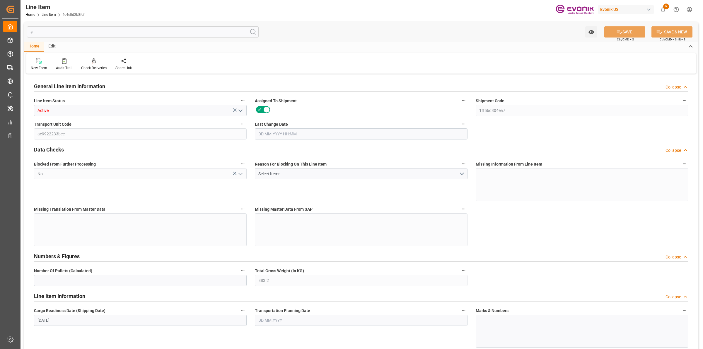
type input "816"
type input "1150.148"
type input "[DATE] 08:06"
type input "[DATE]"
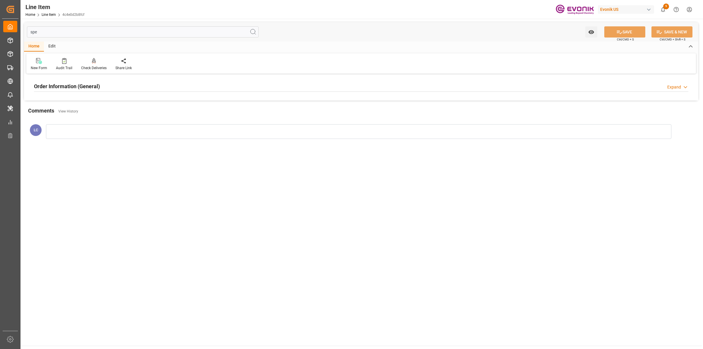
type input "spe"
click at [108, 88] on div "Order Information (General) Expand" at bounding box center [361, 85] width 655 height 11
click at [108, 110] on div at bounding box center [140, 121] width 213 height 33
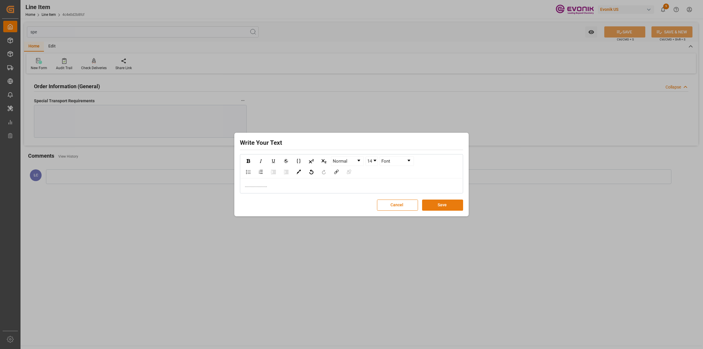
click at [446, 205] on button "Save" at bounding box center [442, 205] width 41 height 11
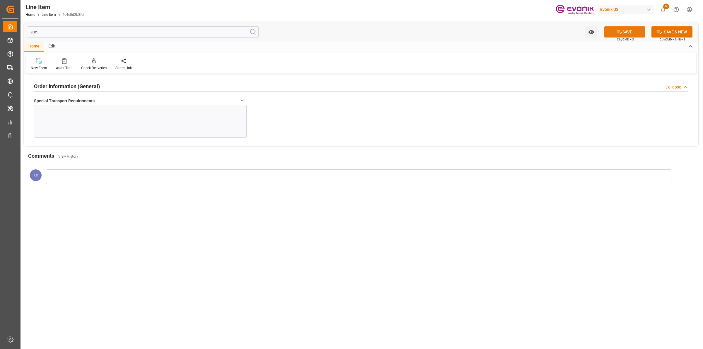
click at [618, 36] on button "SAVE" at bounding box center [625, 31] width 41 height 11
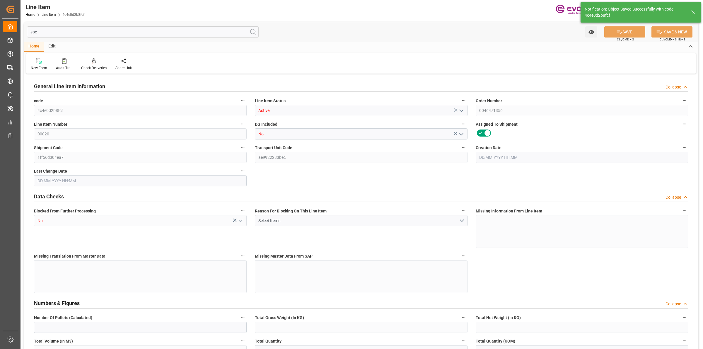
type input "1"
type input "883.2"
type input "816"
type input "1.1501"
type input "4"
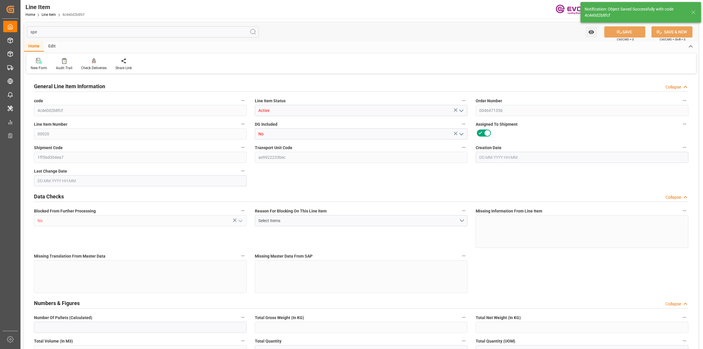
type input "6201.6"
type input "4"
type input "883.2"
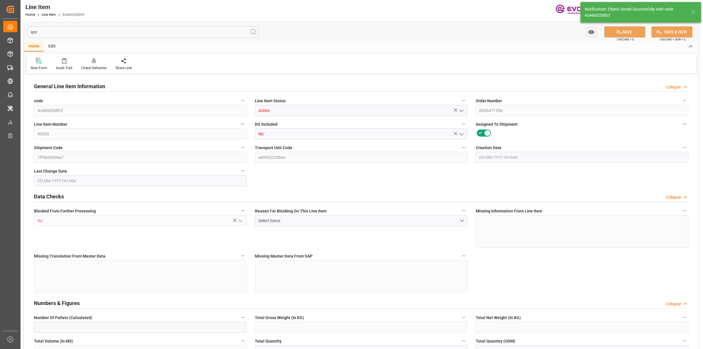
type input "903.2"
type input "816"
type input "1.1501"
type input "1150.148"
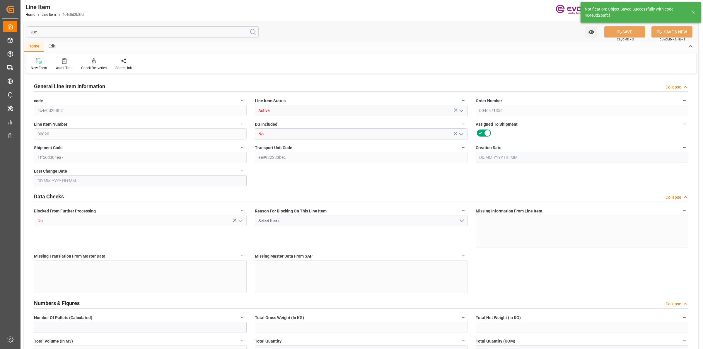
type input "0"
type input "[DATE] 15:59"
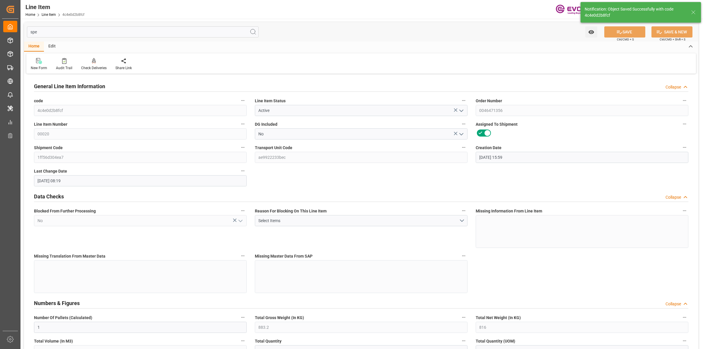
type input "[DATE] 08:19"
type input "[DATE]"
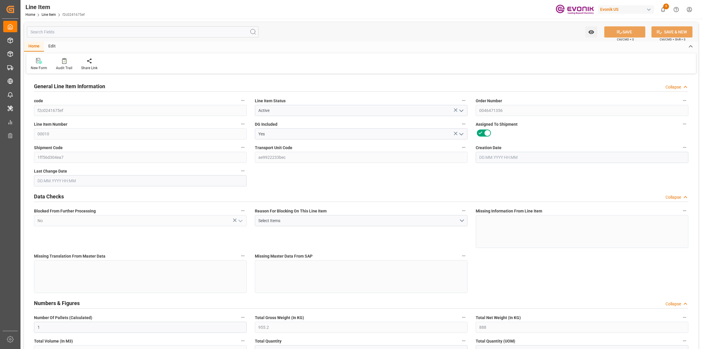
type input "1"
type input "955.2"
type input "888"
type input "1.1501"
type input "4"
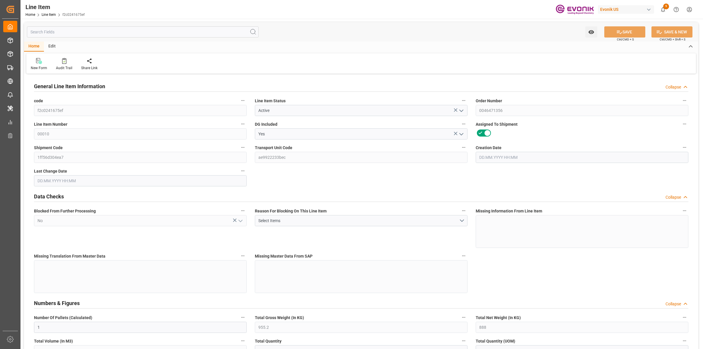
type input "9359.52"
type input "4"
type input "955.2"
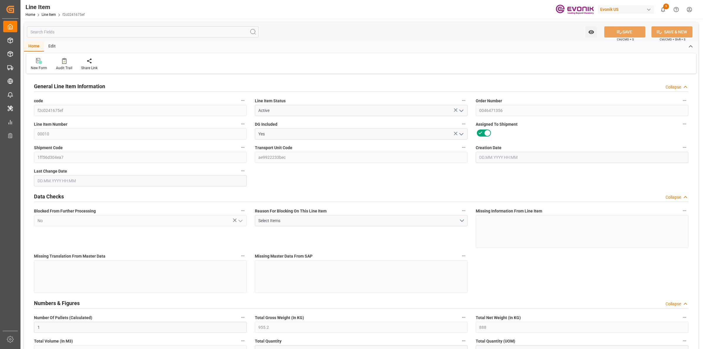
type input "975.2"
type input "888"
type input "1.1501"
type input "1150.148"
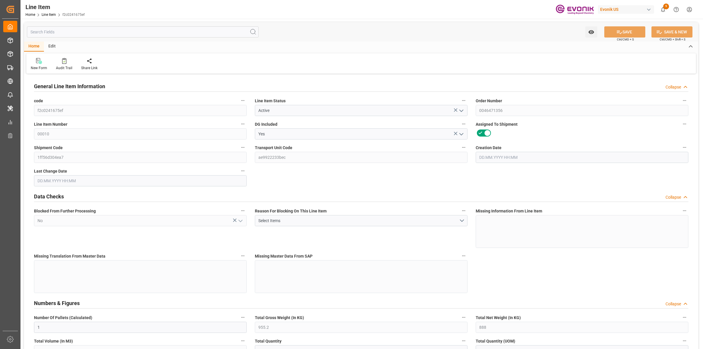
type input "0"
type input "[DATE] 15:59"
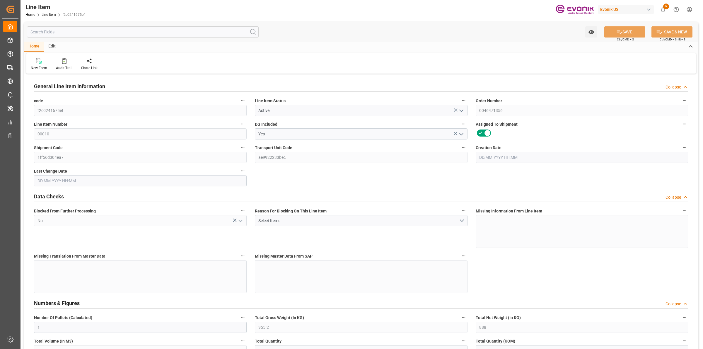
type input "[DATE] 08:06"
type input "[DATE]"
click at [59, 30] on input "text" at bounding box center [143, 31] width 232 height 11
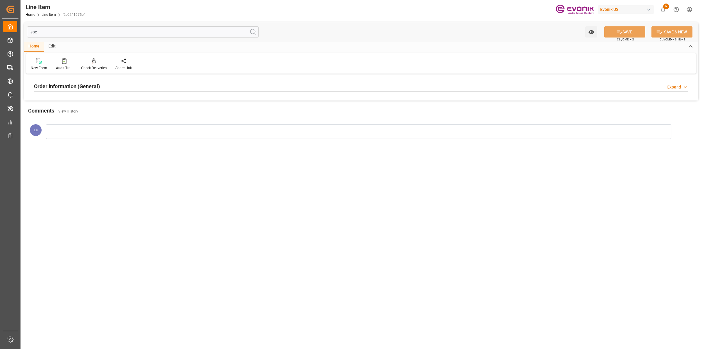
type input "spe"
click at [90, 85] on h2 "Order Information (General)" at bounding box center [67, 86] width 66 height 8
click at [160, 121] on div at bounding box center [140, 121] width 213 height 33
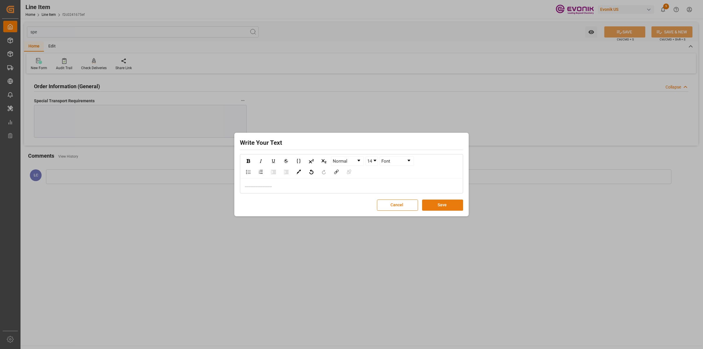
click at [446, 207] on button "Save" at bounding box center [442, 205] width 41 height 11
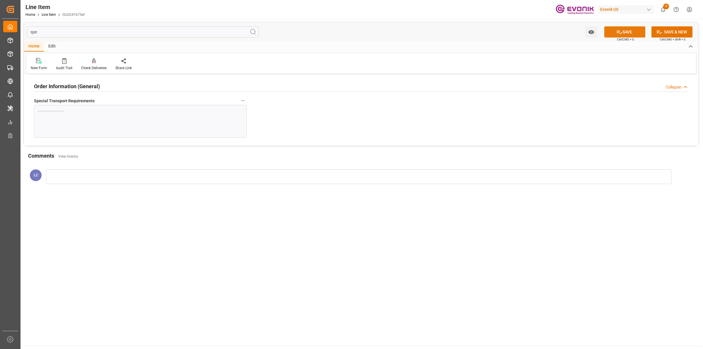
click at [608, 33] on button "SAVE" at bounding box center [625, 31] width 41 height 11
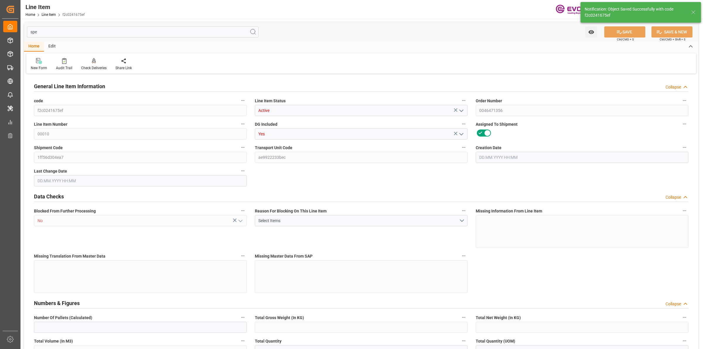
type input "1"
type input "955.2"
type input "888"
type input "1.1501"
type input "4"
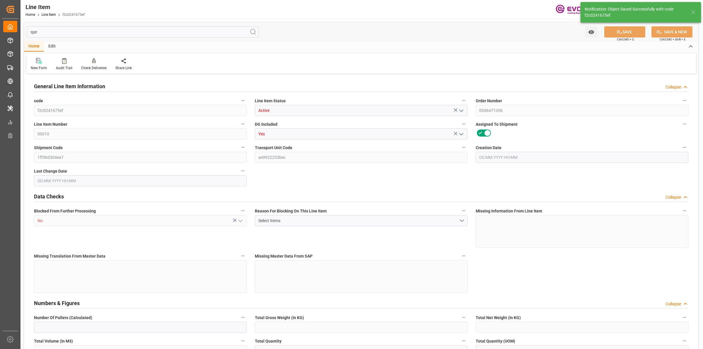
type input "9359.52"
type input "4"
type input "955.2"
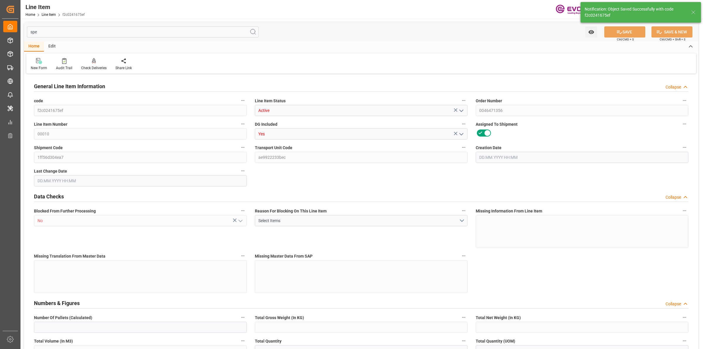
type input "975.2"
type input "888"
type input "1.1501"
type input "1150.148"
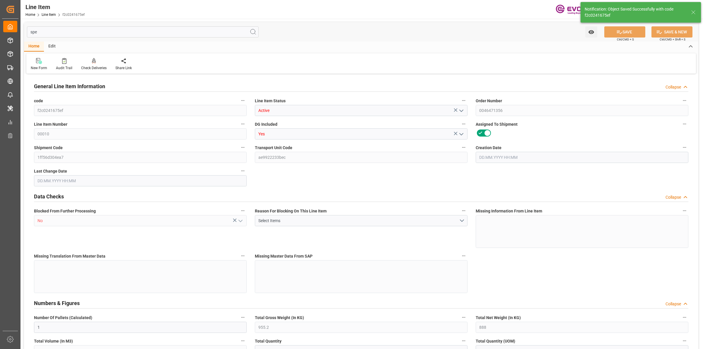
type input "0"
type input "[DATE] 15:59"
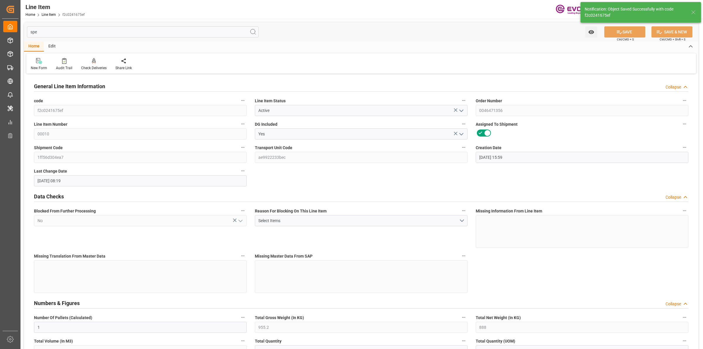
type input "[DATE] 08:19"
type input "[DATE]"
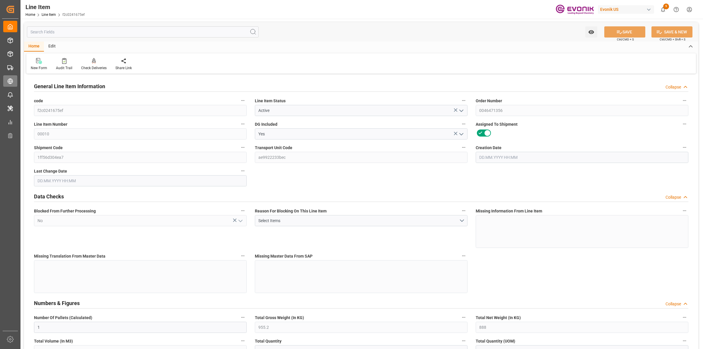
type input "1"
type input "955.2"
type input "888"
type input "1.1501"
type input "4"
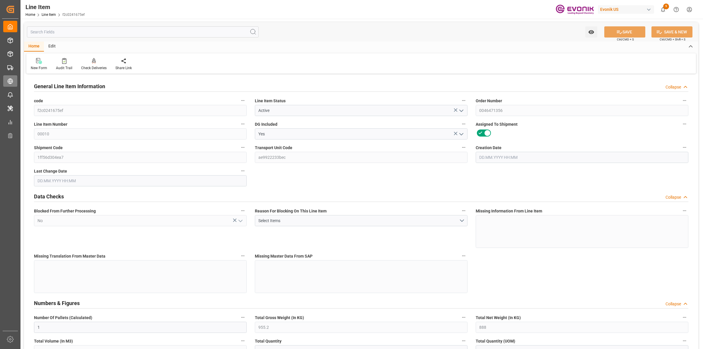
type input "9359.52"
type input "4"
type input "955.2"
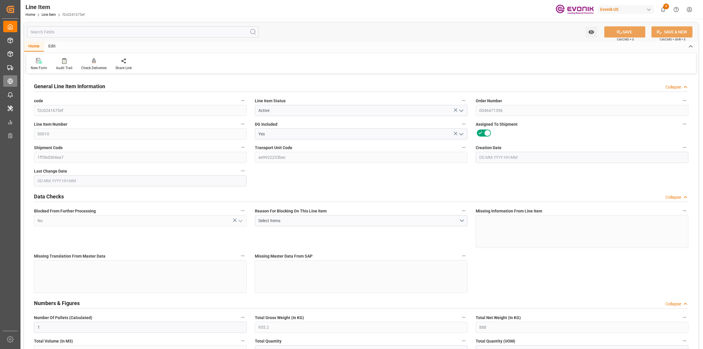
type input "975.2"
type input "888"
type input "1.1501"
type input "1150.148"
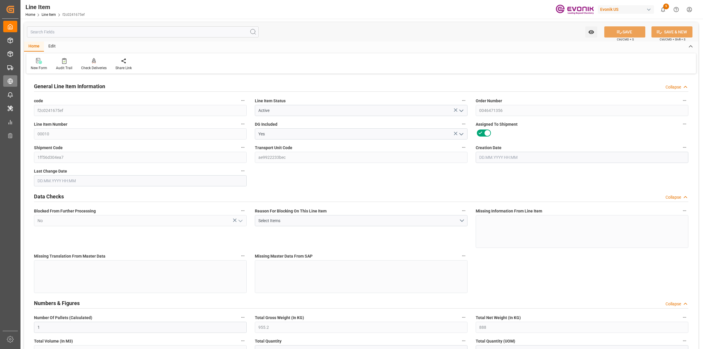
type input "0"
type input "03.09.2025 15:59"
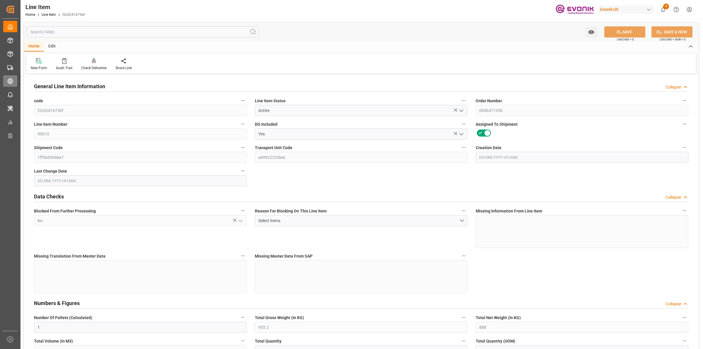
type input "04.09.2025 08:19"
type input "31.10.2025"
type input "11.09.2025"
type input "03.09.2025"
click at [100, 36] on input "text" at bounding box center [143, 31] width 232 height 11
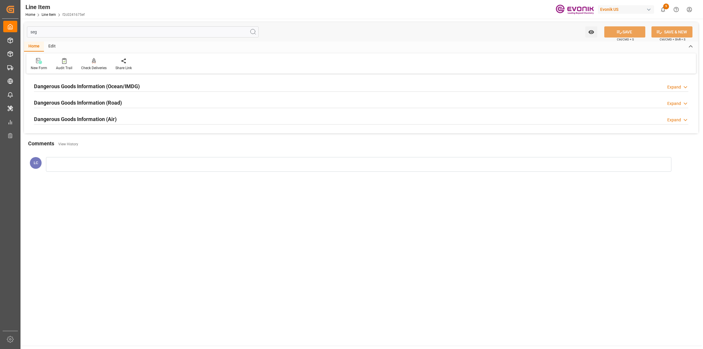
type input "seg"
click at [117, 84] on h2 "Dangerous Goods Information (Ocean/IMDG)" at bounding box center [87, 86] width 106 height 8
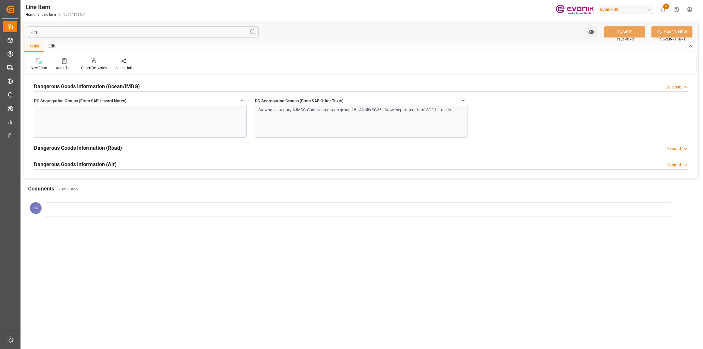
click at [264, 126] on div "Stowage category A IMDG Code segregation group 18 - Alkalis SG35 - Stow “separa…" at bounding box center [361, 121] width 213 height 33
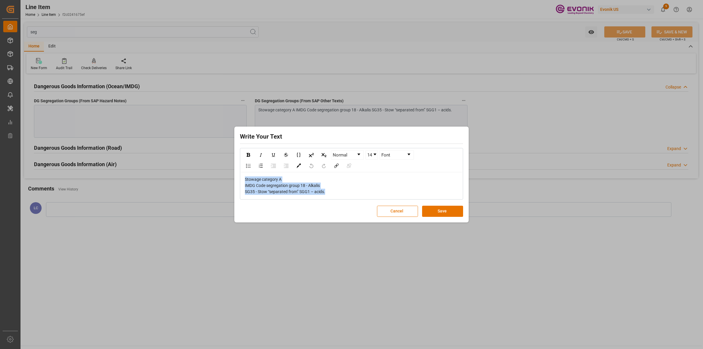
copy span "Stowage category A IMDG Code segregation group 18 - Alkalis SG35 - Stow “separa…"
click at [158, 143] on div "Write Your Text Normal 14 Font Stowage category A IMDG Code segregation group 1…" at bounding box center [351, 174] width 703 height 349
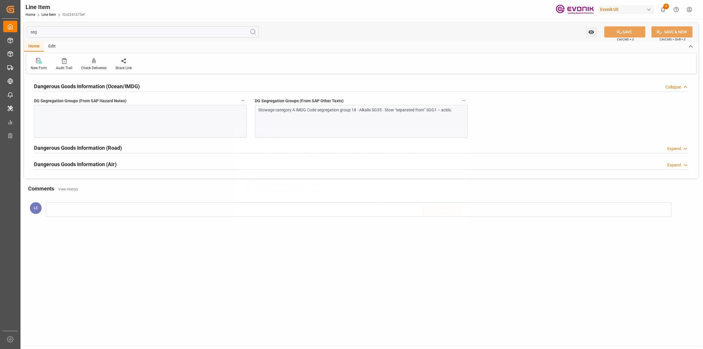
click at [159, 120] on div "Write Your Text Normal 14 Font Stowage category A IMDG Code segregation group 1…" at bounding box center [351, 174] width 703 height 349
click at [159, 120] on div at bounding box center [140, 121] width 213 height 33
click at [188, 125] on div at bounding box center [140, 121] width 213 height 33
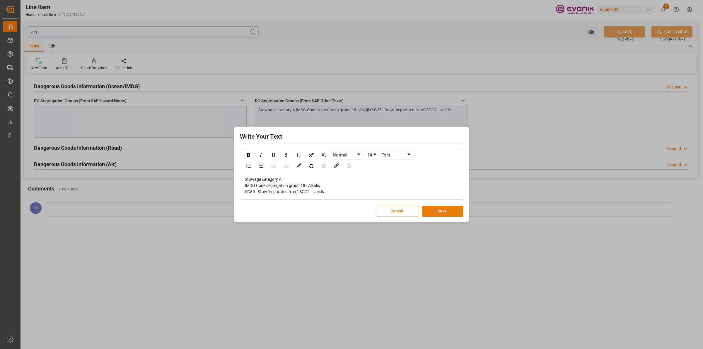
click at [440, 210] on button "Save" at bounding box center [442, 211] width 41 height 11
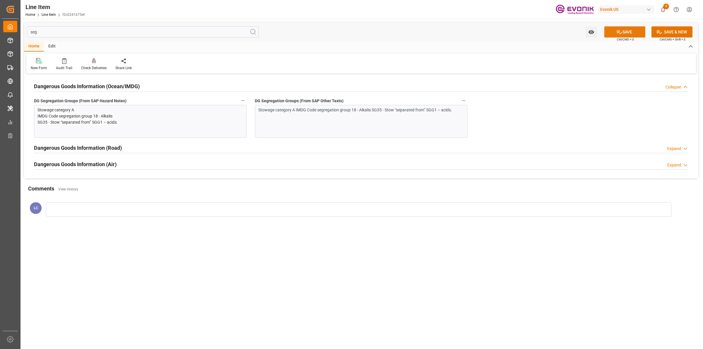
click at [617, 34] on icon at bounding box center [620, 32] width 6 height 6
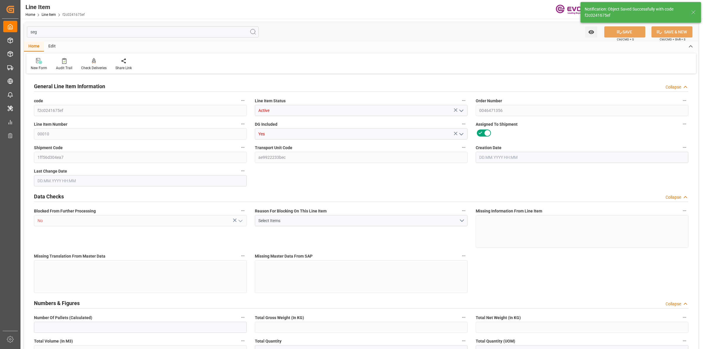
type input "1"
type input "955.2"
type input "888"
type input "1.1501"
type input "4"
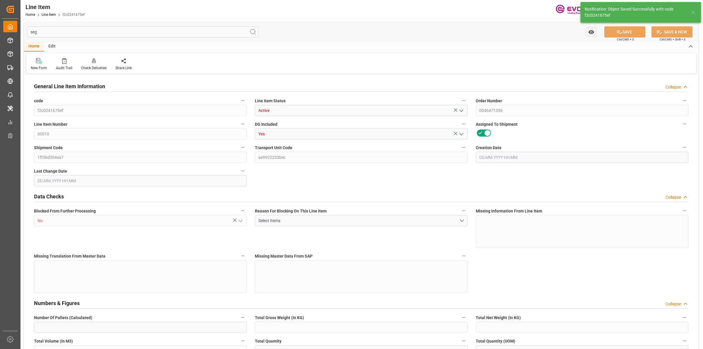
type input "9359.52"
type input "4"
type input "955.2"
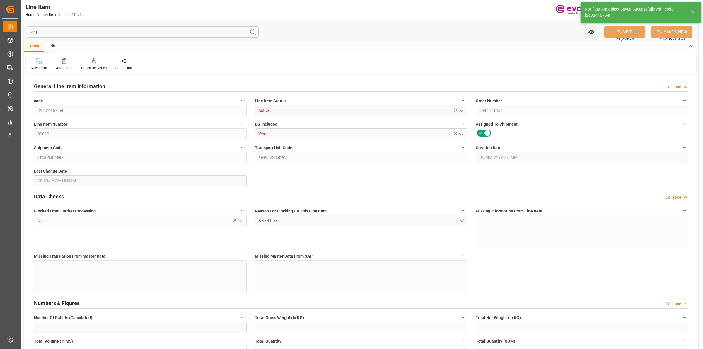
type input "975.2"
type input "888"
type input "1.1501"
type input "1150.148"
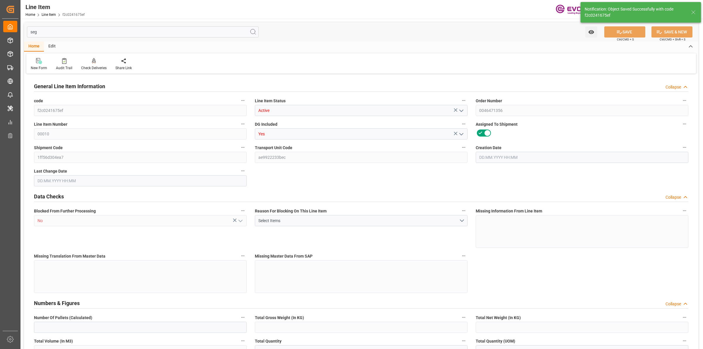
type input "0"
type input "03.09.2025 15:59"
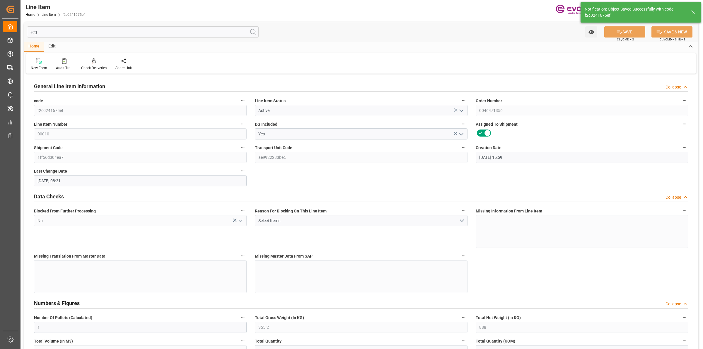
type input "04.09.2025 08:21"
type input "31.10.2025"
type input "11.09.2025"
type input "03.09.2025"
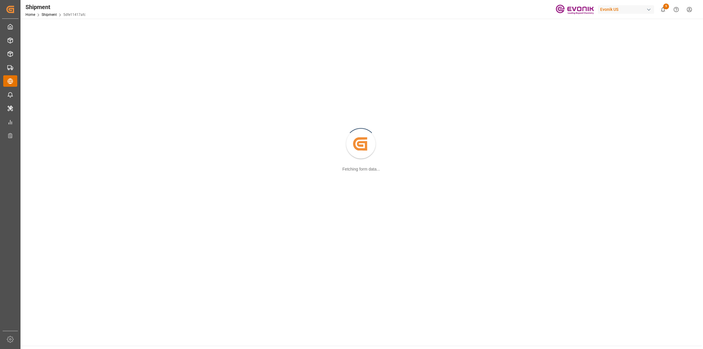
click at [4, 84] on div "Transport Management Transport Management" at bounding box center [10, 80] width 14 height 11
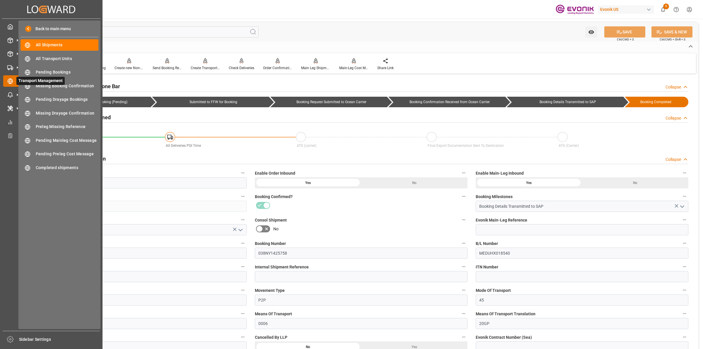
click at [8, 80] on circle at bounding box center [10, 81] width 5 height 5
click at [50, 40] on div "All Shipments All Shipments" at bounding box center [60, 44] width 78 height 11
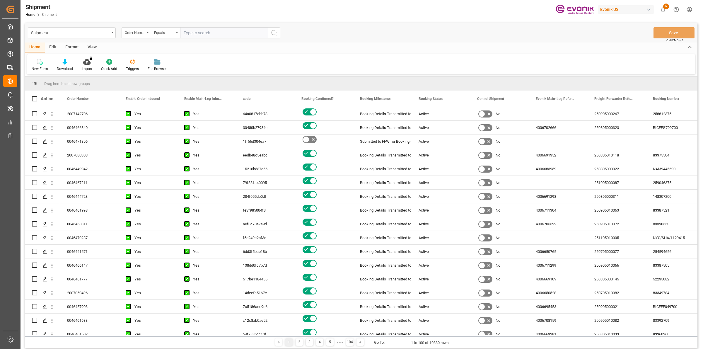
click at [216, 34] on input "text" at bounding box center [224, 32] width 88 height 11
type input "0046437595"
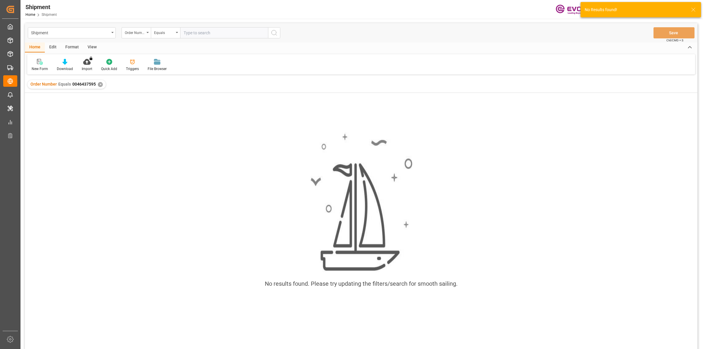
click at [99, 86] on div "✕" at bounding box center [100, 84] width 5 height 5
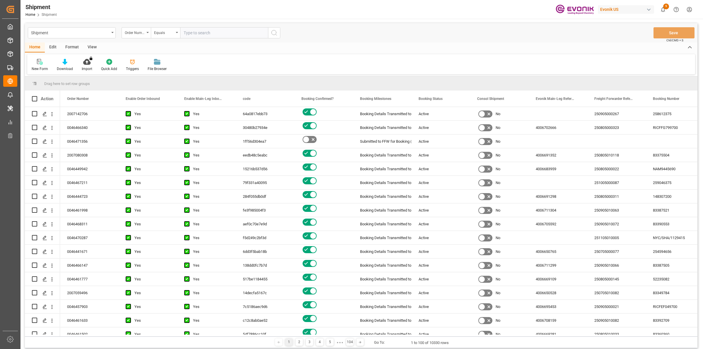
click at [258, 36] on input "text" at bounding box center [224, 32] width 88 height 11
paste input "46437595"
type input "0046437595"
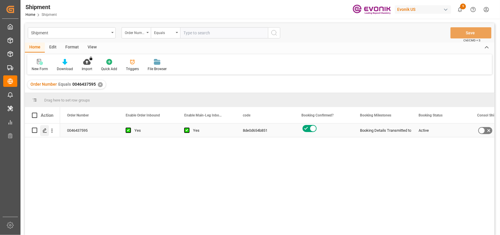
click at [40, 131] on div "Press SPACE to select this row." at bounding box center [44, 130] width 9 height 11
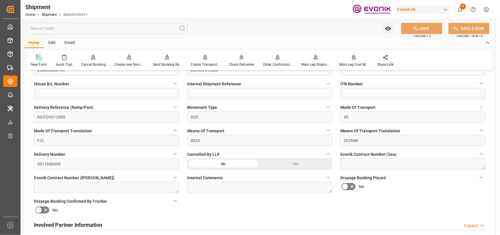
scroll to position [293, 0]
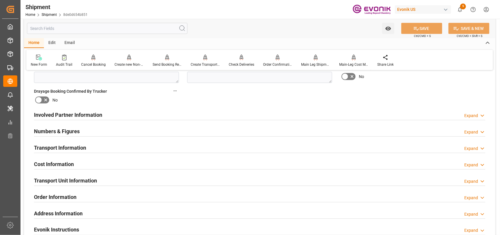
drag, startPoint x: 186, startPoint y: 116, endPoint x: 470, endPoint y: 134, distance: 284.8
click at [186, 116] on div "Involved Partner Information Expand" at bounding box center [260, 114] width 452 height 11
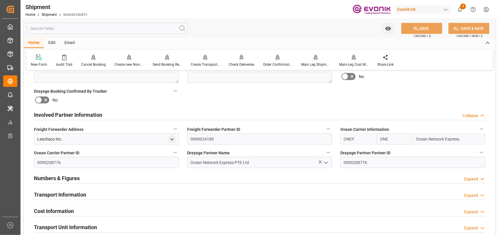
scroll to position [366, 0]
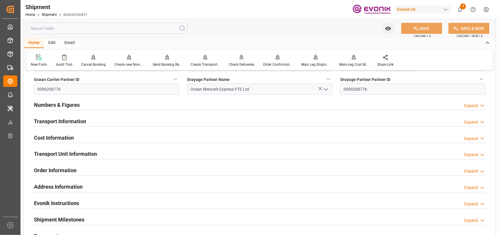
click at [83, 154] on h2 "Transport Unit Information" at bounding box center [65, 154] width 63 height 8
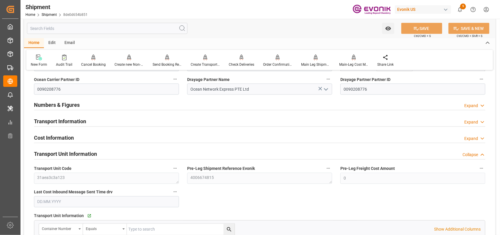
click at [74, 136] on h2 "Cost Information" at bounding box center [54, 138] width 40 height 8
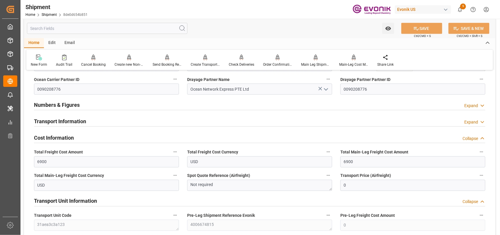
click at [78, 119] on h2 "Transport Information" at bounding box center [60, 121] width 52 height 8
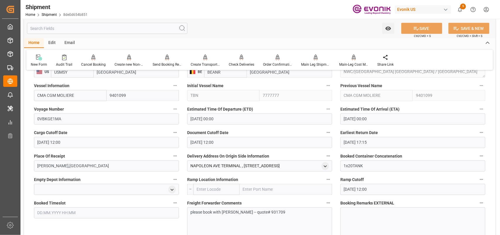
scroll to position [550, 0]
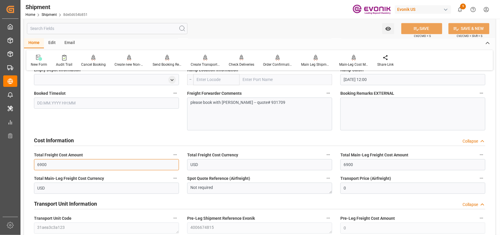
drag, startPoint x: 51, startPoint y: 164, endPoint x: 38, endPoint y: 166, distance: 13.3
click at [38, 166] on input "6900" at bounding box center [106, 164] width 145 height 11
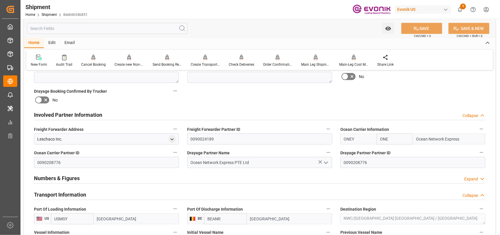
scroll to position [256, 0]
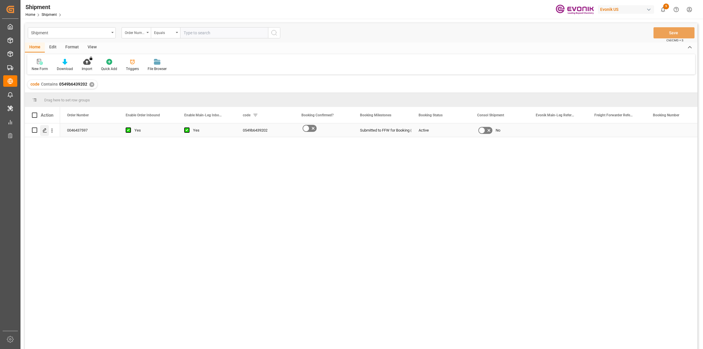
click at [42, 129] on div "Press SPACE to select this row." at bounding box center [44, 130] width 9 height 11
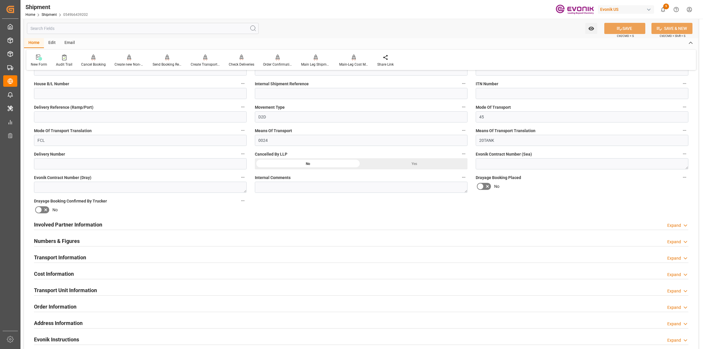
scroll to position [220, 0]
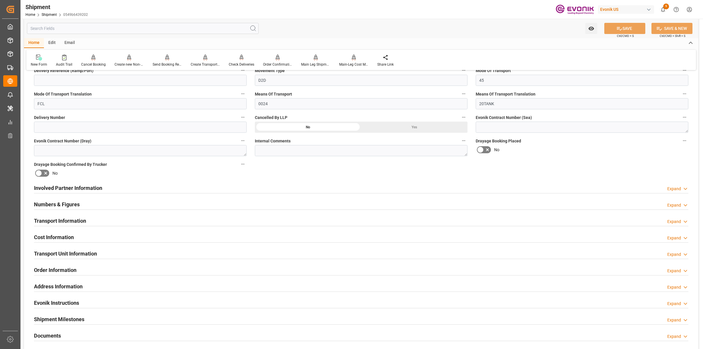
click at [244, 190] on div "Involved Partner Information Expand" at bounding box center [361, 187] width 655 height 11
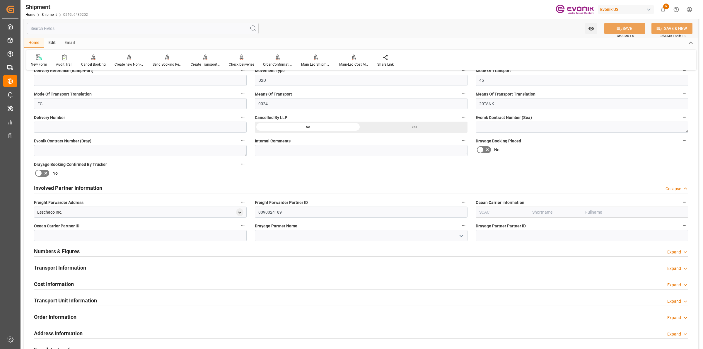
drag, startPoint x: 500, startPoint y: 209, endPoint x: 485, endPoint y: 209, distance: 15.2
click at [485, 209] on input "text" at bounding box center [502, 212] width 53 height 11
paste input "[PERSON_NAME]"
click at [490, 225] on b "STZW" at bounding box center [485, 225] width 11 height 5
type input "STZW"
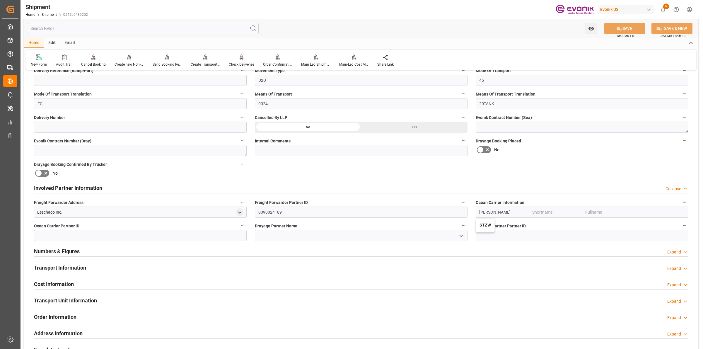
type input "STZW"
type input "[PERSON_NAME]"
type input "STZW"
click at [418, 233] on input at bounding box center [361, 235] width 213 height 11
paste input "Stolt"
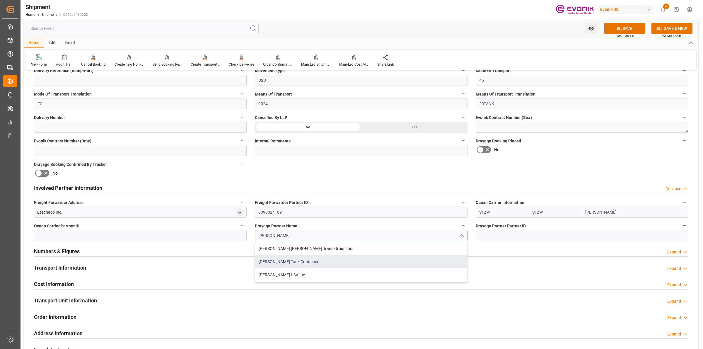
click at [309, 260] on div "[PERSON_NAME] Tank Container" at bounding box center [361, 261] width 212 height 13
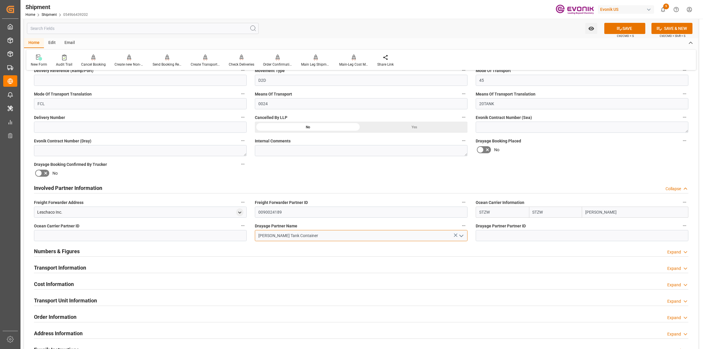
type input "[PERSON_NAME] Tank Container"
click at [496, 210] on input "STZW" at bounding box center [502, 212] width 53 height 11
drag, startPoint x: 496, startPoint y: 210, endPoint x: 464, endPoint y: 209, distance: 32.3
click at [464, 209] on div "Booking Confirmation Milestone Bar Collapse Submitted to FFW for Booking (Pendi…" at bounding box center [361, 182] width 675 height 653
type input "V"
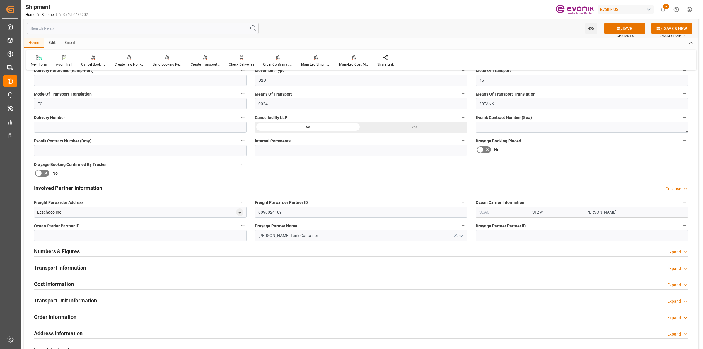
paste input "Stolt Tank"
type input "STZW"
drag, startPoint x: 588, startPoint y: 214, endPoint x: 554, endPoint y: 249, distance: 48.7
click at [588, 214] on input "STOLT-NIELSEN" at bounding box center [635, 212] width 106 height 11
click at [630, 29] on button "SAVE" at bounding box center [625, 28] width 41 height 11
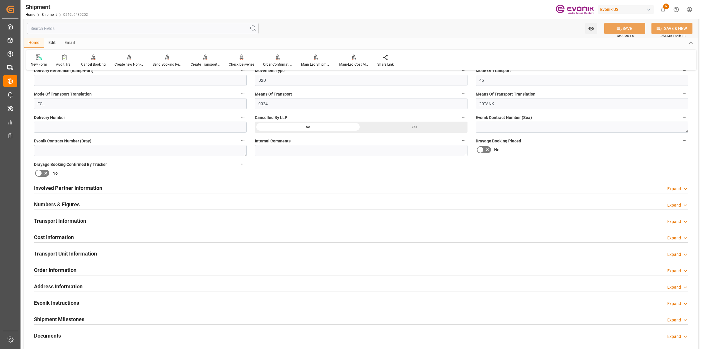
click at [132, 190] on div "Involved Partner Information Expand" at bounding box center [361, 187] width 655 height 11
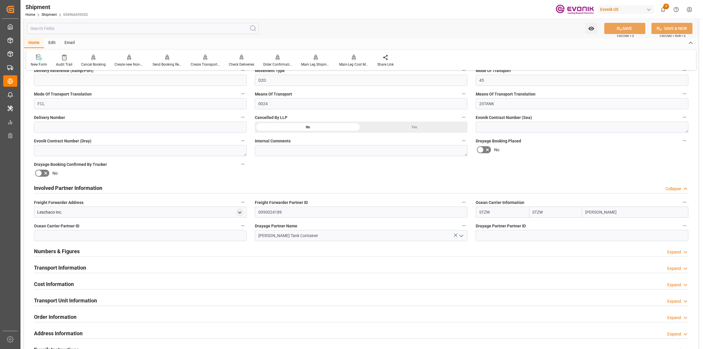
click at [88, 269] on div "Transport Information Expand" at bounding box center [361, 267] width 655 height 11
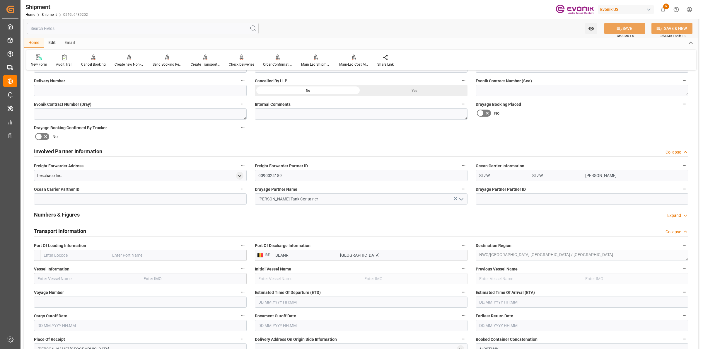
scroll to position [293, 0]
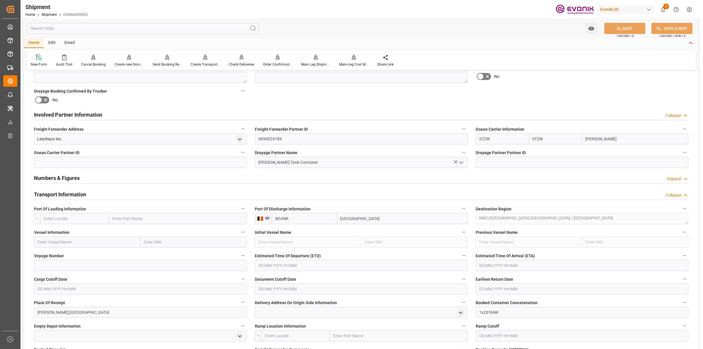
click at [71, 214] on input "text" at bounding box center [74, 218] width 69 height 11
paste input "New Orlea"
click at [70, 231] on span "USMSY - New Orleans" at bounding box center [71, 231] width 55 height 5
type input "USMSY"
type input "New Orleans"
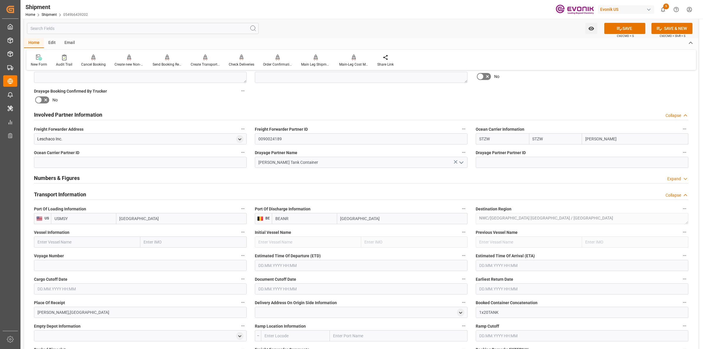
type input "USMSY"
click at [75, 248] on div "Vessel Information" at bounding box center [140, 237] width 221 height 23
click at [81, 242] on input "text" at bounding box center [87, 242] width 106 height 11
drag, startPoint x: 65, startPoint y: 245, endPoint x: 42, endPoint y: 241, distance: 23.5
click at [20, 241] on div "Created by potrace 1.15, written by Peter Selinger 2001-2017 Created by potrace…" at bounding box center [351, 174] width 703 height 349
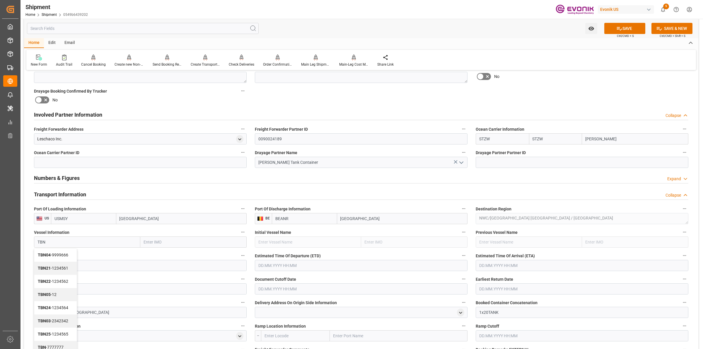
type input "TBN"
click at [139, 261] on input at bounding box center [140, 265] width 213 height 11
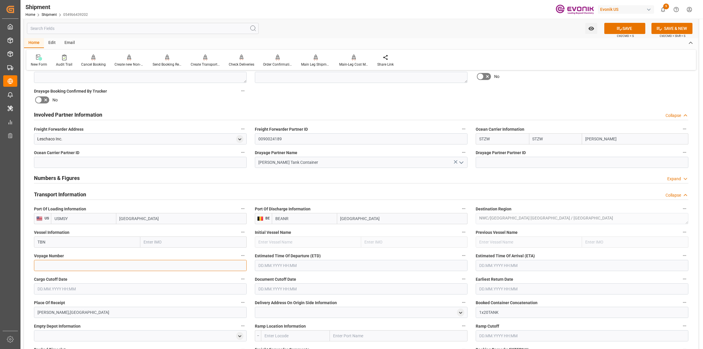
paste input "TBN"
type input "TBN"
click at [264, 262] on input "text" at bounding box center [361, 265] width 213 height 11
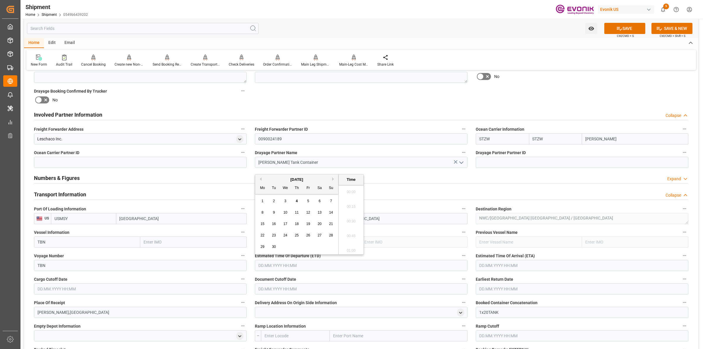
scroll to position [192, 0]
click at [350, 266] on input "text" at bounding box center [361, 265] width 213 height 11
type input "10.10.2025 00:00"
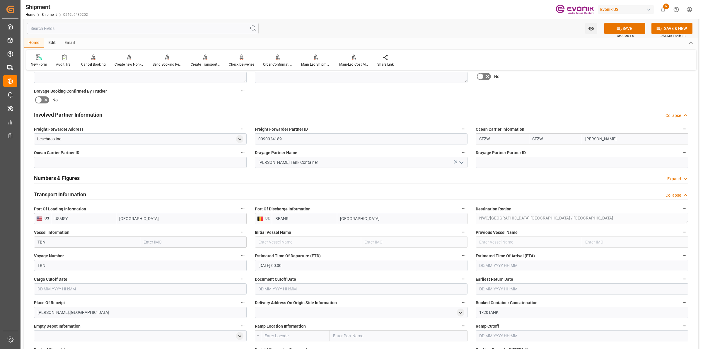
click at [497, 266] on input "text" at bounding box center [582, 265] width 213 height 11
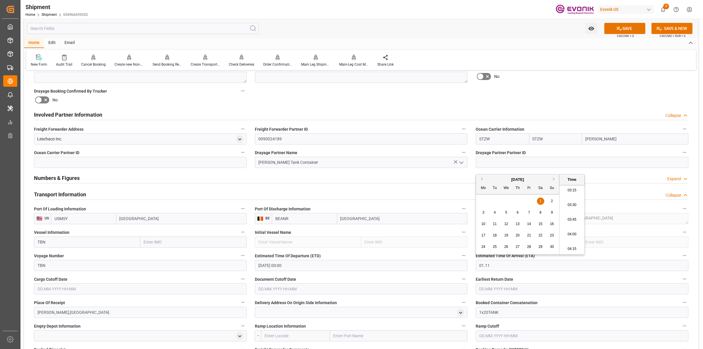
type input "01.11.2025 00:00"
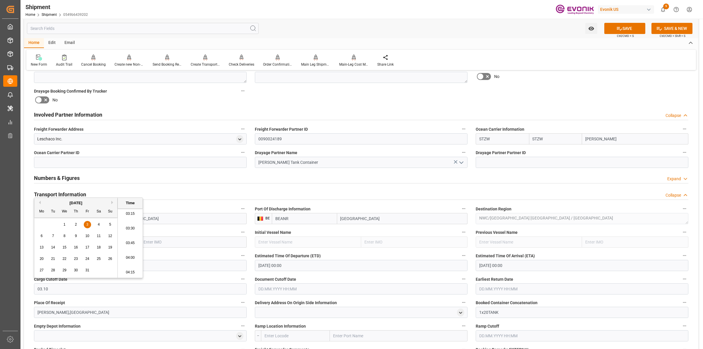
type input "03.10.2025 00:00"
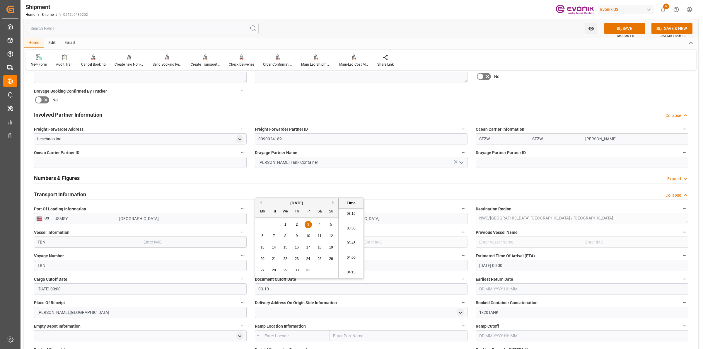
type input "03.10.2025 00:00"
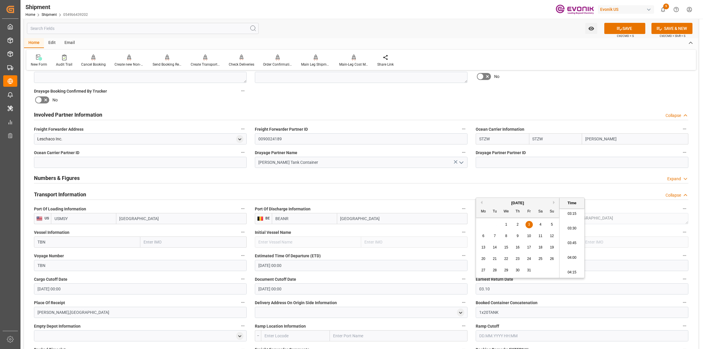
type input "03.10.2025 00:00"
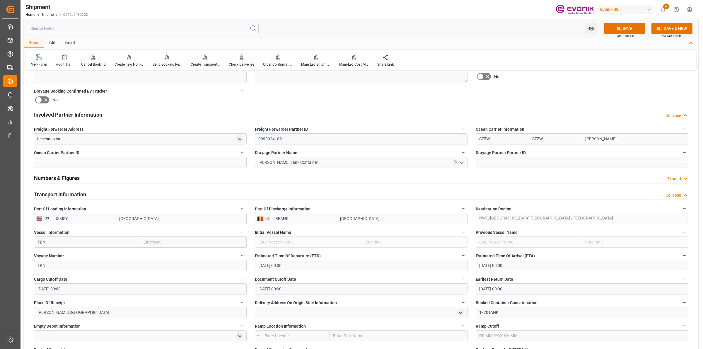
scroll to position [366, 0]
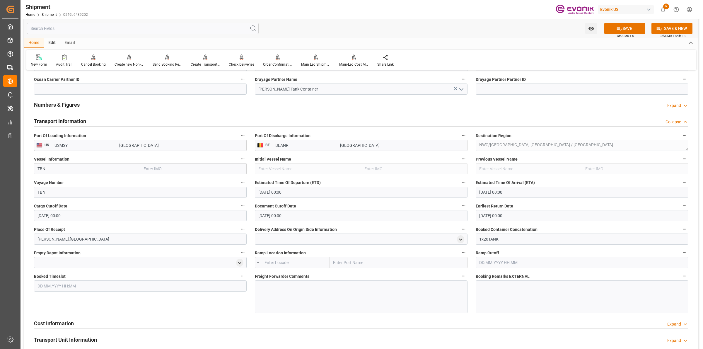
click at [276, 278] on span "Freight Forwarder Comments" at bounding box center [282, 276] width 55 height 6
click at [460, 278] on button "Freight Forwarder Comments" at bounding box center [464, 276] width 8 height 8
click at [290, 289] on div at bounding box center [351, 174] width 703 height 349
click at [290, 289] on div at bounding box center [361, 296] width 213 height 33
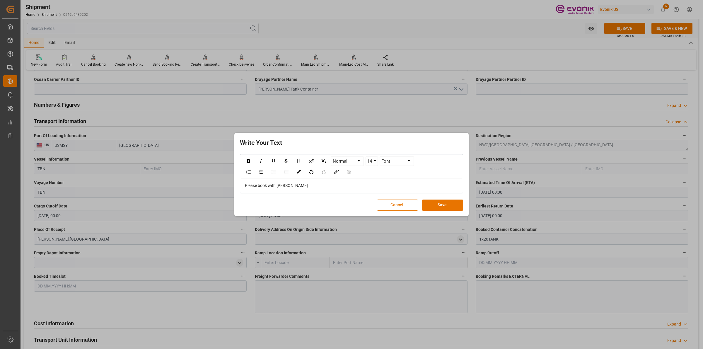
click at [446, 196] on div "Write Your Text Normal 14 Font Please book with Stolt Cancel Save" at bounding box center [352, 174] width 232 height 81
click at [441, 204] on button "Save" at bounding box center [442, 205] width 41 height 11
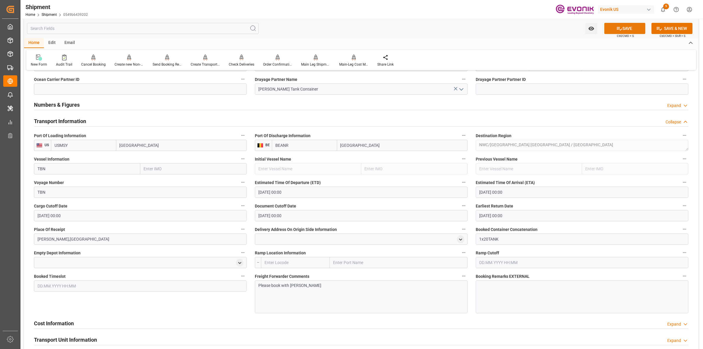
click at [625, 28] on button "SAVE" at bounding box center [625, 28] width 41 height 11
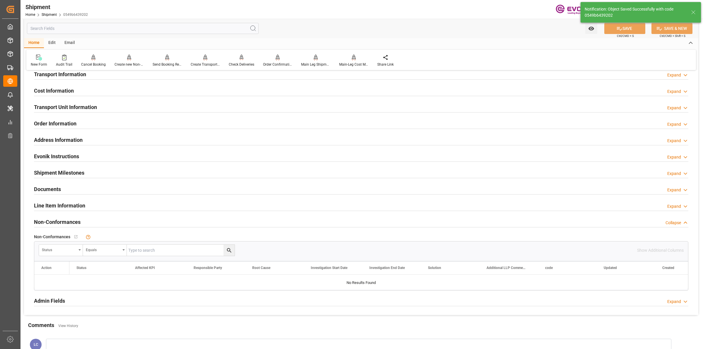
type input "8888888"
type input "TBN"
type input "8888888"
click at [71, 73] on h2 "Transport Information" at bounding box center [60, 74] width 52 height 8
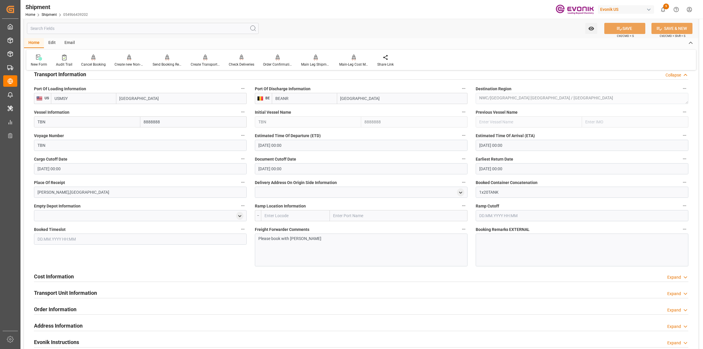
click at [159, 276] on div "Cost Information Expand" at bounding box center [361, 276] width 655 height 11
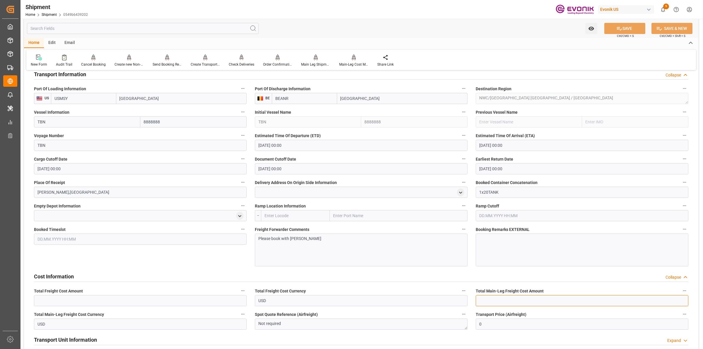
click at [509, 296] on input "text" at bounding box center [582, 300] width 213 height 11
paste input "6900"
type input "6900"
click at [161, 296] on input "text" at bounding box center [140, 300] width 213 height 11
paste input "6900"
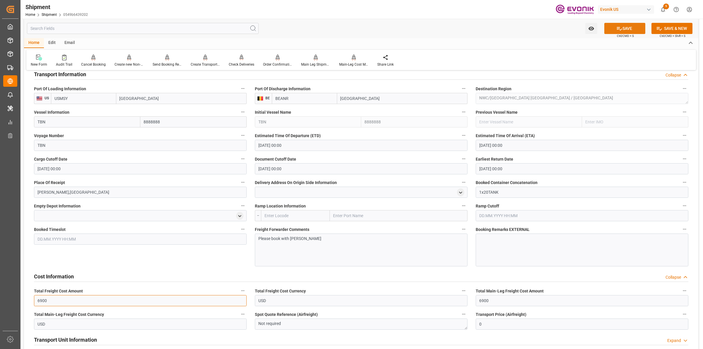
type input "6900"
click at [629, 31] on button "SAVE" at bounding box center [625, 28] width 41 height 11
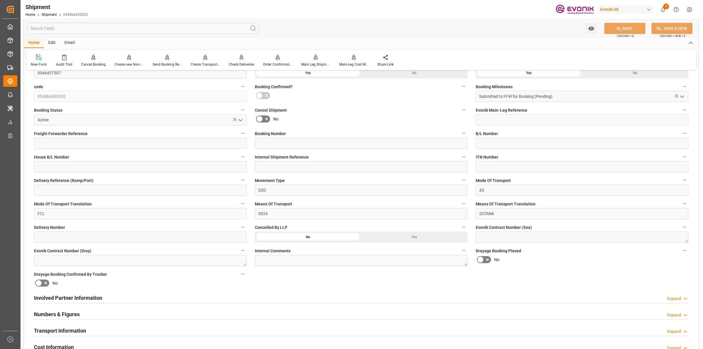
scroll to position [256, 0]
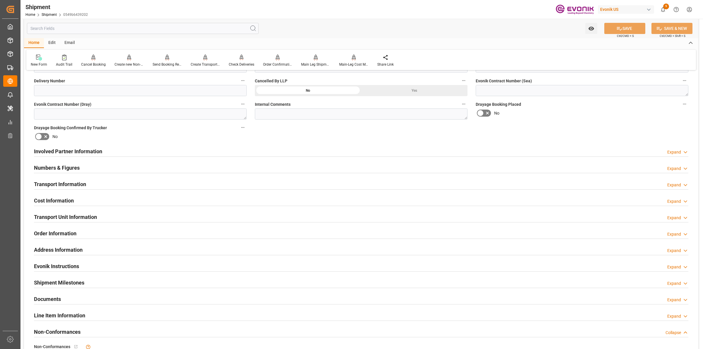
click at [89, 151] on h2 "Involved Partner Information" at bounding box center [68, 151] width 68 height 8
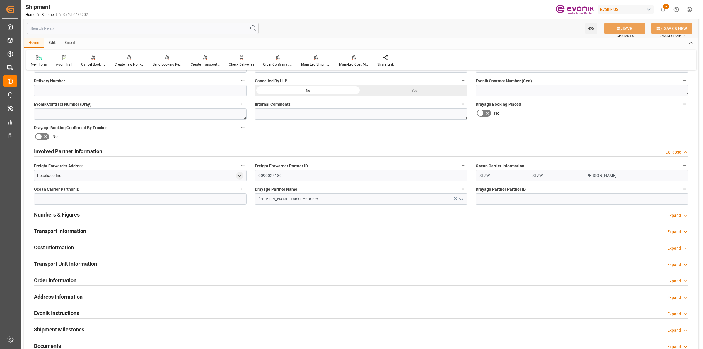
click at [89, 151] on h2 "Involved Partner Information" at bounding box center [68, 151] width 68 height 8
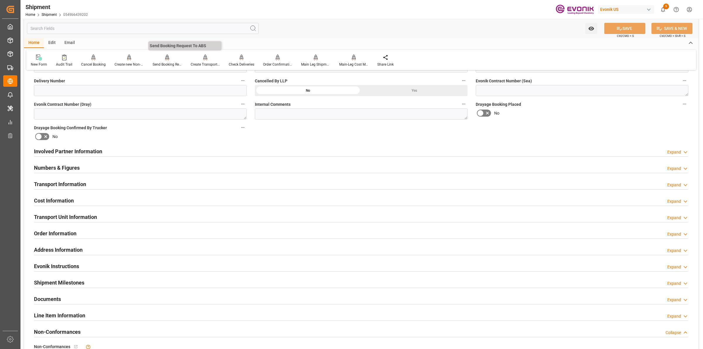
click at [171, 64] on div "Send Booking Request To ABS" at bounding box center [167, 64] width 29 height 5
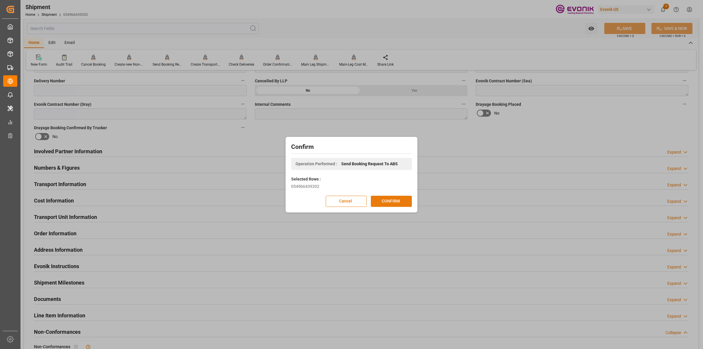
click at [397, 202] on button "CONFIRM" at bounding box center [391, 201] width 41 height 11
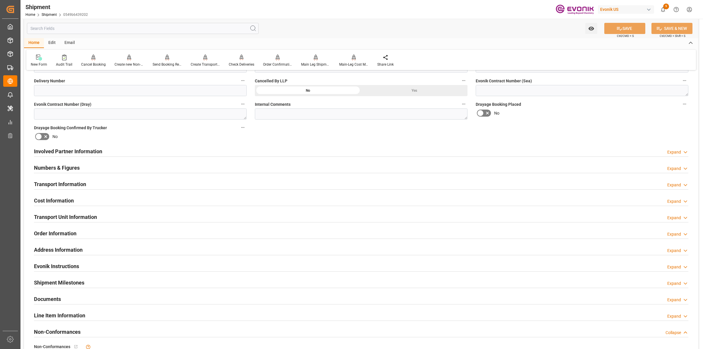
click at [83, 28] on input "text" at bounding box center [143, 28] width 232 height 11
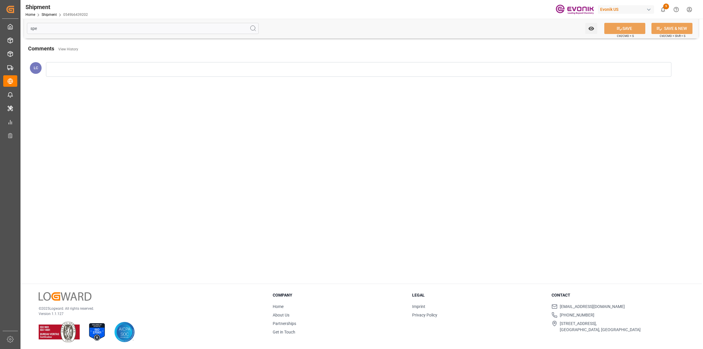
scroll to position [0, 0]
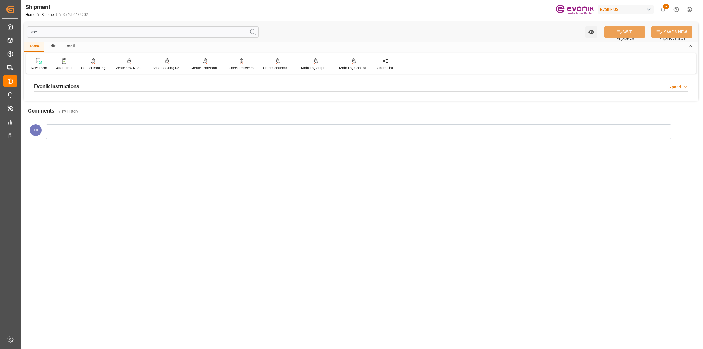
type input "spe"
click at [74, 84] on h2 "Evonik Instructions" at bounding box center [56, 86] width 45 height 8
click at [81, 115] on div at bounding box center [140, 121] width 213 height 33
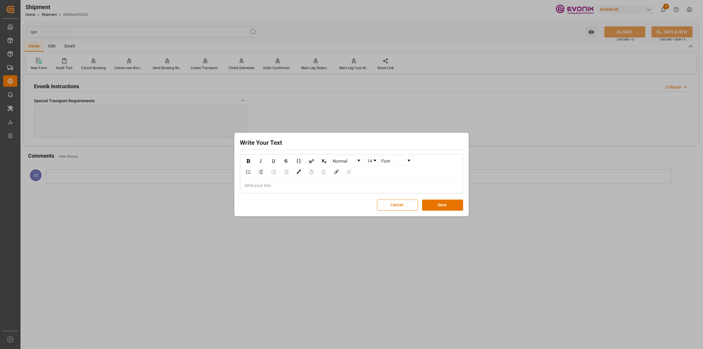
click at [380, 191] on div "Write your text..." at bounding box center [352, 185] width 222 height 14
click at [446, 204] on button "Save" at bounding box center [442, 205] width 41 height 11
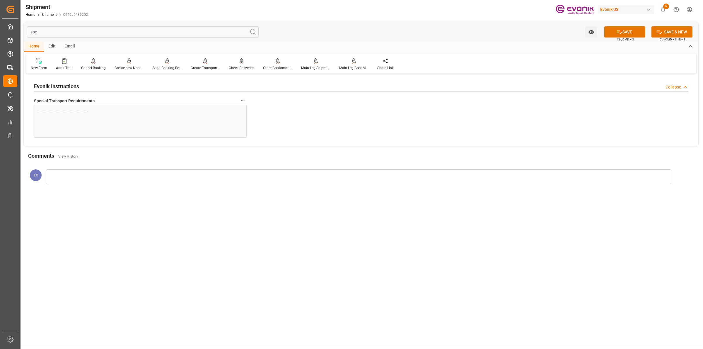
click at [632, 25] on div "spe Watch Option SAVE Ctrl/CMD + S SAVE & NEW Ctrl/CMD + Shift + S" at bounding box center [361, 31] width 675 height 19
click at [629, 31] on button "SAVE" at bounding box center [625, 31] width 41 height 11
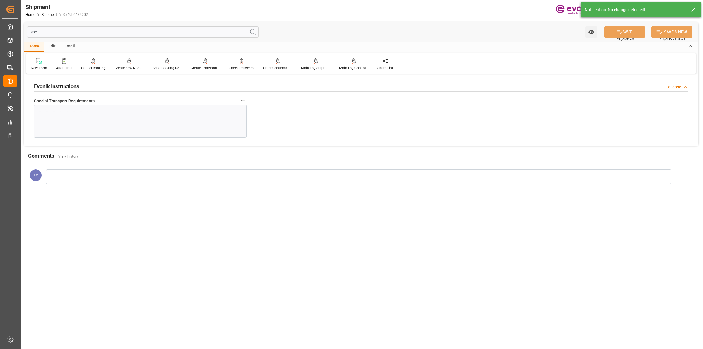
click at [46, 28] on input "spe" at bounding box center [143, 31] width 232 height 11
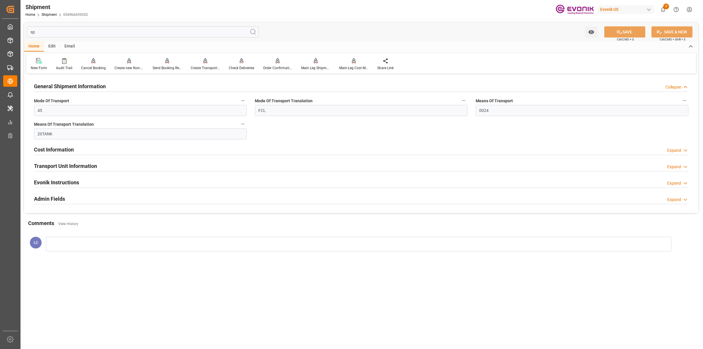
type input "s"
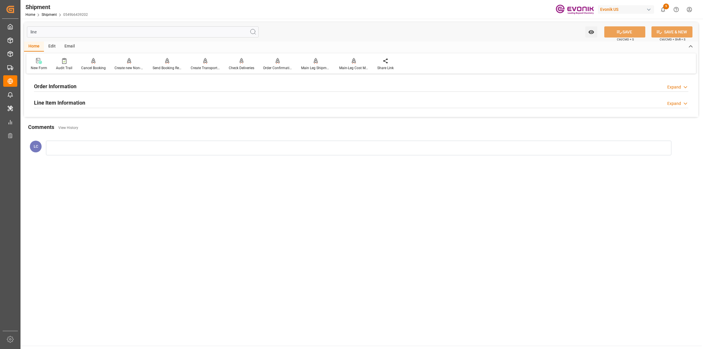
click at [56, 108] on div at bounding box center [361, 108] width 655 height 0
click at [56, 102] on h2 "Line Item Information" at bounding box center [59, 103] width 51 height 8
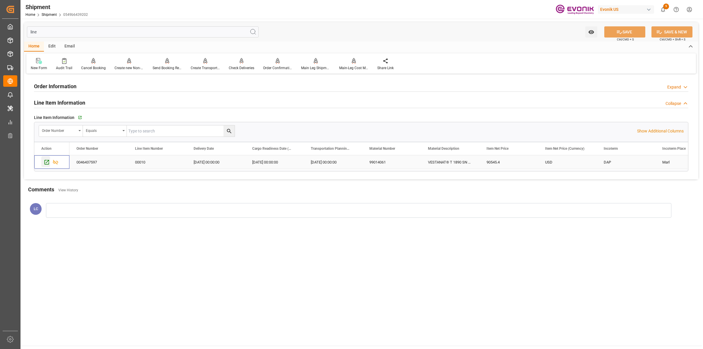
click at [47, 164] on icon "Press SPACE to select this row." at bounding box center [47, 162] width 6 height 6
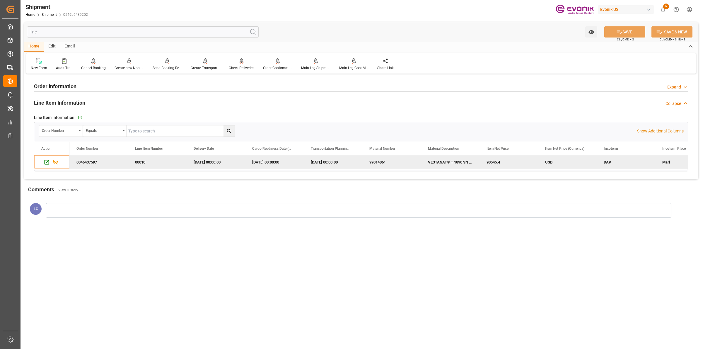
click at [132, 34] on input "line" at bounding box center [143, 31] width 232 height 11
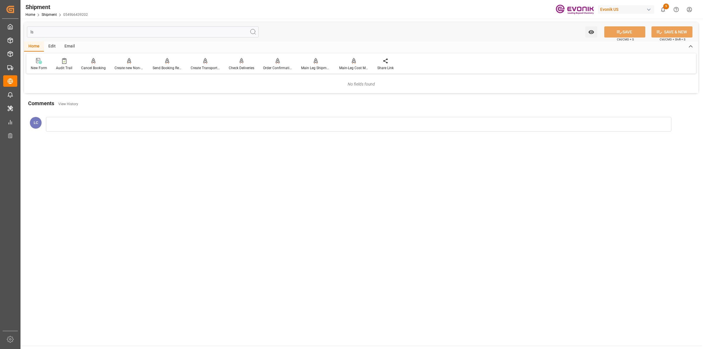
type input "l"
type input "spe"
click at [101, 88] on div "Evonik Instructions Expand" at bounding box center [361, 85] width 655 height 11
click at [162, 60] on div at bounding box center [167, 61] width 29 height 6
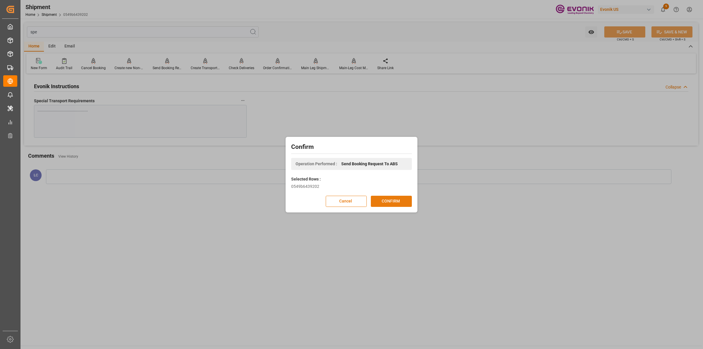
click at [376, 198] on button "CONFIRM" at bounding box center [391, 201] width 41 height 11
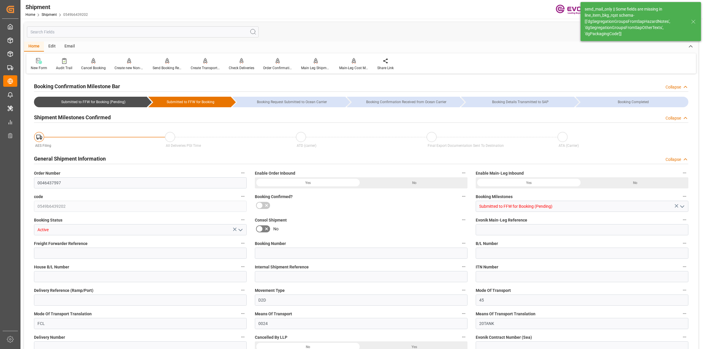
type input "STZW"
type input "STOLT-NIELSEN"
type input "0"
type input "20000"
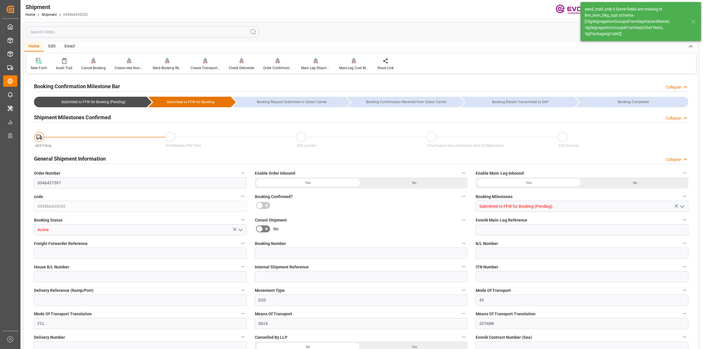
type input "0"
type input "USMSY"
type input "BEANR"
type input "8888888"
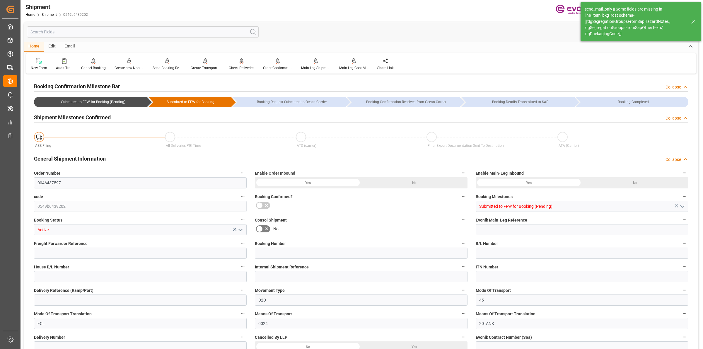
type input "6900"
type input "0"
type input "20000"
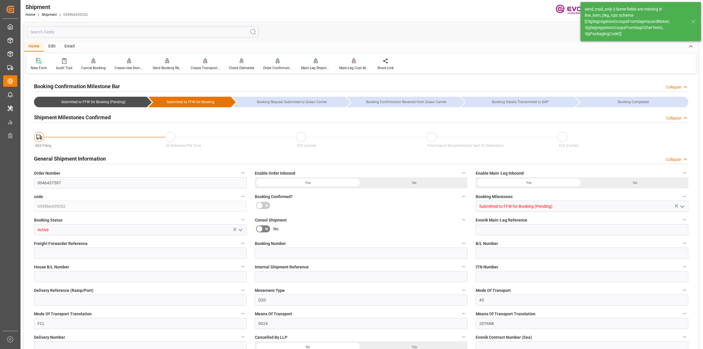
type input "KGM"
type input "0"
type input "STZW"
type input "STOLT-NIELSEN"
type input "10.10.2025 00:00"
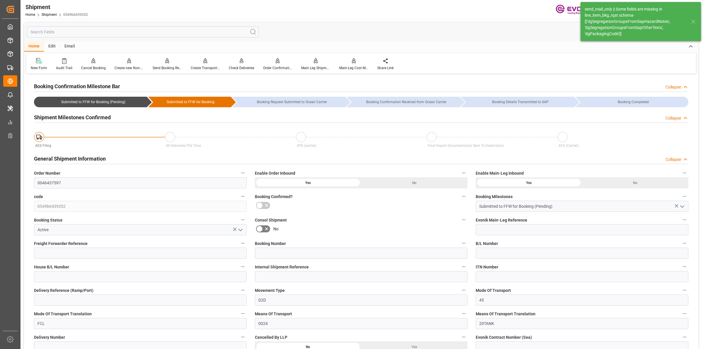
type input "01.11.2025 00:00"
type input "03.10.2025 00:00"
type input "[DATE]"
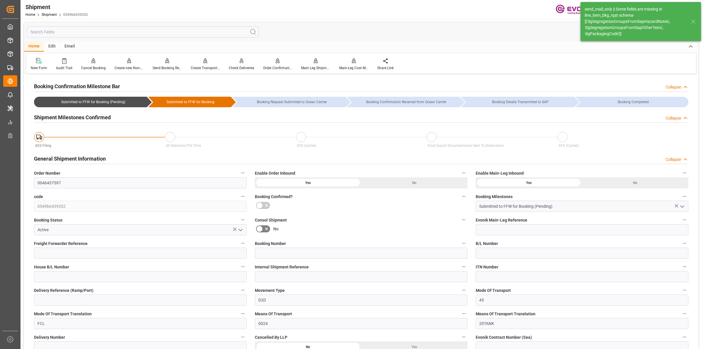
type input "04.09.2025 08:39"
type input "04.09.2025 09:02"
click at [84, 30] on input "text" at bounding box center [143, 31] width 232 height 11
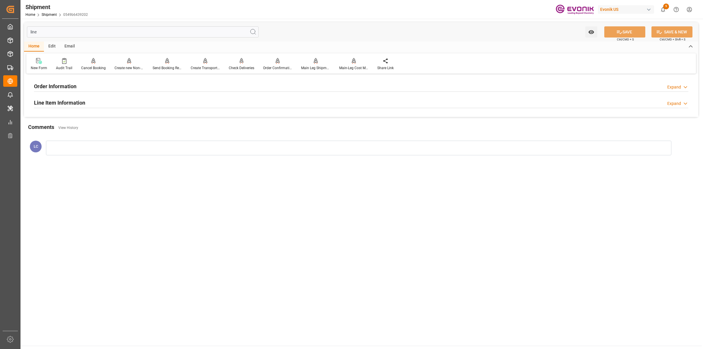
type input "line"
click at [70, 102] on h2 "Line Item Information" at bounding box center [59, 103] width 51 height 8
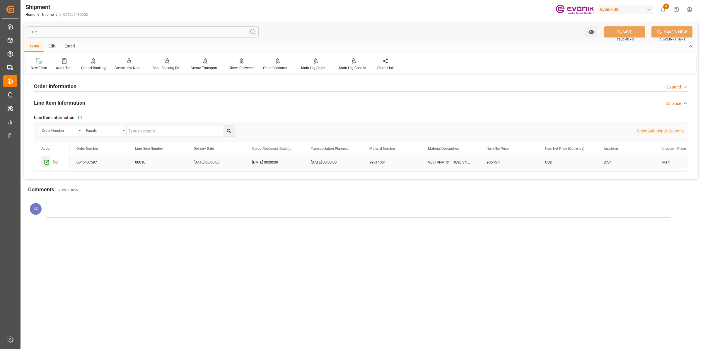
click at [45, 165] on icon "Press SPACE to select this row." at bounding box center [47, 162] width 5 height 5
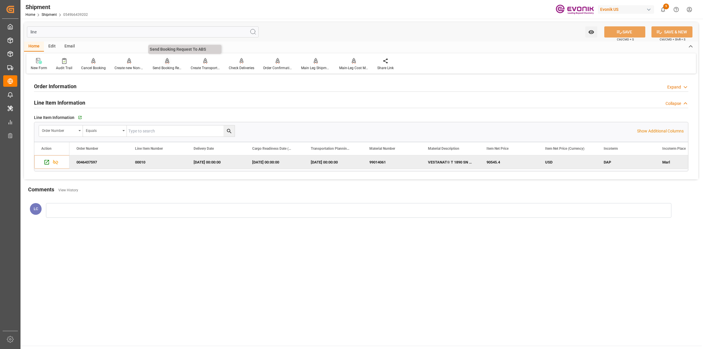
click at [166, 66] on div "Send Booking Request To ABS" at bounding box center [167, 67] width 29 height 5
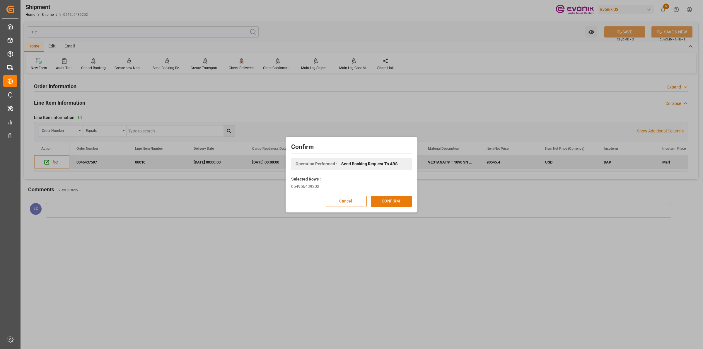
click at [384, 198] on button "CONFIRM" at bounding box center [391, 201] width 41 height 11
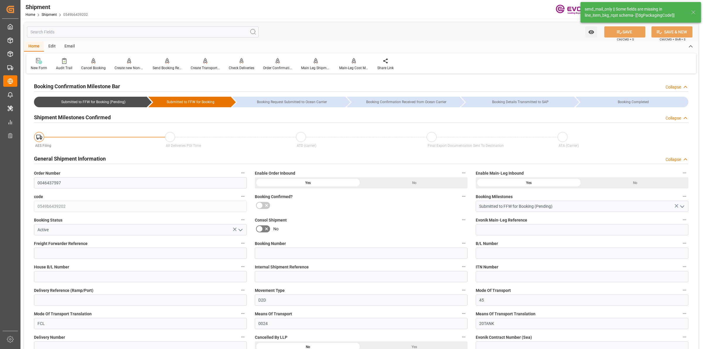
type input "STZW"
type input "STOLT-NIELSEN"
type input "0"
type input "20000"
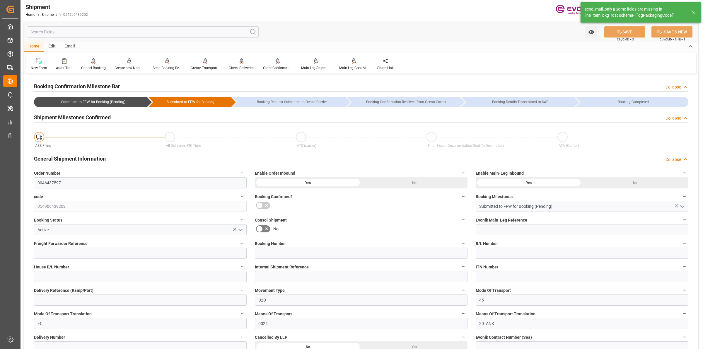
type input "0"
type input "USMSY"
type input "BEANR"
type input "8888888"
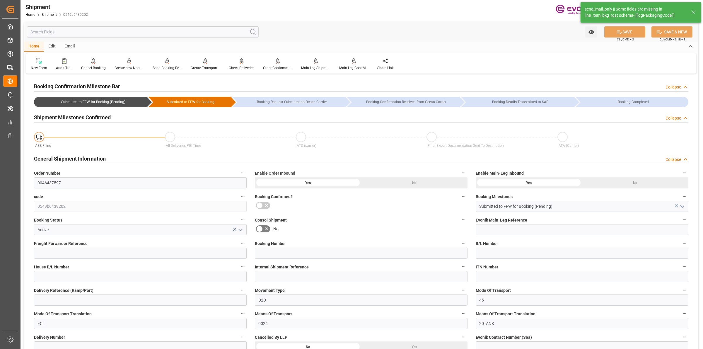
type input "6900"
type input "0"
type input "20000"
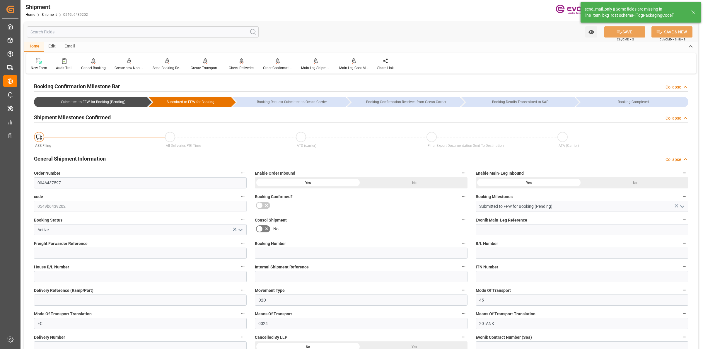
type input "KGM"
type input "0"
type input "STZW"
type input "STOLT-NIELSEN"
type input "10.10.2025 00:00"
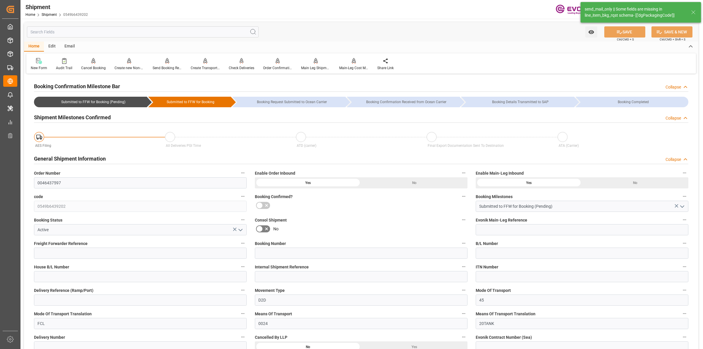
type input "01.11.2025 00:00"
type input "03.10.2025 00:00"
type input "[DATE]"
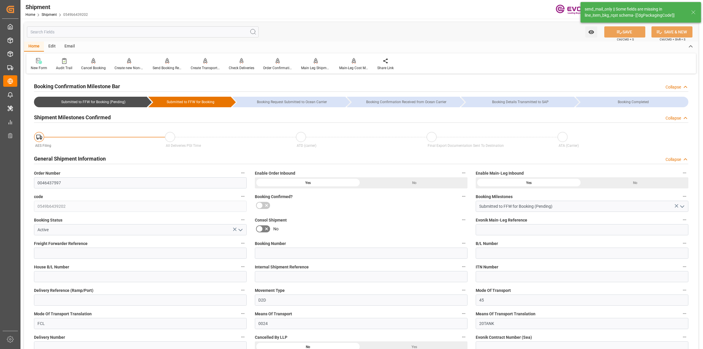
type input "04.09.2025 08:39"
type input "[DATE] 09:03"
click at [67, 31] on input "text" at bounding box center [143, 31] width 232 height 11
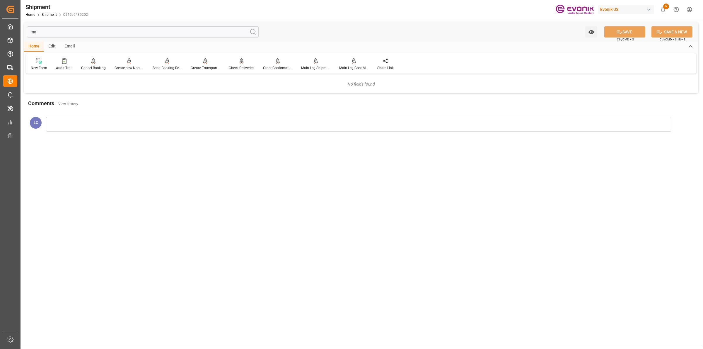
type input "m"
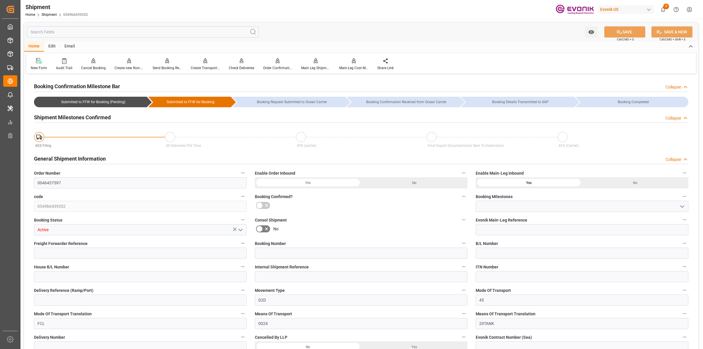
type input "Submitted to FFW for Booking (Pending)"
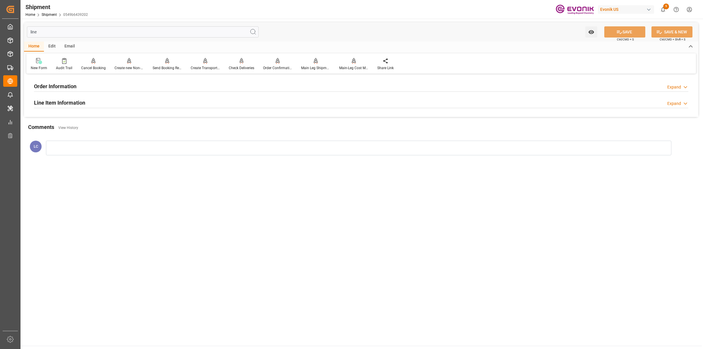
type input "line"
click at [69, 96] on div "Line Item Information Expand" at bounding box center [361, 103] width 663 height 16
click at [69, 102] on h2 "Line Item Information" at bounding box center [59, 103] width 51 height 8
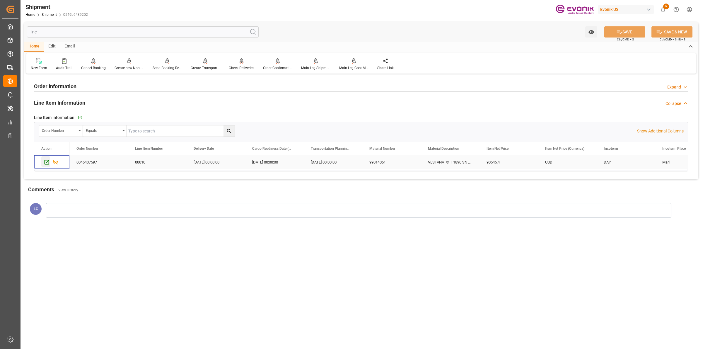
click at [47, 162] on icon "Press SPACE to select this row." at bounding box center [47, 162] width 6 height 6
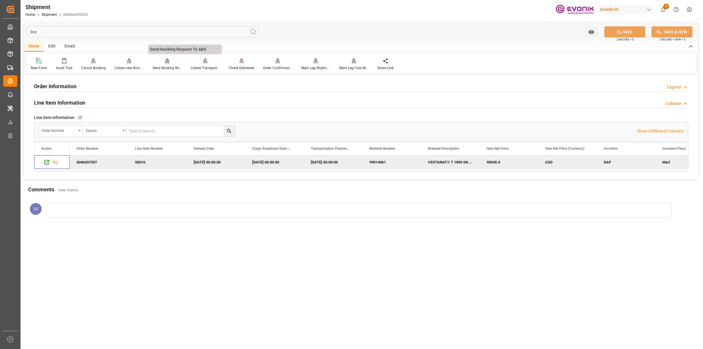
click at [172, 67] on div "Send Booking Request To ABS" at bounding box center [167, 67] width 29 height 5
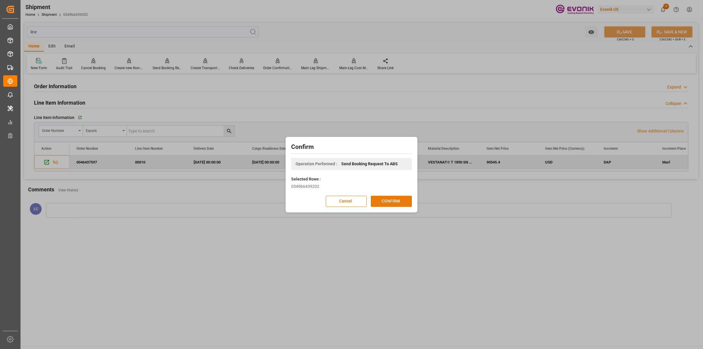
click at [386, 198] on button "CONFIRM" at bounding box center [391, 201] width 41 height 11
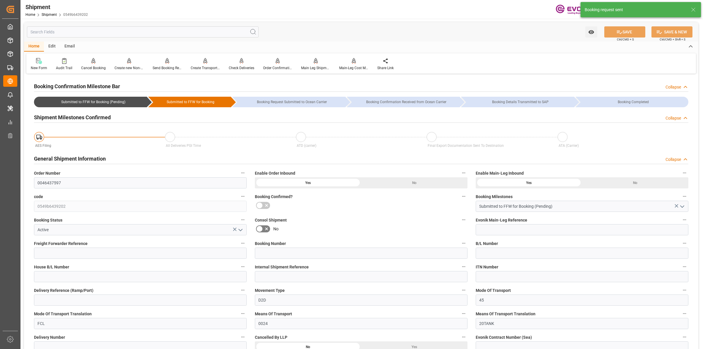
type input "STZW"
type input "STOLT-NIELSEN"
type input "0"
type input "20000"
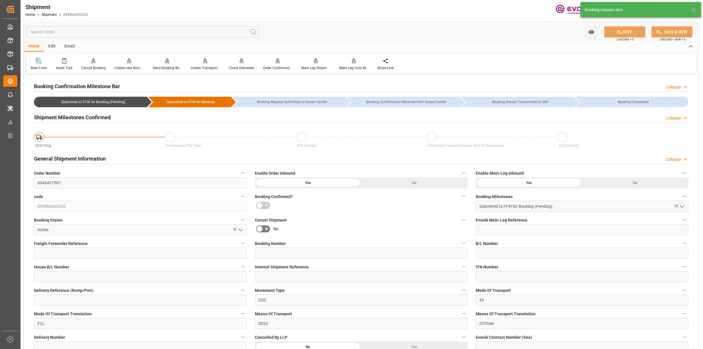
type input "0"
type input "USMSY"
type input "BEANR"
type input "8888888"
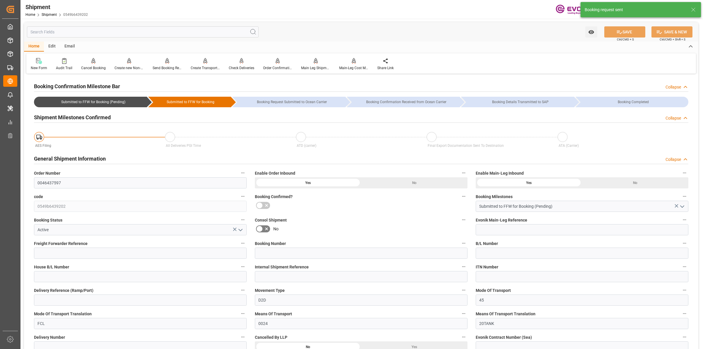
type input "6900"
type input "0"
type input "20000"
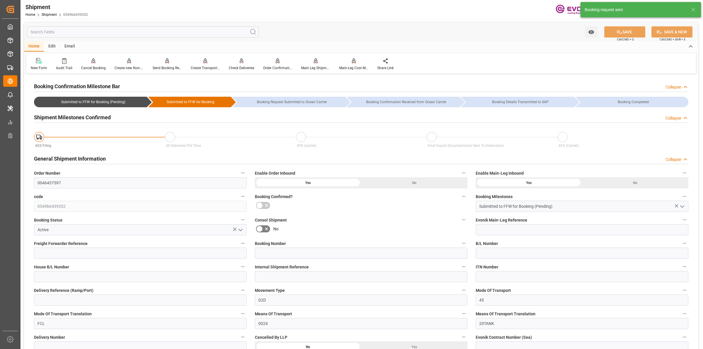
type input "KGM"
type input "0"
type input "STZW"
type input "STOLT-NIELSEN"
type input "10.10.2025 00:00"
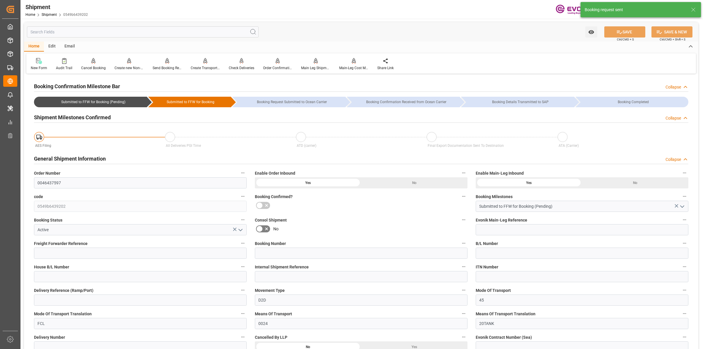
type input "01.11.2025 00:00"
type input "03.10.2025 00:00"
type input "[DATE]"
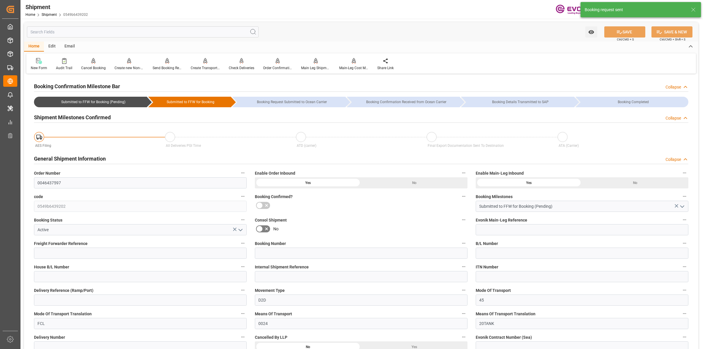
type input "04.09.2025 09:04"
type input "04.09.2025 08:39"
type input "04.09.2025 09:04"
drag, startPoint x: 57, startPoint y: 177, endPoint x: -11, endPoint y: 162, distance: 69.7
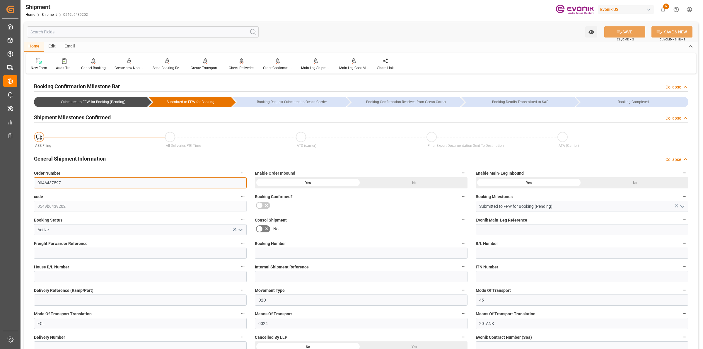
click at [0, 162] on html "Created by potrace 1.15, written by Peter Selinger 2001-2017 Created by potrace…" at bounding box center [351, 174] width 703 height 349
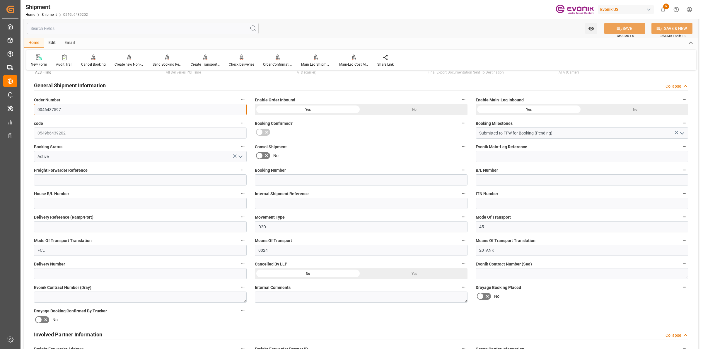
scroll to position [147, 0]
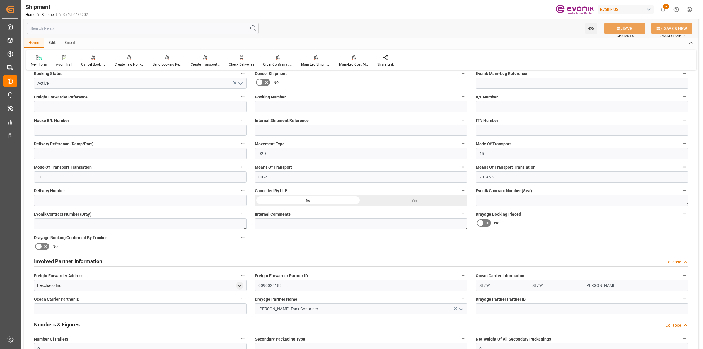
click at [107, 261] on div "Involved Partner Information Collapse" at bounding box center [361, 260] width 655 height 11
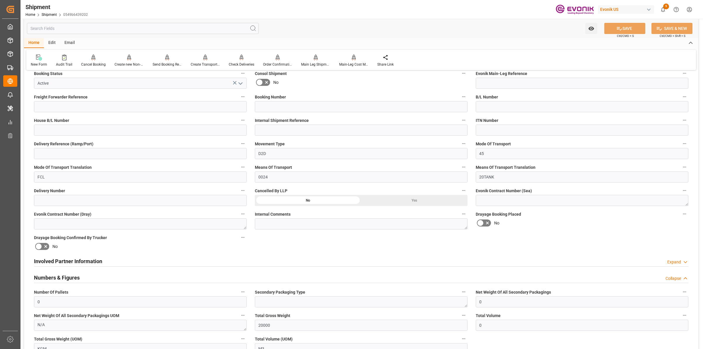
scroll to position [256, 0]
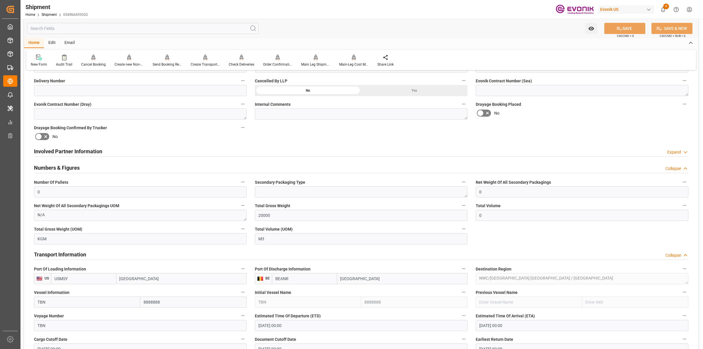
click at [110, 147] on div "Involved Partner Information Expand" at bounding box center [361, 150] width 655 height 11
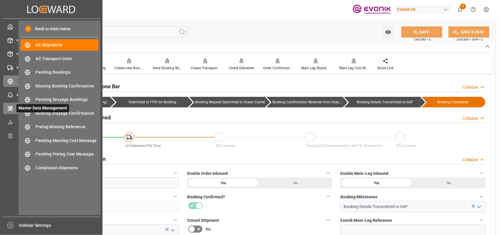
click at [7, 109] on icon at bounding box center [10, 109] width 6 height 6
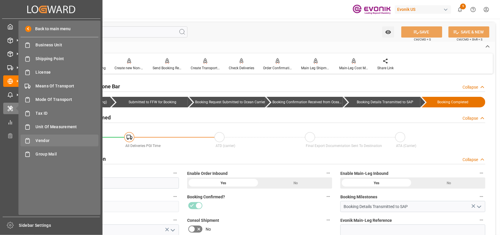
click at [40, 137] on div "Vendor Vendor" at bounding box center [60, 140] width 78 height 11
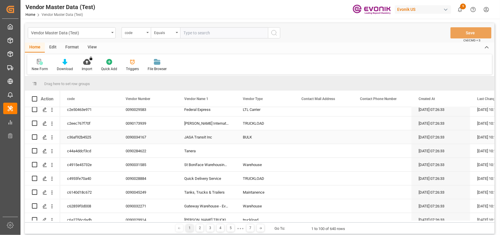
scroll to position [220, 0]
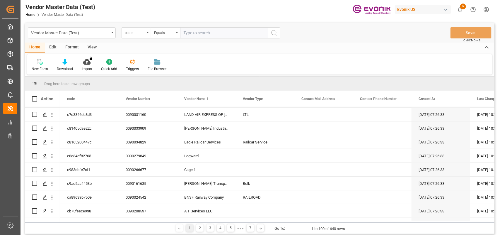
click at [318, 45] on div "Home Edit Format View" at bounding box center [260, 47] width 470 height 10
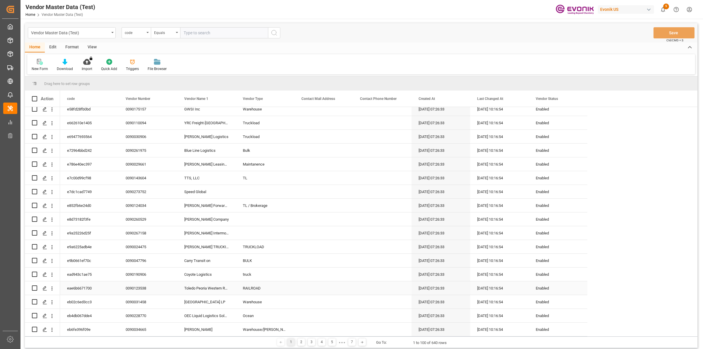
scroll to position [68, 0]
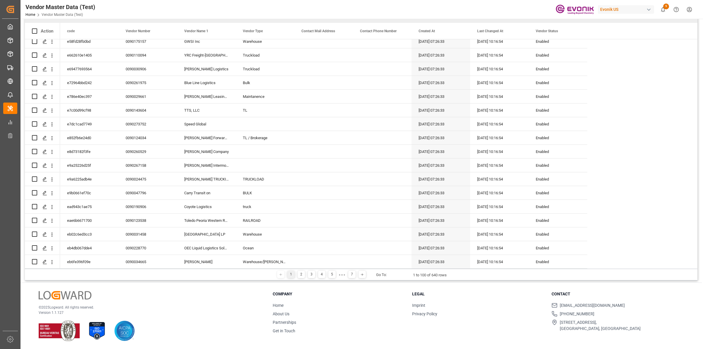
click at [296, 234] on div "1 2 3 4 5 ● ● ● 7" at bounding box center [321, 275] width 71 height 8
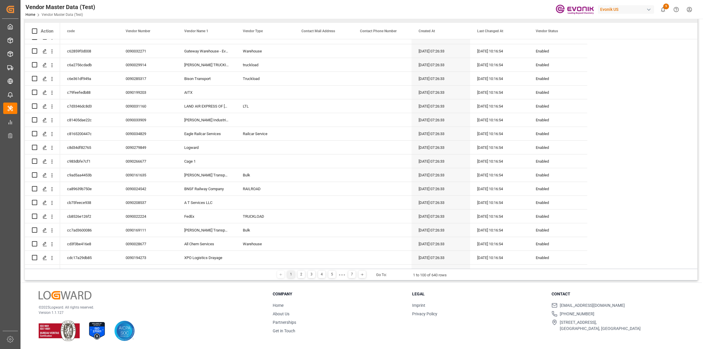
scroll to position [0, 0]
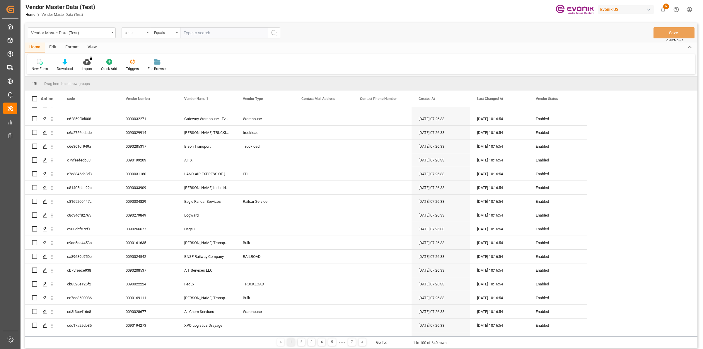
click at [133, 32] on div "code" at bounding box center [135, 32] width 20 height 7
click at [159, 81] on div "Vendor Name 1" at bounding box center [165, 84] width 87 height 12
click at [217, 31] on input "text" at bounding box center [224, 32] width 88 height 11
type input "[PERSON_NAME]"
click at [275, 33] on icon "search button" at bounding box center [274, 32] width 7 height 7
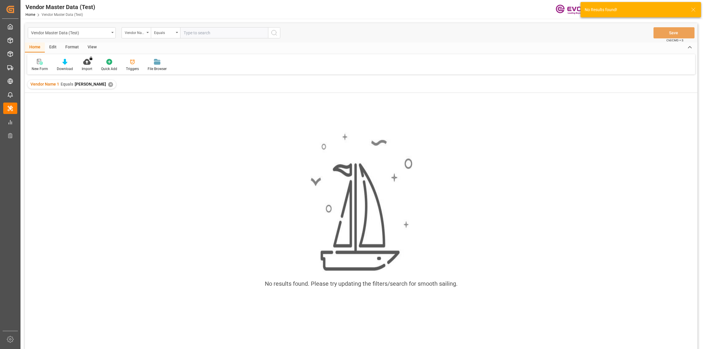
click at [108, 85] on div "✕" at bounding box center [110, 84] width 5 height 5
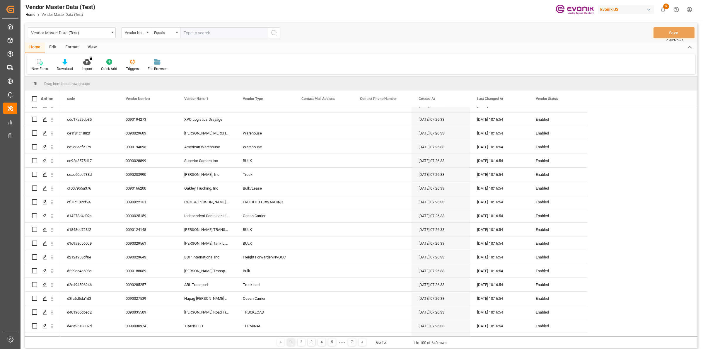
scroll to position [68, 0]
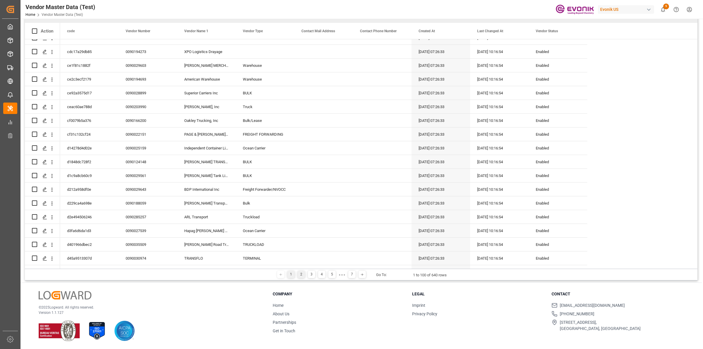
click at [298, 234] on div "2" at bounding box center [301, 274] width 7 height 7
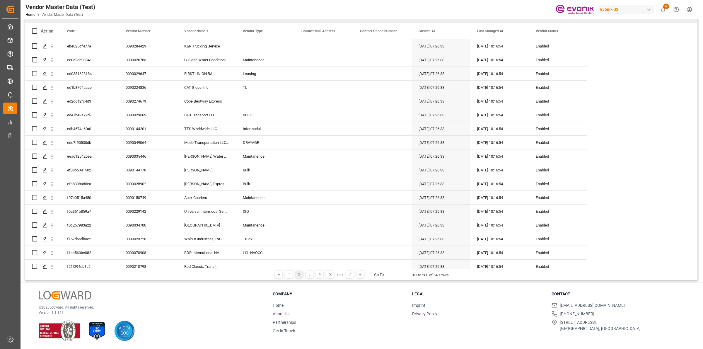
scroll to position [897, 0]
click at [307, 234] on div "3" at bounding box center [309, 274] width 7 height 7
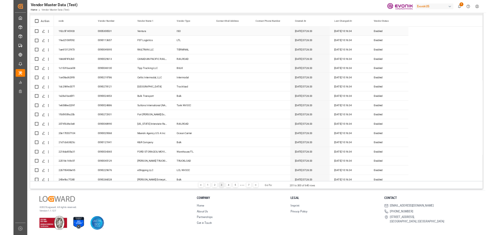
scroll to position [0, 0]
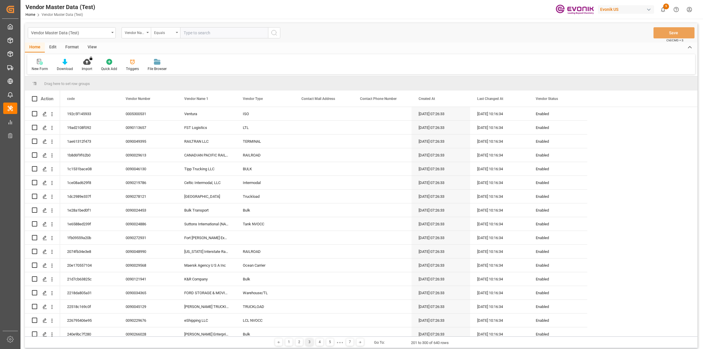
click at [167, 32] on div "Equals" at bounding box center [164, 32] width 20 height 7
click at [169, 100] on div "Starts with" at bounding box center [194, 97] width 87 height 12
click at [172, 33] on div "Starts with" at bounding box center [164, 32] width 20 height 7
click at [169, 61] on div "Equals" at bounding box center [194, 60] width 87 height 12
click at [142, 34] on div "Vendor Name 1" at bounding box center [135, 32] width 20 height 7
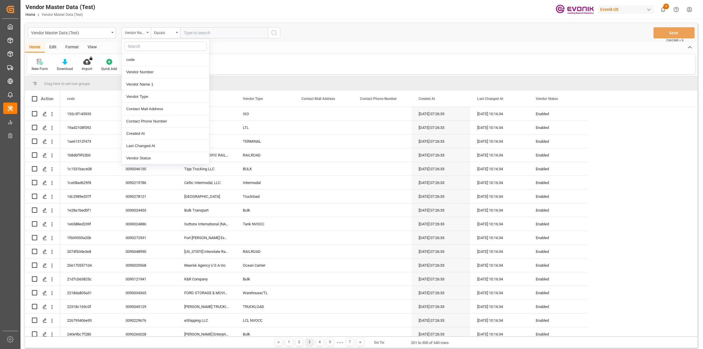
click at [204, 31] on input "text" at bounding box center [224, 32] width 88 height 11
type input "INTER"
click at [273, 34] on icon "search button" at bounding box center [274, 32] width 7 height 7
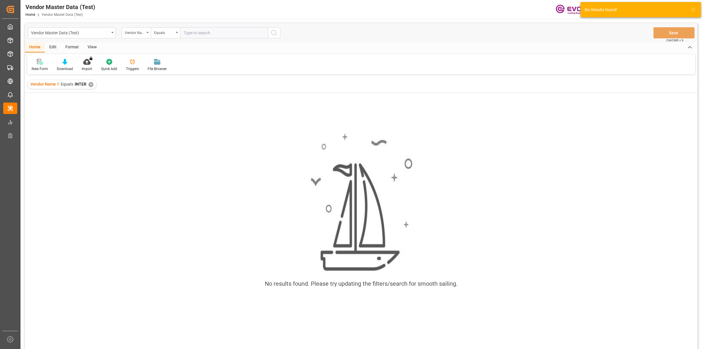
click at [89, 82] on div "✕" at bounding box center [91, 84] width 5 height 5
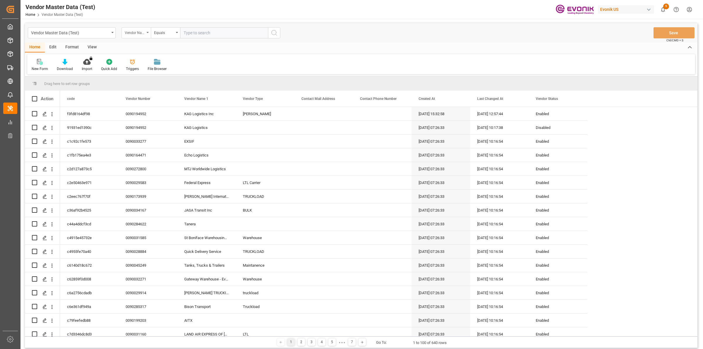
click at [138, 33] on div "Vendor Name 1" at bounding box center [135, 32] width 20 height 7
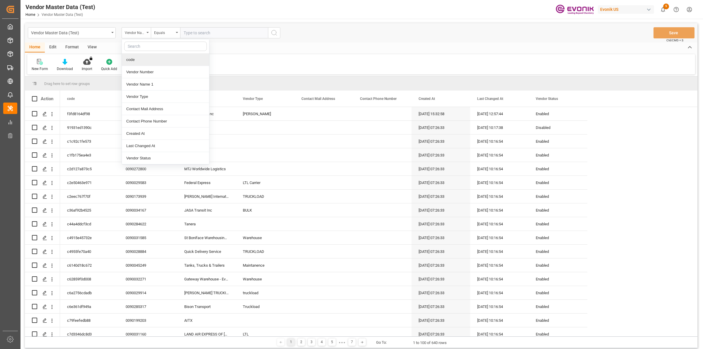
click at [202, 34] on input "text" at bounding box center [224, 32] width 88 height 11
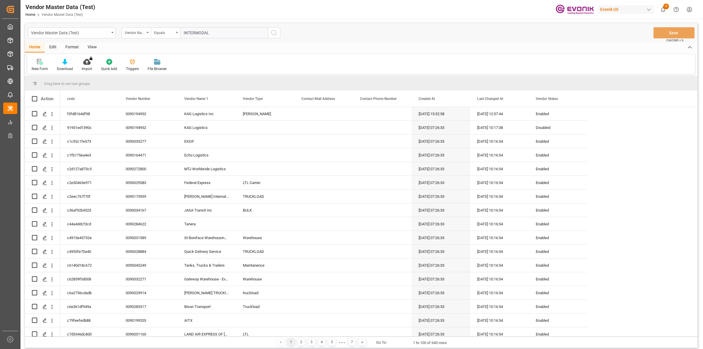
type input "INTERMODAL"
click at [276, 32] on icon "search button" at bounding box center [274, 32] width 7 height 7
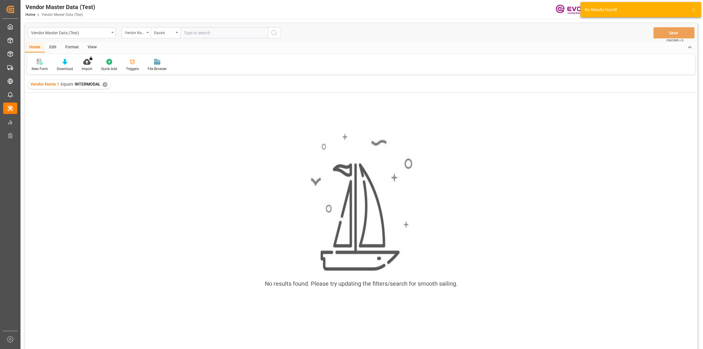
click at [103, 86] on div "✕" at bounding box center [105, 84] width 5 height 5
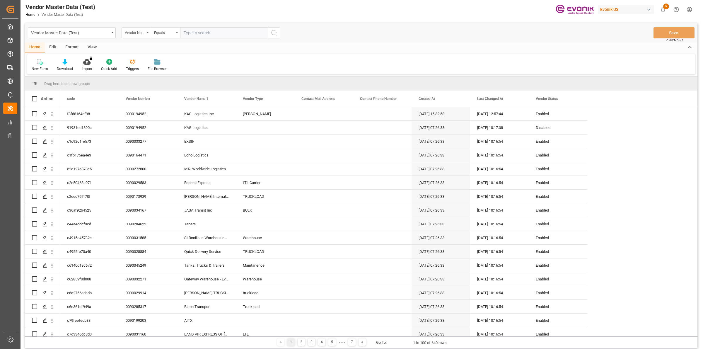
click at [141, 33] on div "Vendor Name 1" at bounding box center [135, 32] width 20 height 7
click at [144, 98] on div "Vendor Type" at bounding box center [165, 97] width 87 height 12
click at [200, 32] on input "text" at bounding box center [224, 32] width 88 height 11
type input "ISO"
click at [276, 35] on line "search button" at bounding box center [276, 34] width 1 height 1
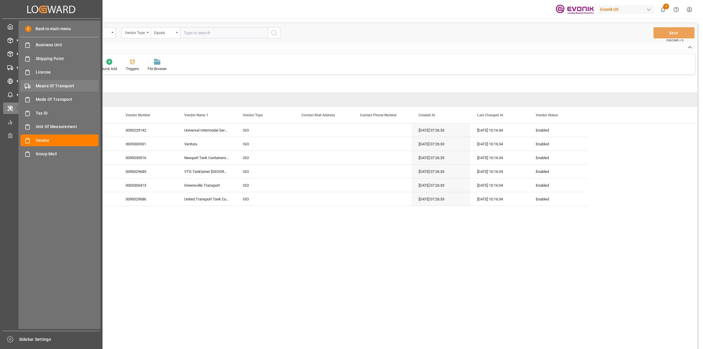
click at [62, 86] on span "Means Of Transport" at bounding box center [67, 86] width 63 height 6
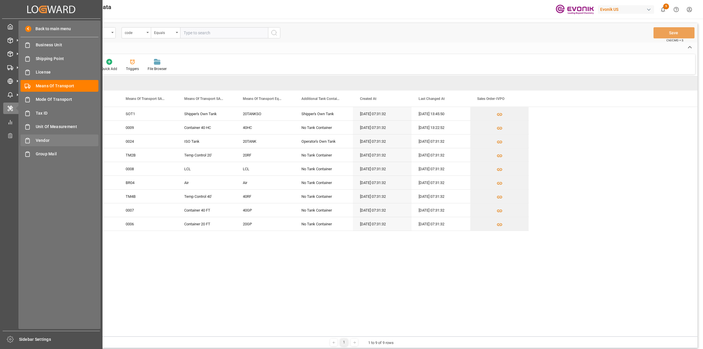
click at [43, 137] on span "Vendor" at bounding box center [67, 140] width 63 height 6
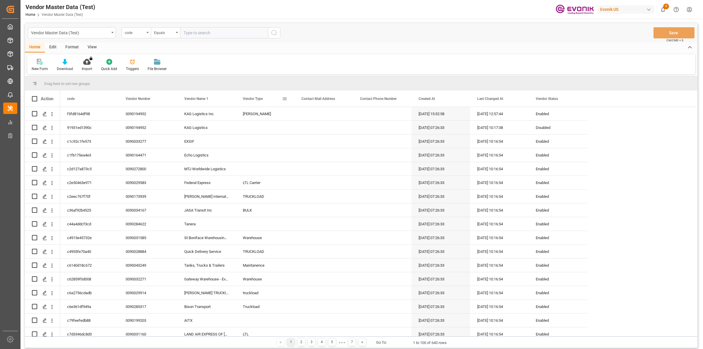
click at [254, 101] on div "Vendor Type" at bounding box center [262, 99] width 39 height 16
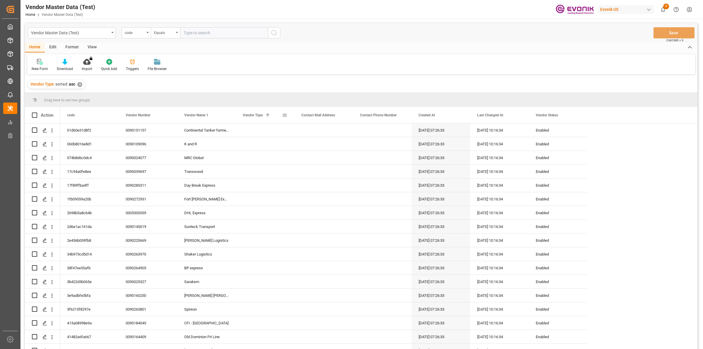
click at [264, 116] on div "Vendor Type 1" at bounding box center [262, 115] width 39 height 16
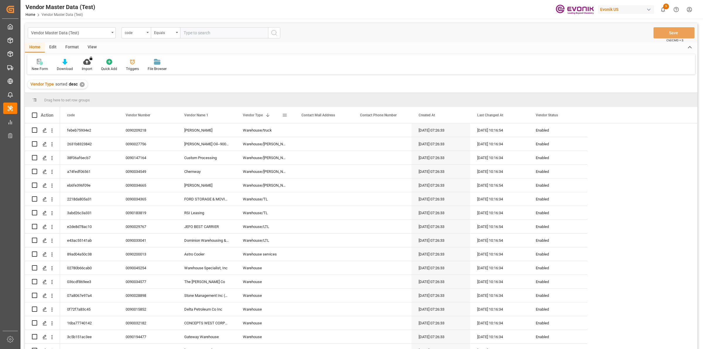
click at [284, 115] on span at bounding box center [284, 115] width 5 height 5
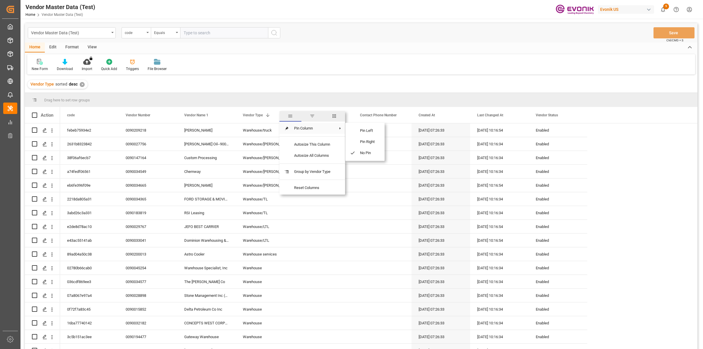
click at [302, 129] on span "Pin Column" at bounding box center [313, 128] width 46 height 11
click at [315, 121] on span "filter" at bounding box center [313, 116] width 22 height 11
click at [208, 115] on span "Vendor Name 1" at bounding box center [196, 115] width 24 height 4
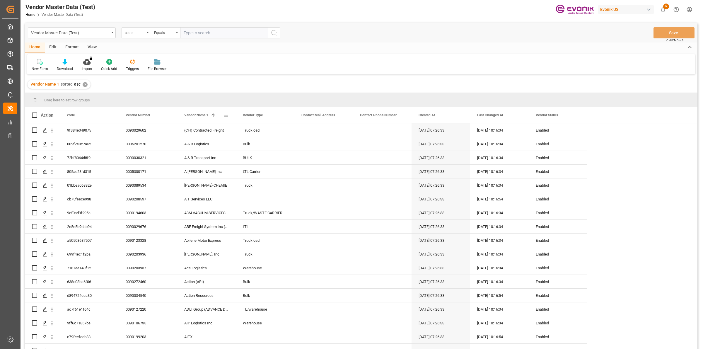
click at [227, 115] on span at bounding box center [226, 115] width 5 height 5
click at [243, 150] on input "Filter Value" at bounding box center [252, 147] width 57 height 12
type input "STOLT"
click at [260, 166] on button "Apply" at bounding box center [260, 165] width 11 height 6
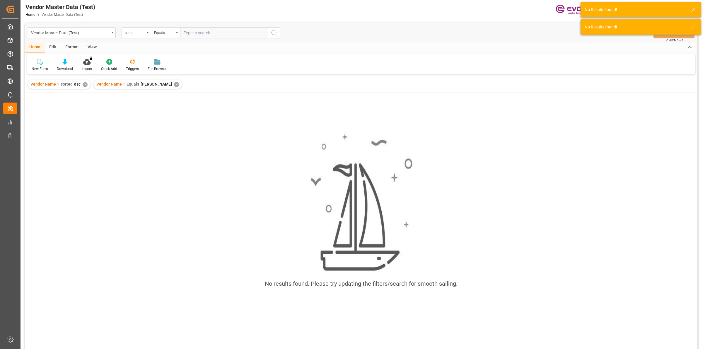
click at [83, 84] on div "✕" at bounding box center [85, 84] width 5 height 5
click at [108, 83] on div "✕" at bounding box center [110, 84] width 5 height 5
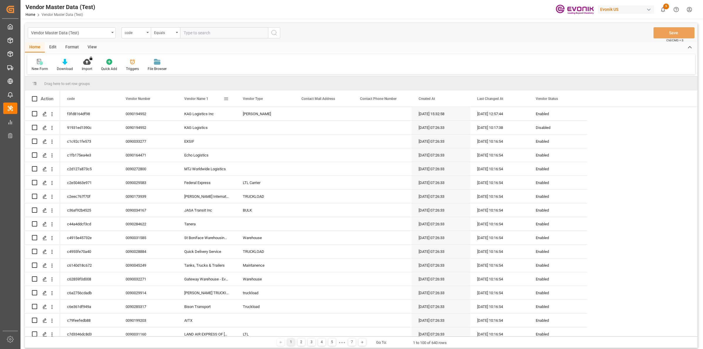
click at [224, 97] on span at bounding box center [226, 98] width 5 height 5
click at [246, 134] on input "Filter Value" at bounding box center [252, 131] width 57 height 12
type input "INTERMODAL"
click at [264, 151] on button "Apply" at bounding box center [260, 149] width 11 height 6
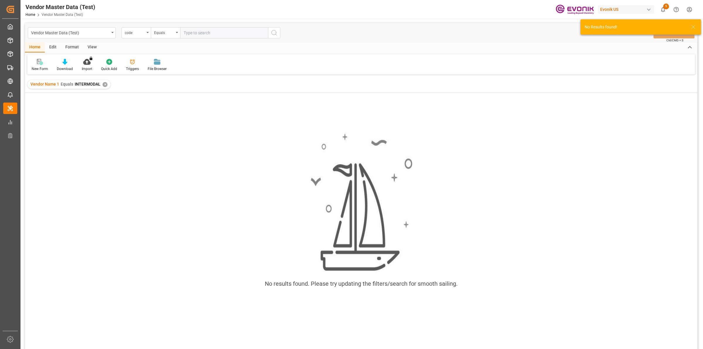
click at [103, 85] on div "✕" at bounding box center [105, 84] width 5 height 5
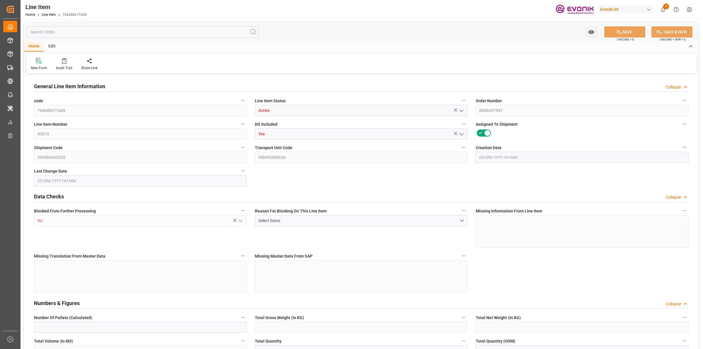
type input "0"
type input "20000"
type input "0"
type input "20000"
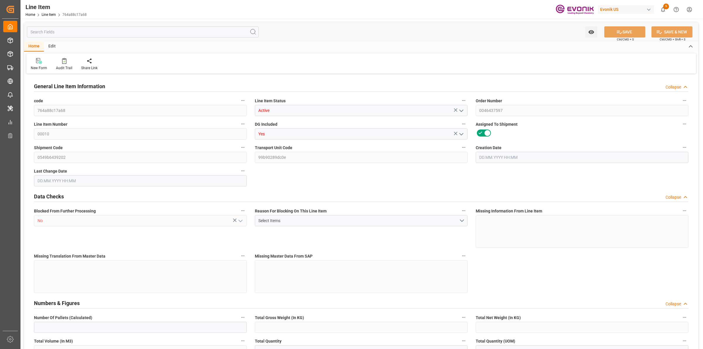
type input "90545.4"
type input "20000"
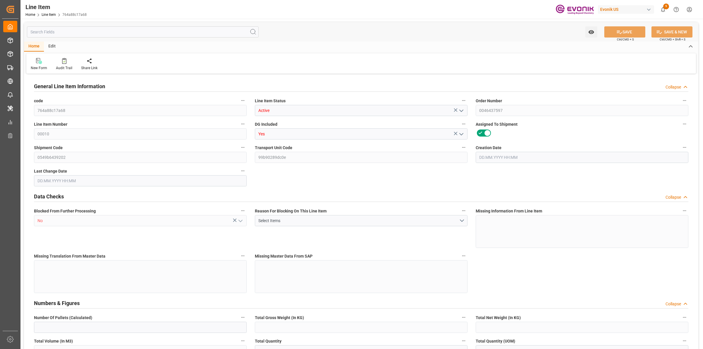
type input "20000"
type input "0"
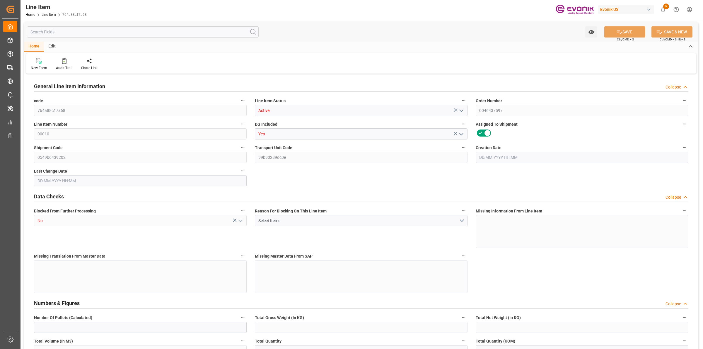
type input "0"
type input "[DATE] 19:01"
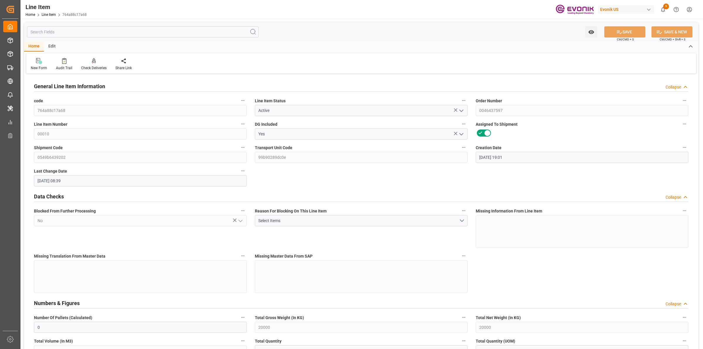
type input "[DATE] 08:39"
type input "[DATE]"
click at [98, 28] on input "text" at bounding box center [143, 31] width 232 height 11
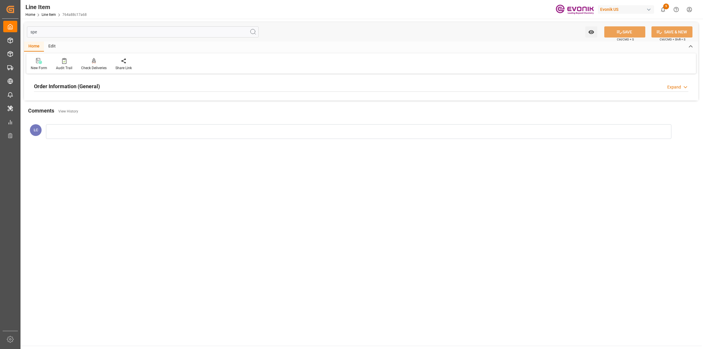
type input "spe"
click at [109, 89] on div "Order Information (General) Expand" at bounding box center [361, 85] width 655 height 11
click at [154, 120] on div at bounding box center [140, 121] width 213 height 33
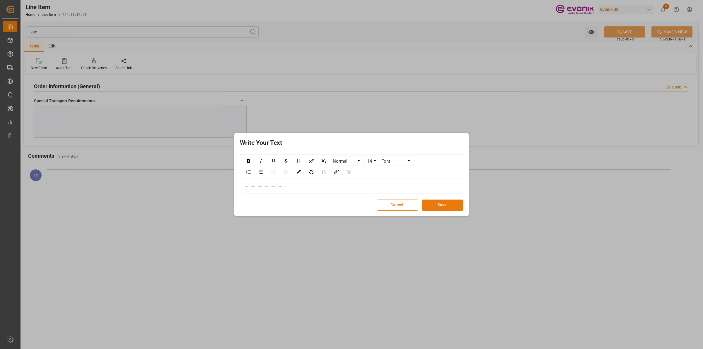
click at [445, 202] on button "Save" at bounding box center [442, 205] width 41 height 11
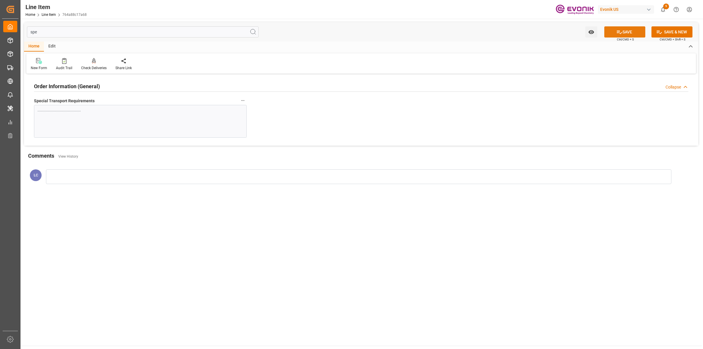
click at [623, 30] on button "SAVE" at bounding box center [625, 31] width 41 height 11
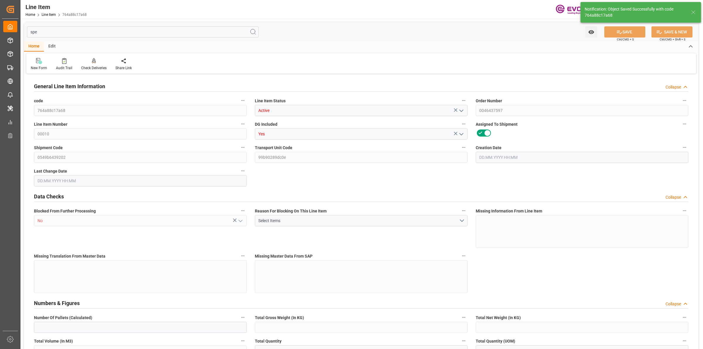
type input "0"
type input "20000"
type input "0"
type input "20000"
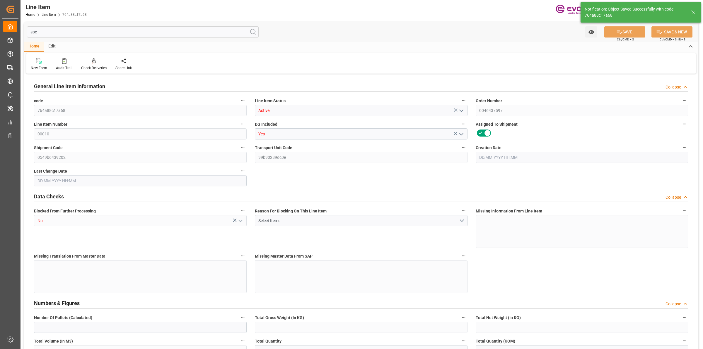
type input "90545.4"
type input "20000"
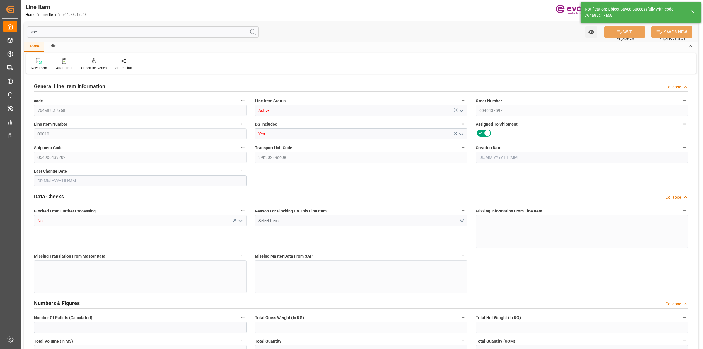
type input "20000"
type input "0"
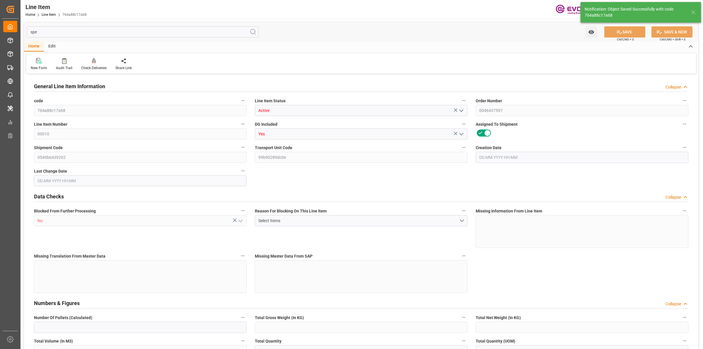
type input "0"
type input "[DATE] 19:01"
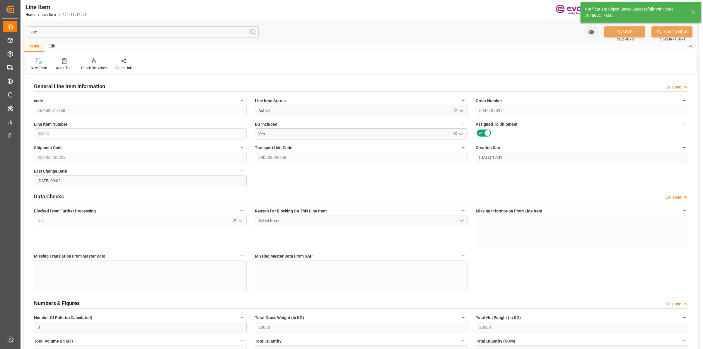
type input "[DATE] 09:02"
type input "[DATE]"
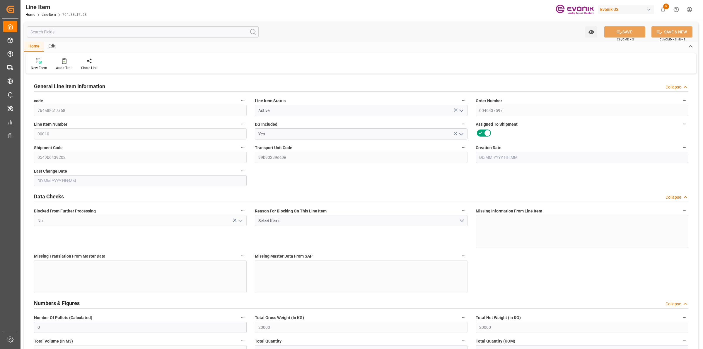
type input "0"
type input "20000"
type input "0"
type input "20000"
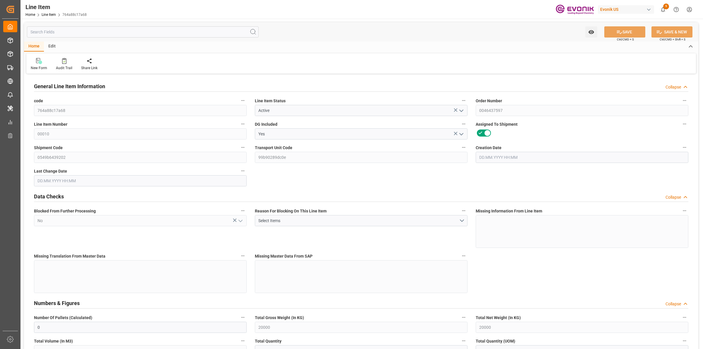
type input "90545.4"
type input "20000"
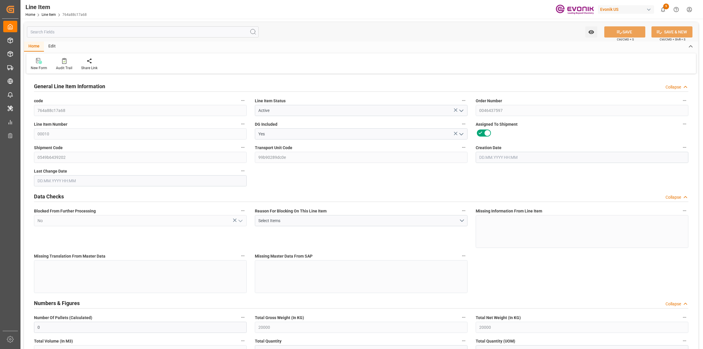
type input "20000"
type input "0"
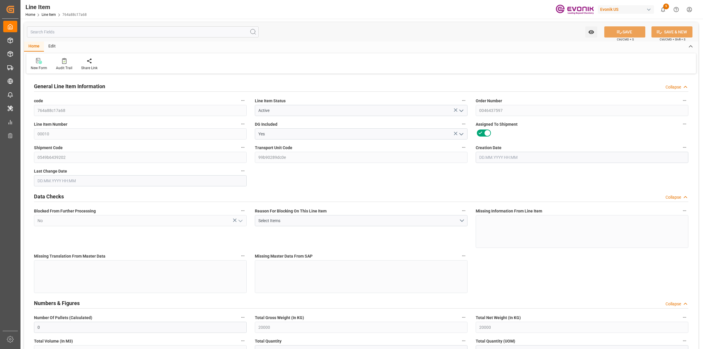
type input "0"
type input "[DATE] 19:01"
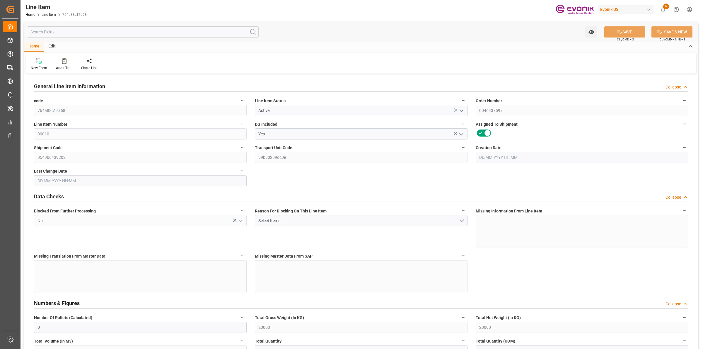
type input "[DATE] 09:02"
type input "[DATE]"
click at [79, 34] on input "text" at bounding box center [143, 31] width 232 height 11
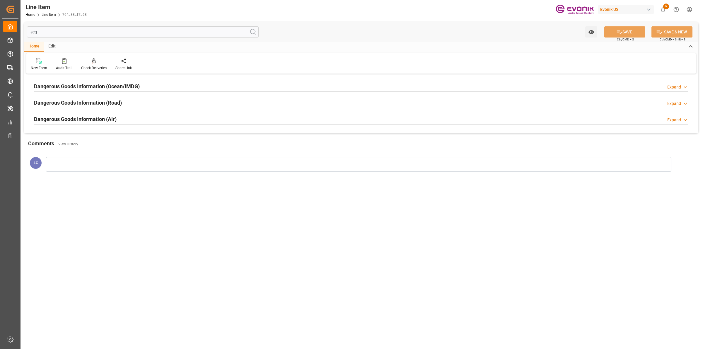
type input "seg"
click at [116, 84] on h2 "Dangerous Goods Information (Ocean/IMDG)" at bounding box center [87, 86] width 106 height 8
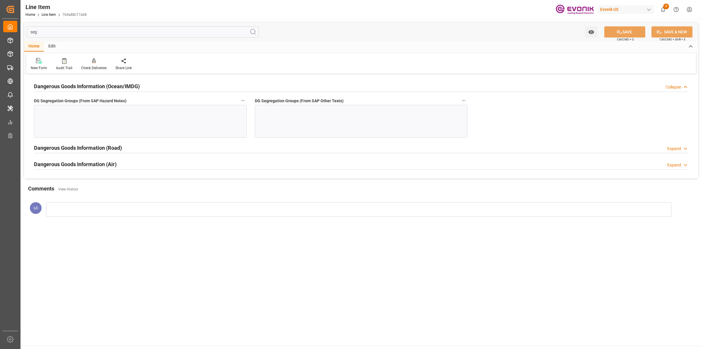
click at [205, 120] on div at bounding box center [140, 121] width 213 height 33
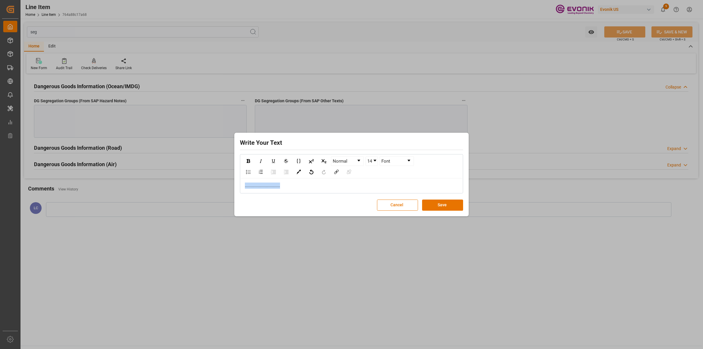
drag, startPoint x: 283, startPoint y: 185, endPoint x: 359, endPoint y: 192, distance: 75.9
click at [233, 181] on div "Write Your Text Normal 14 Font .............................. Cancel Save" at bounding box center [351, 174] width 703 height 349
copy span ".............................."
click at [433, 204] on button "Save" at bounding box center [442, 205] width 41 height 11
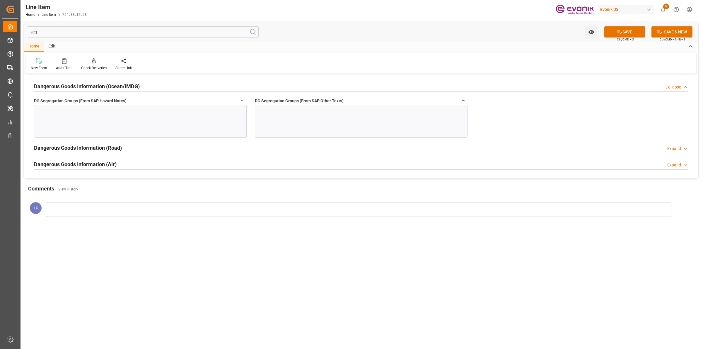
click at [338, 129] on div at bounding box center [361, 121] width 213 height 33
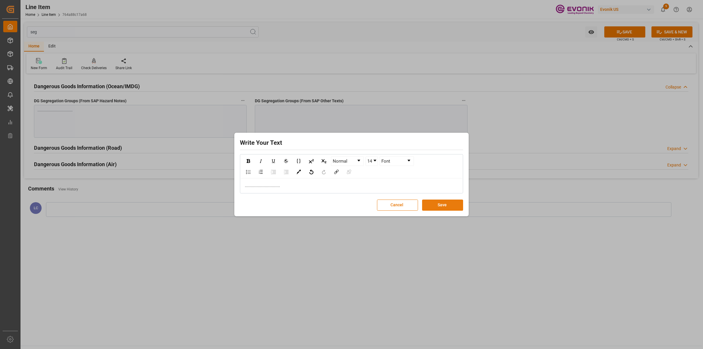
click at [437, 209] on button "Save" at bounding box center [442, 205] width 41 height 11
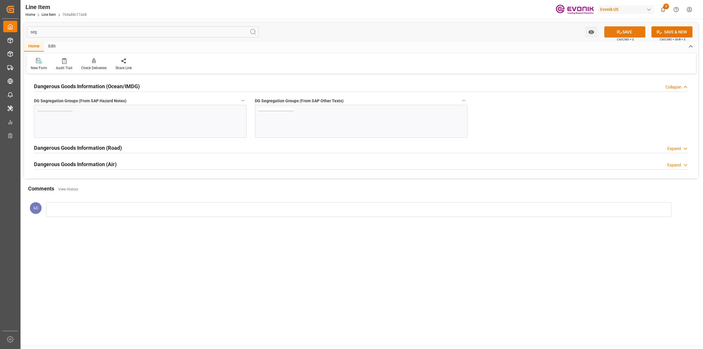
click at [617, 31] on icon at bounding box center [619, 32] width 5 height 4
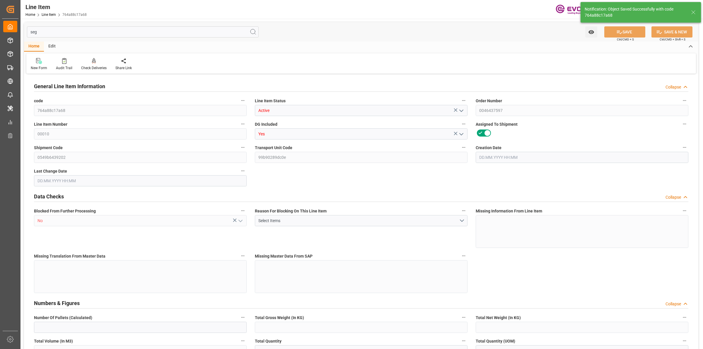
type input "0"
type input "20000"
type input "0"
type input "20000"
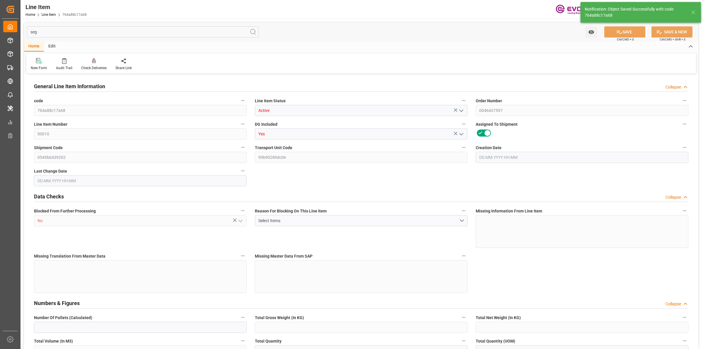
type input "90545.4"
type input "20000"
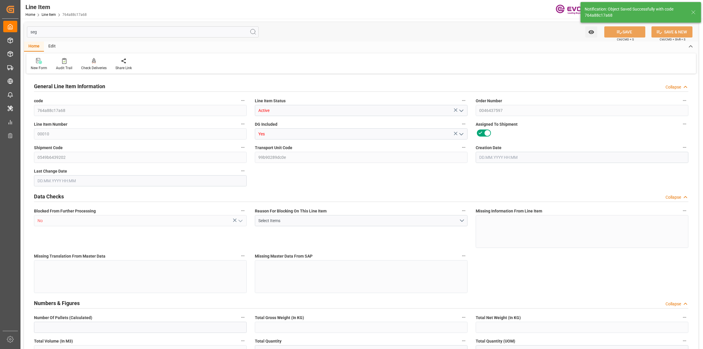
type input "20000"
type input "0"
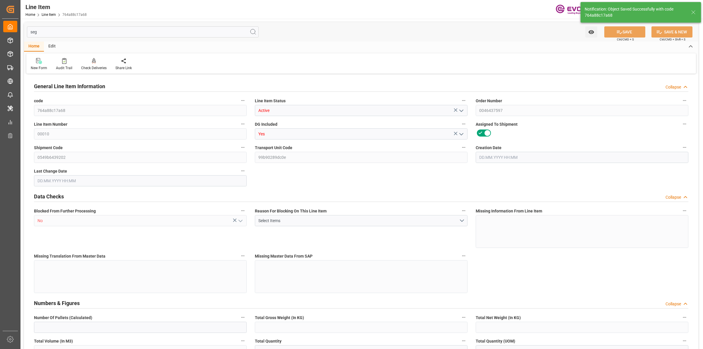
type input "0"
type input "[DATE] 19:01"
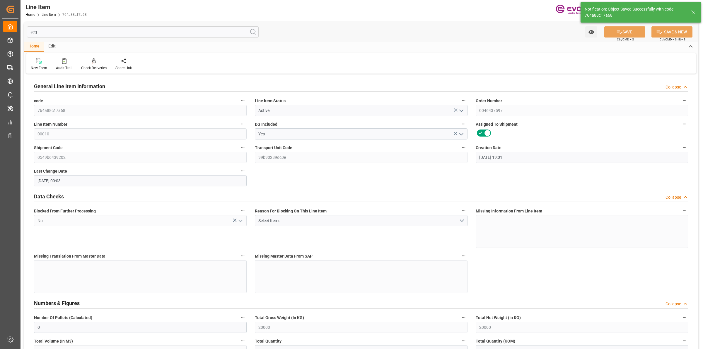
type input "[DATE] 09:03"
type input "[DATE]"
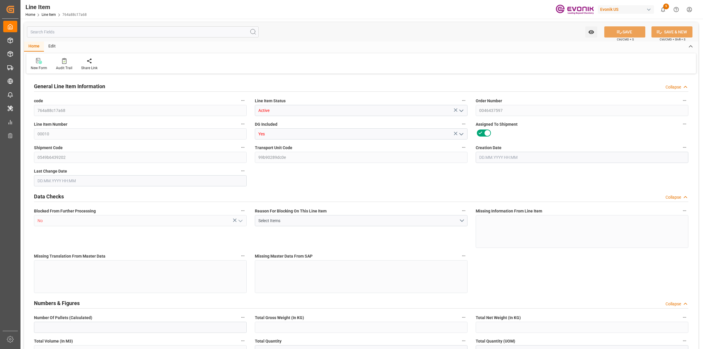
type input "0"
type input "20000"
type input "0"
type input "20000"
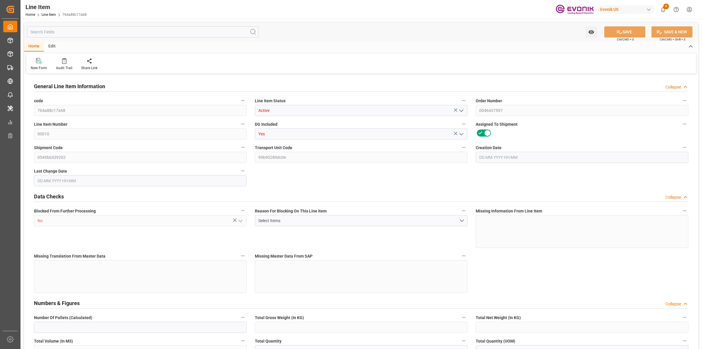
type input "90545.4"
type input "20000"
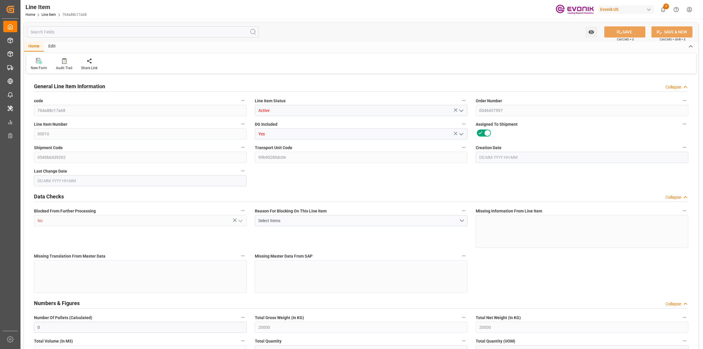
type input "20000"
type input "0"
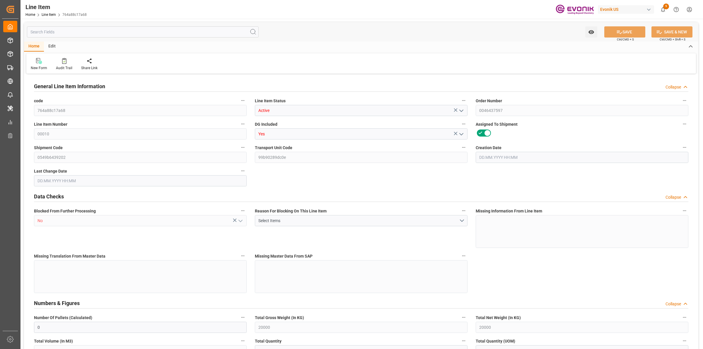
type input "0"
type input "[DATE] 19:01"
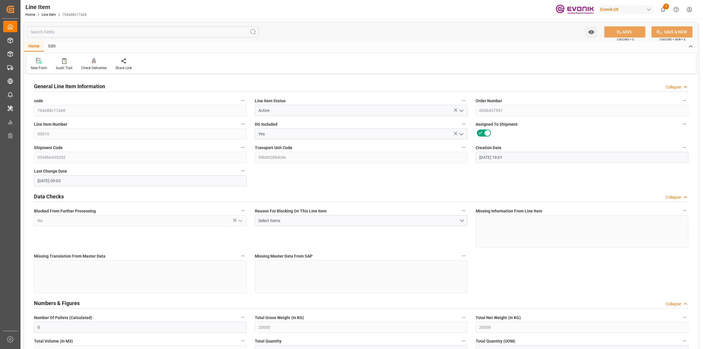
type input "[DATE] 09:03"
type input "[DATE]"
click at [76, 31] on input "text" at bounding box center [143, 31] width 232 height 11
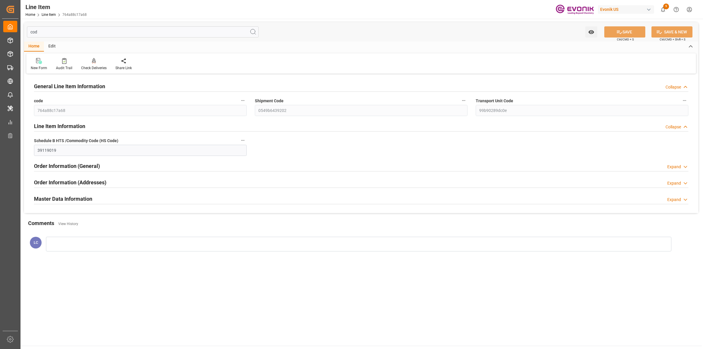
type input "cod"
click at [93, 198] on div "Master Data Information Expand" at bounding box center [361, 198] width 655 height 11
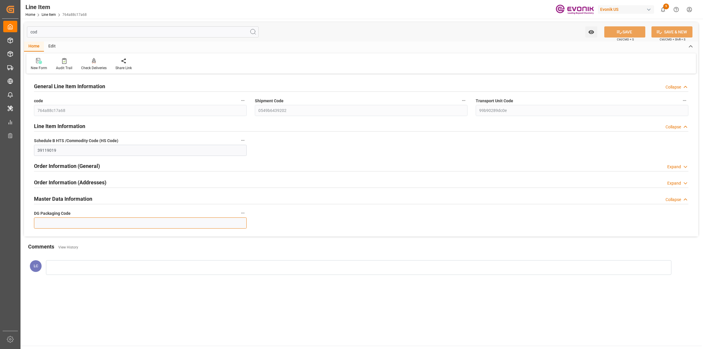
click at [81, 223] on input at bounding box center [140, 222] width 213 height 11
type input "-"
click at [621, 32] on icon at bounding box center [619, 32] width 5 height 4
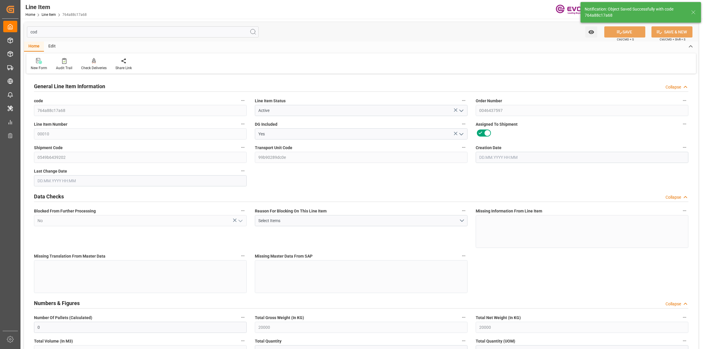
type input "0"
type input "20000"
type input "0"
type input "20000"
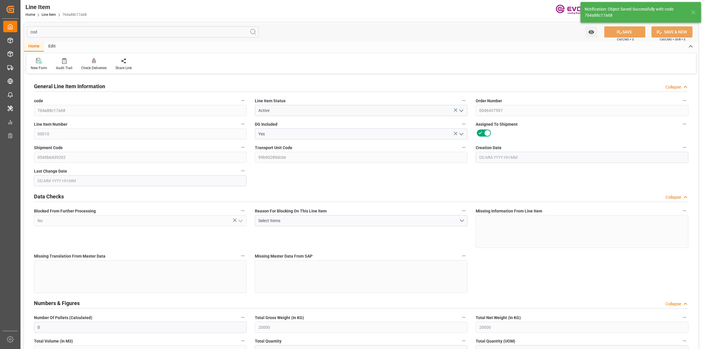
type input "90545.4"
type input "20000"
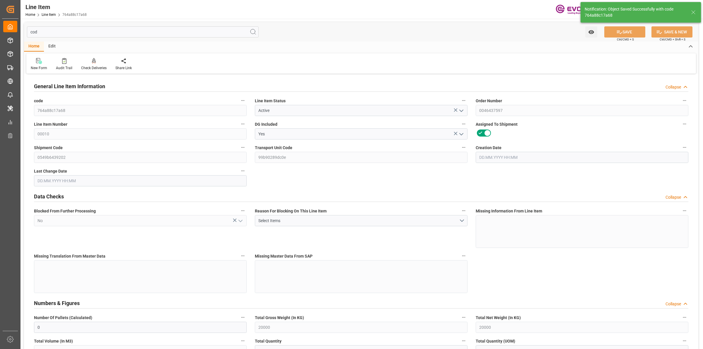
type input "20000"
type input "0"
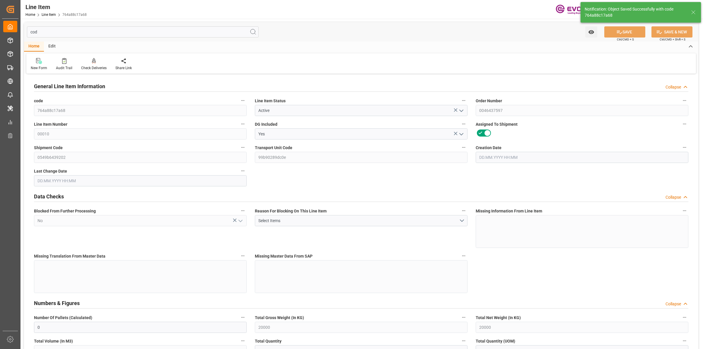
type input "0"
type input "[DATE] 19:01"
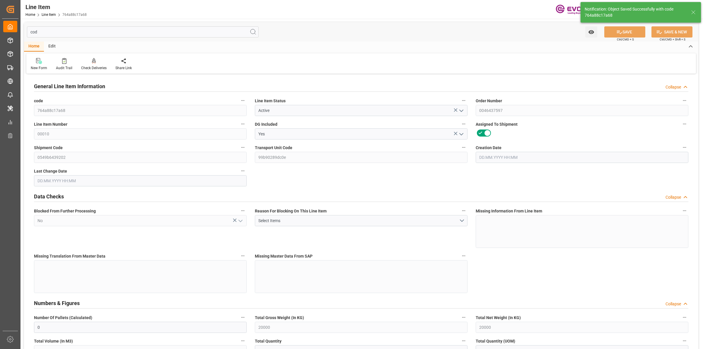
type input "[DATE] 09:03"
type input "[DATE]"
